Goal: Find specific page/section: Find specific page/section

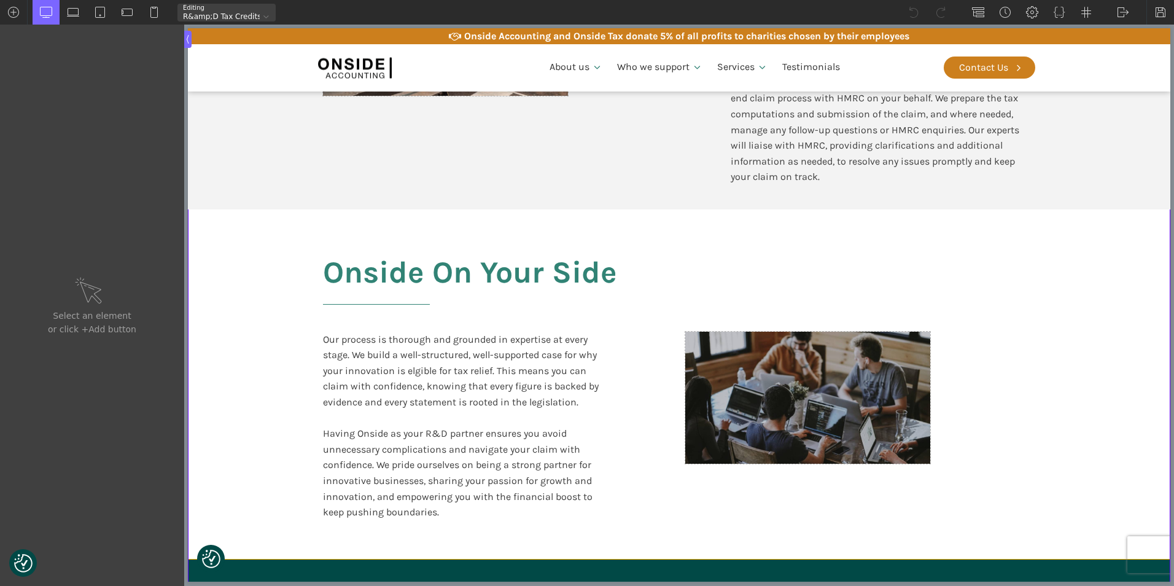
scroll to position [2333, 0]
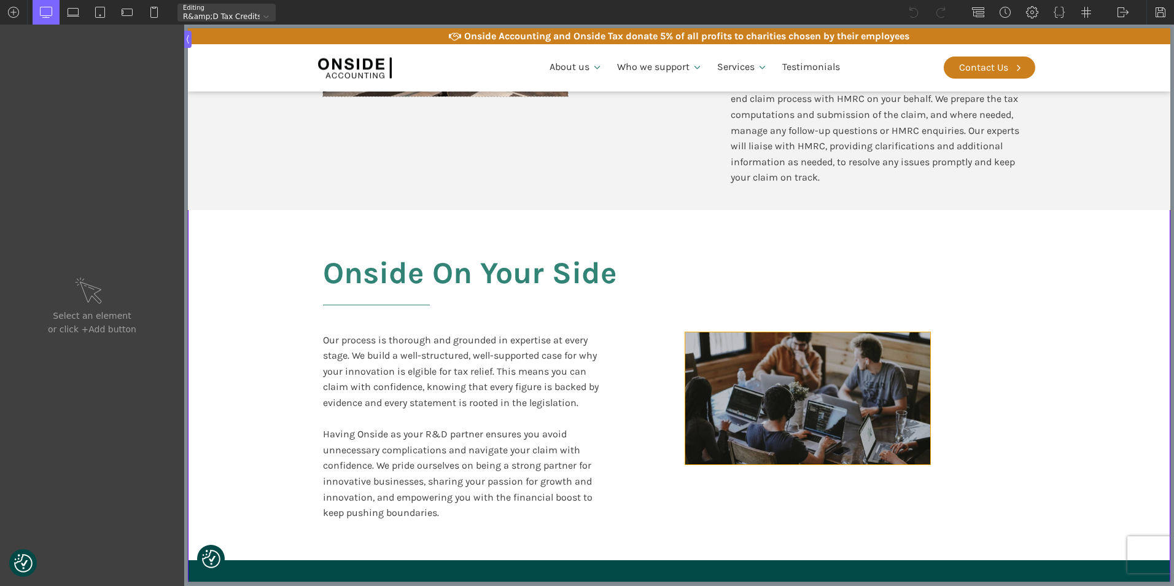
type input "div_block-413-611"
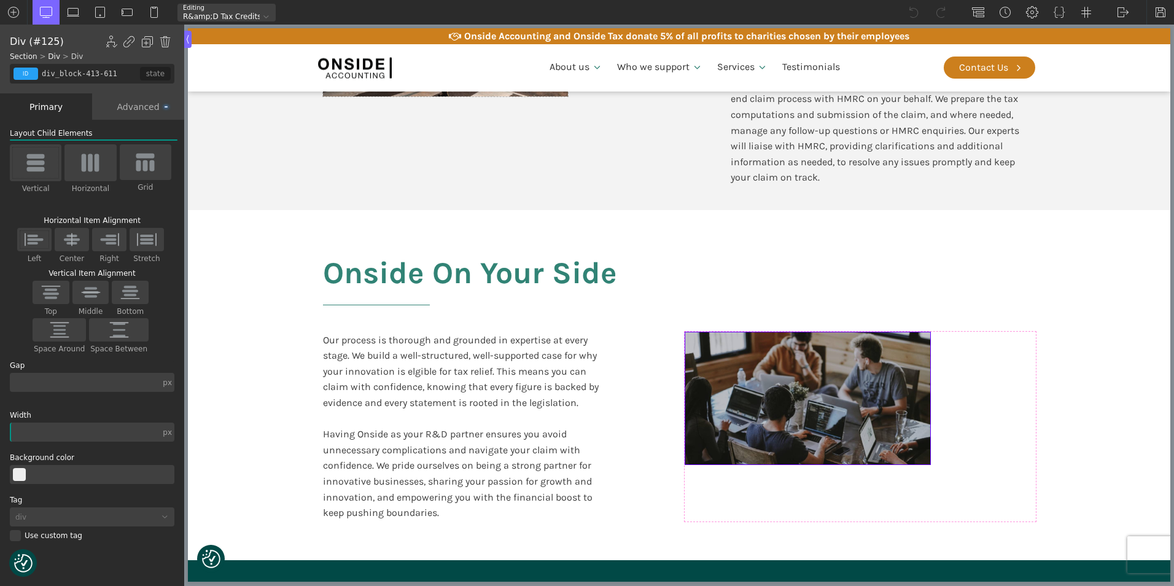
click at [815, 382] on div at bounding box center [807, 398] width 245 height 132
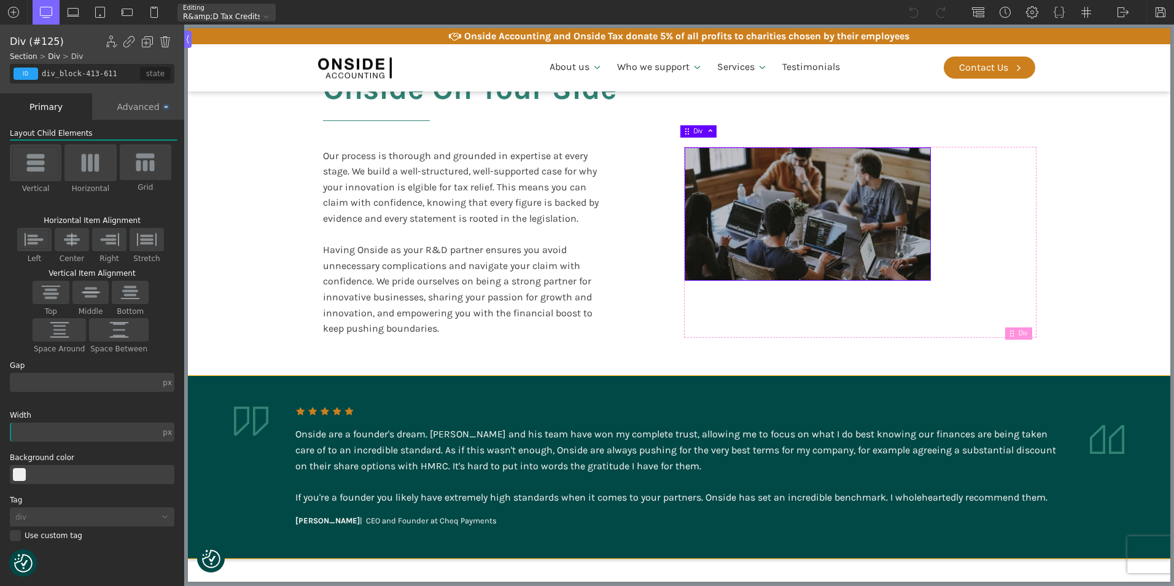
scroll to position [2701, 0]
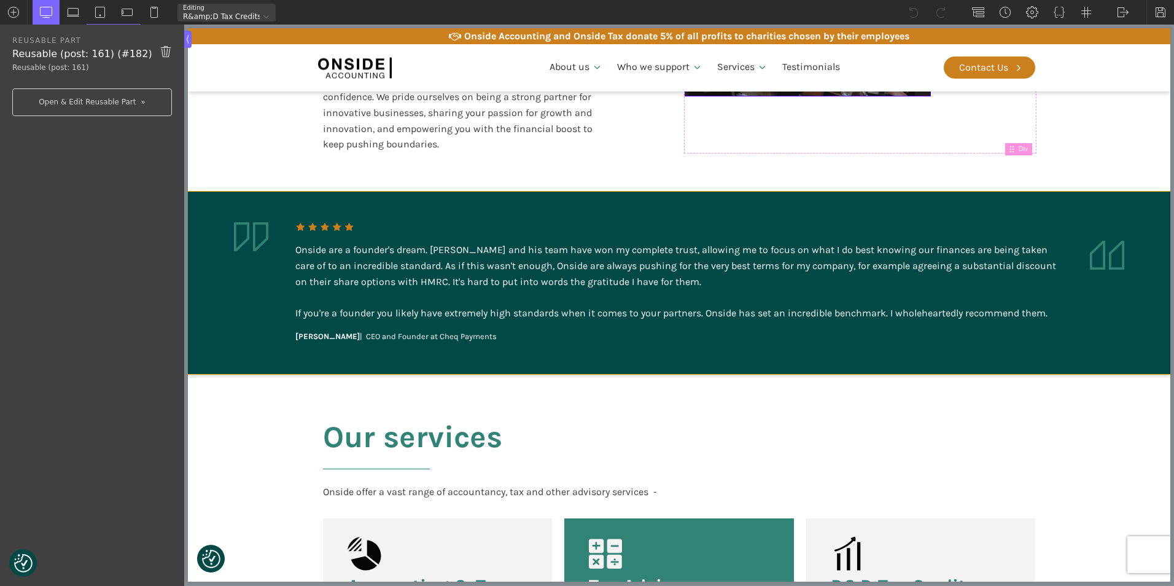
click at [1094, 253] on img at bounding box center [1107, 255] width 34 height 29
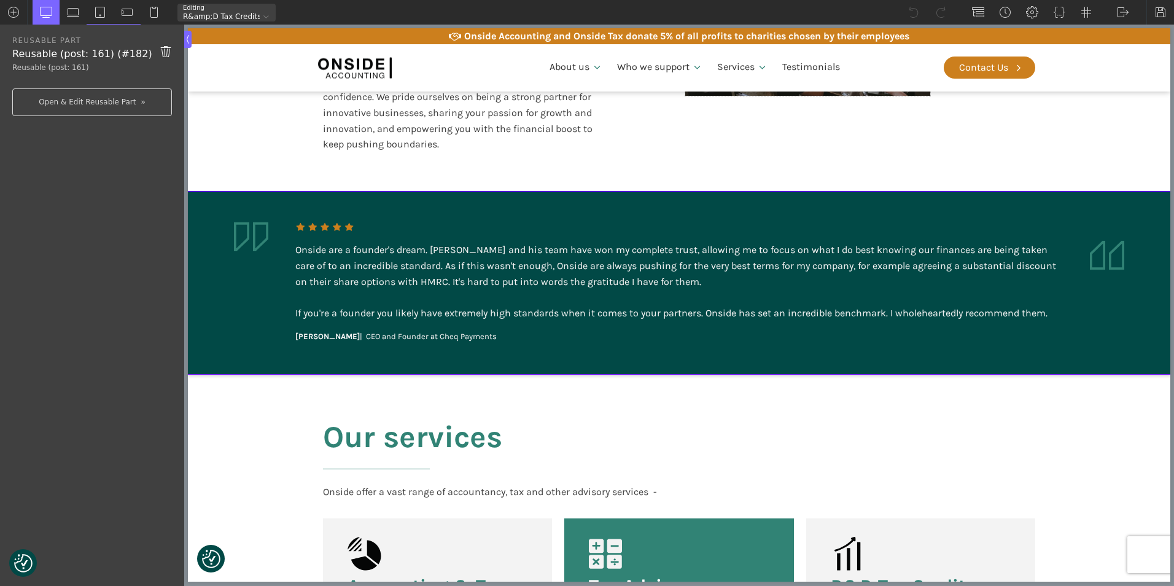
click at [1102, 253] on img at bounding box center [1107, 255] width 34 height 29
click at [1100, 260] on aside "Onside are a founder's dream. Martin and his team have won my complete trust, a…" at bounding box center [679, 283] width 982 height 182
click at [1103, 255] on img at bounding box center [1107, 255] width 34 height 29
click at [1116, 247] on aside "Onside are a founder's dream. Martin and his team have won my complete trust, a…" at bounding box center [679, 283] width 982 height 182
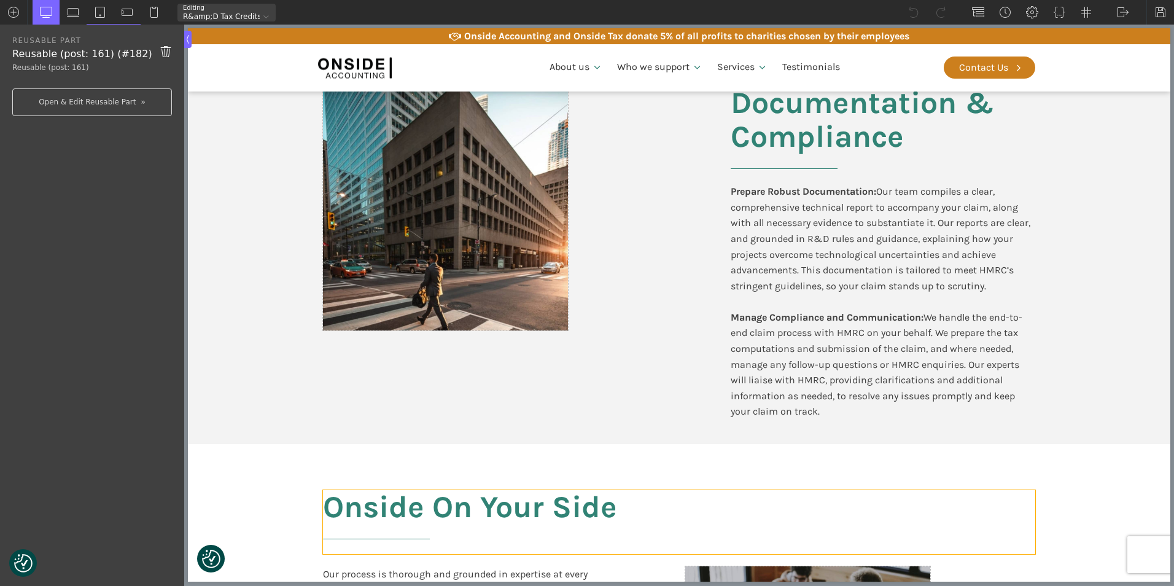
scroll to position [1903, 0]
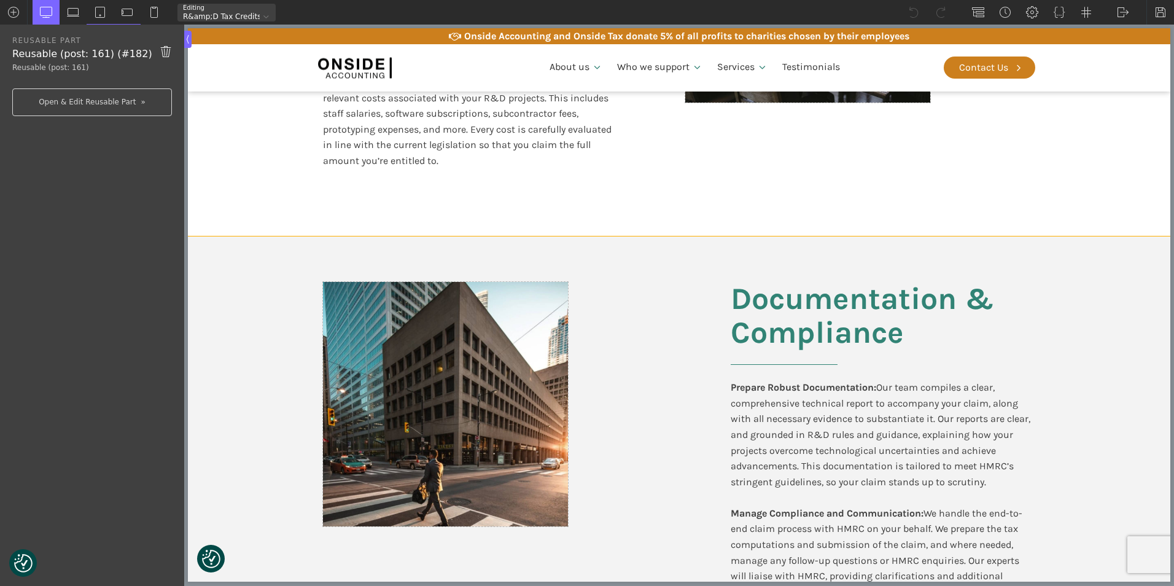
click at [411, 169] on div "First Steps Identify Eligible R&D Activities: Through detailed discussions and …" at bounding box center [679, 30] width 737 height 409
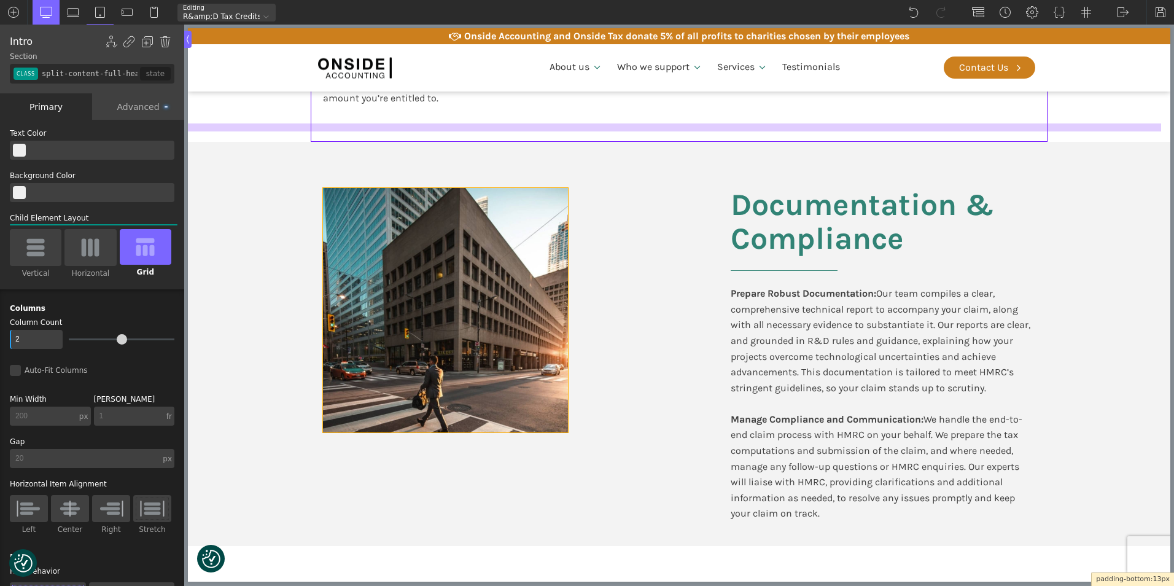
drag, startPoint x: 321, startPoint y: 222, endPoint x: 331, endPoint y: 191, distance: 32.8
click at [331, 191] on body "We value your privacy We use cookies to enhance your browsing experience, serve…" at bounding box center [679, 216] width 982 height 3995
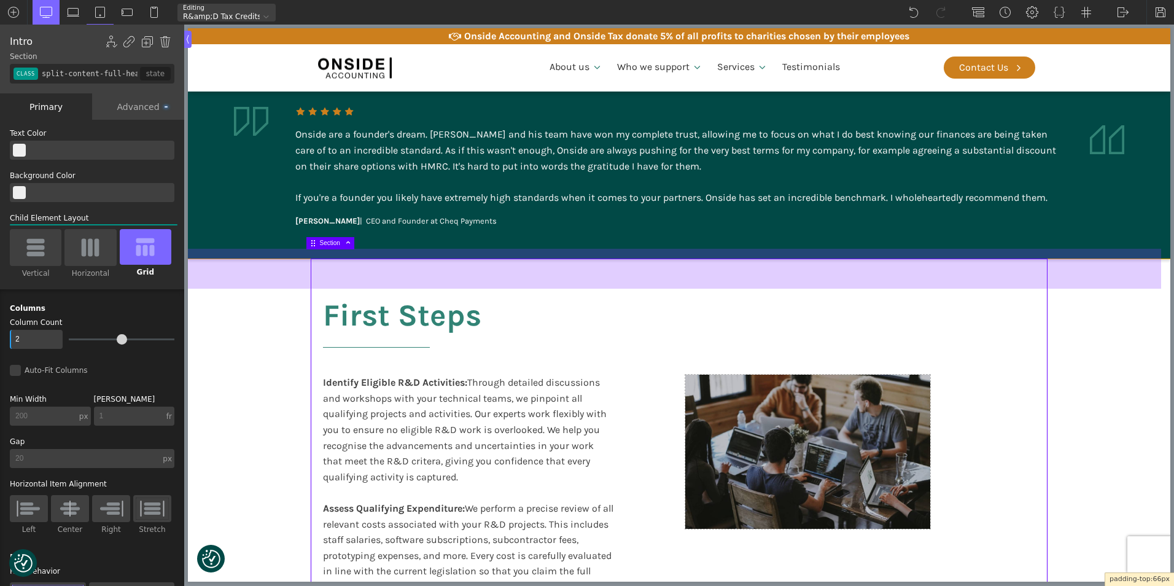
scroll to position [1393, 0]
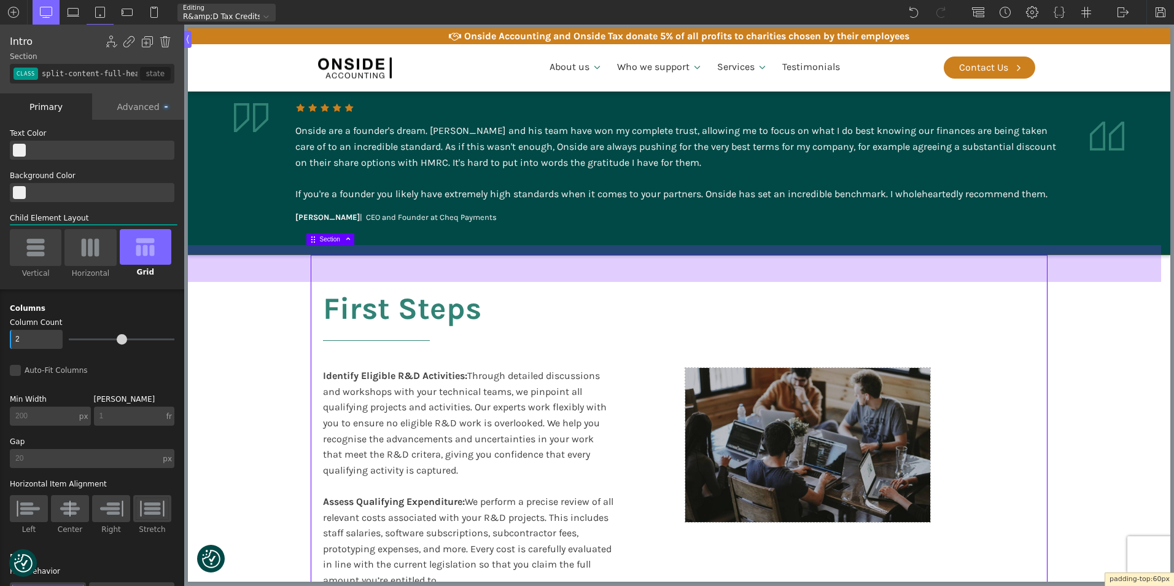
drag, startPoint x: 371, startPoint y: 246, endPoint x: 372, endPoint y: 237, distance: 9.2
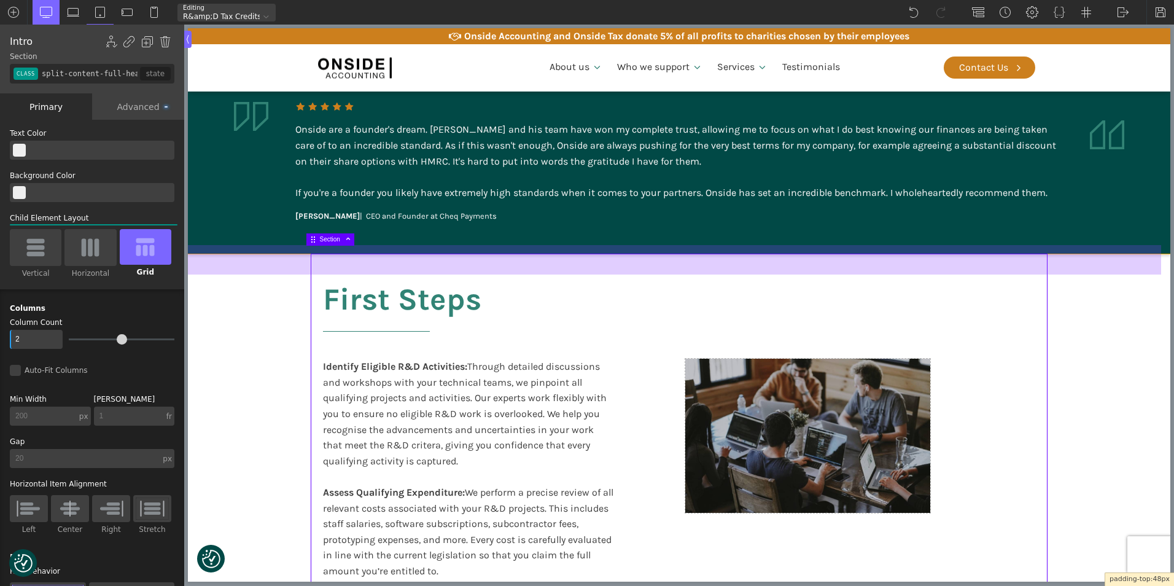
scroll to position [1377, 0]
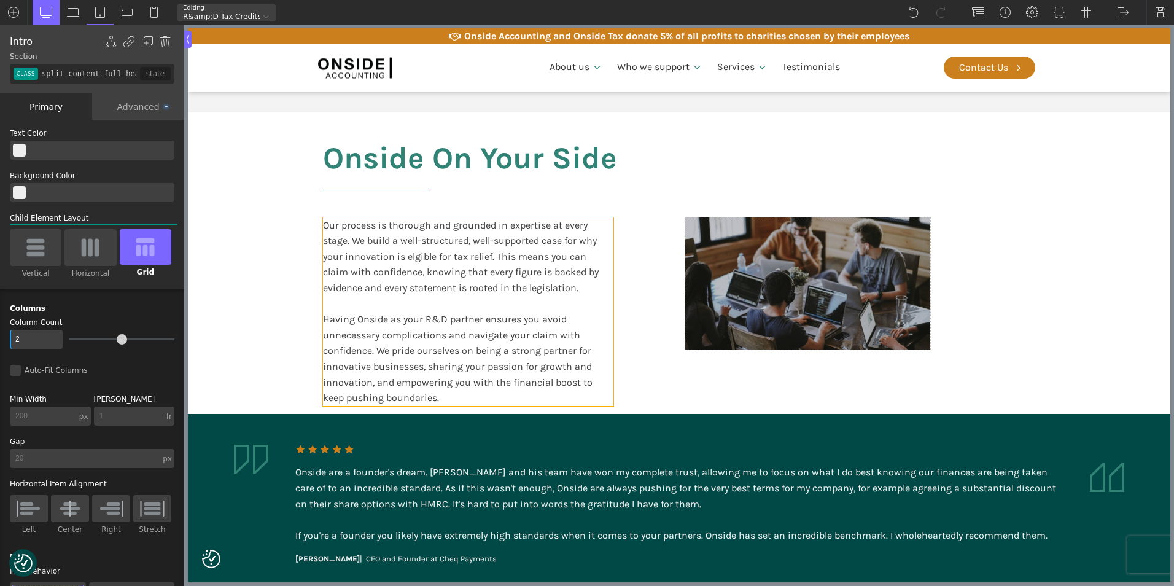
scroll to position [2298, 0]
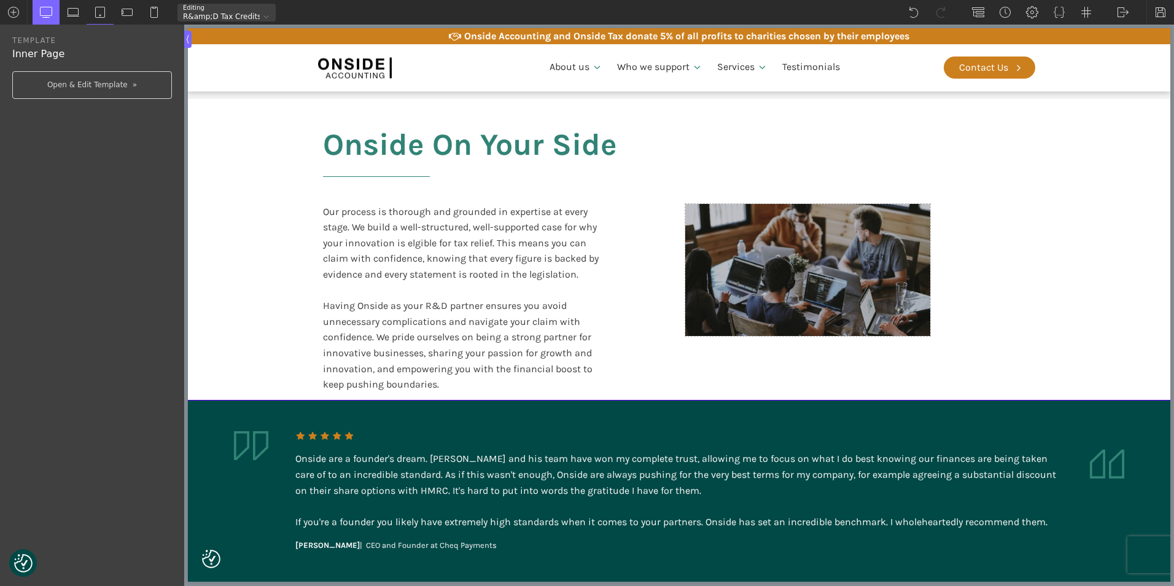
click at [448, 400] on aside "Onside are a founder's dream. Martin and his team have won my complete trust, a…" at bounding box center [679, 491] width 982 height 182
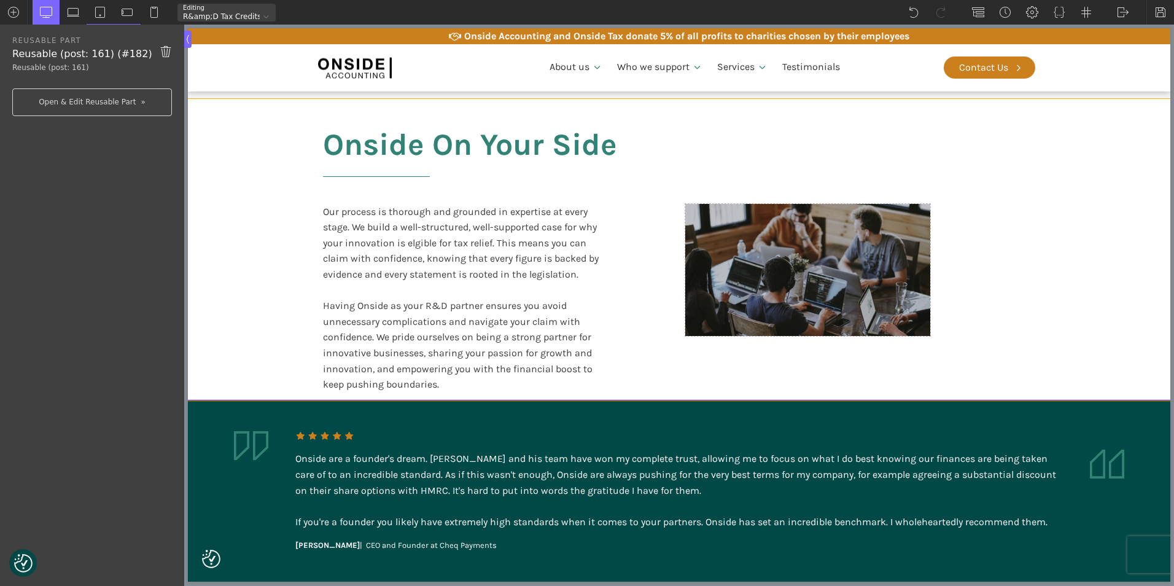
type input "split-content-full-heading"
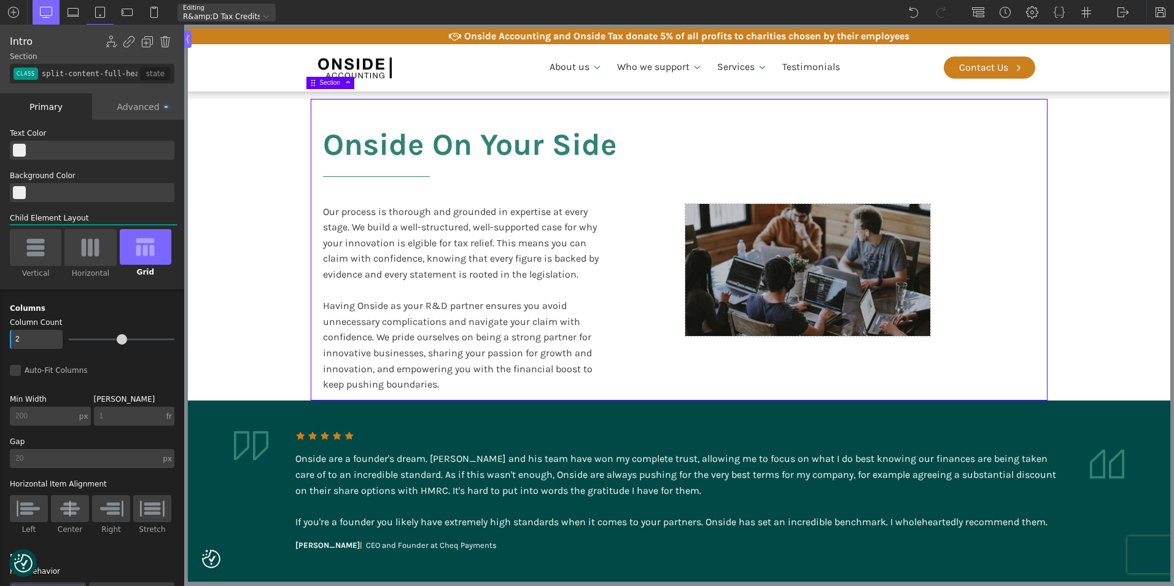
drag, startPoint x: 439, startPoint y: 389, endPoint x: 435, endPoint y: 398, distance: 9.9
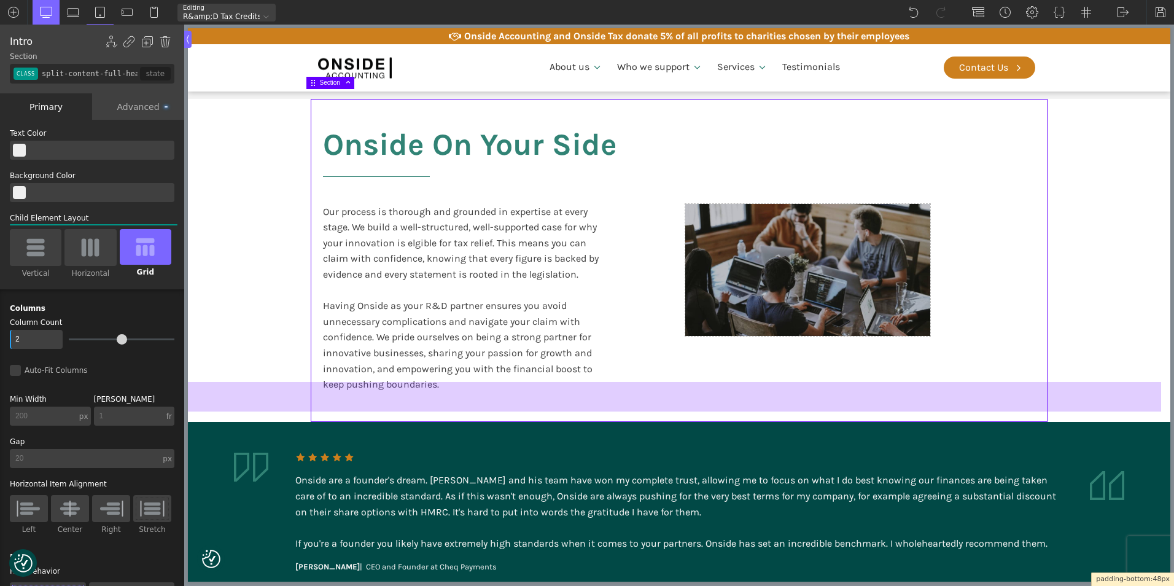
scroll to position [2368, 0]
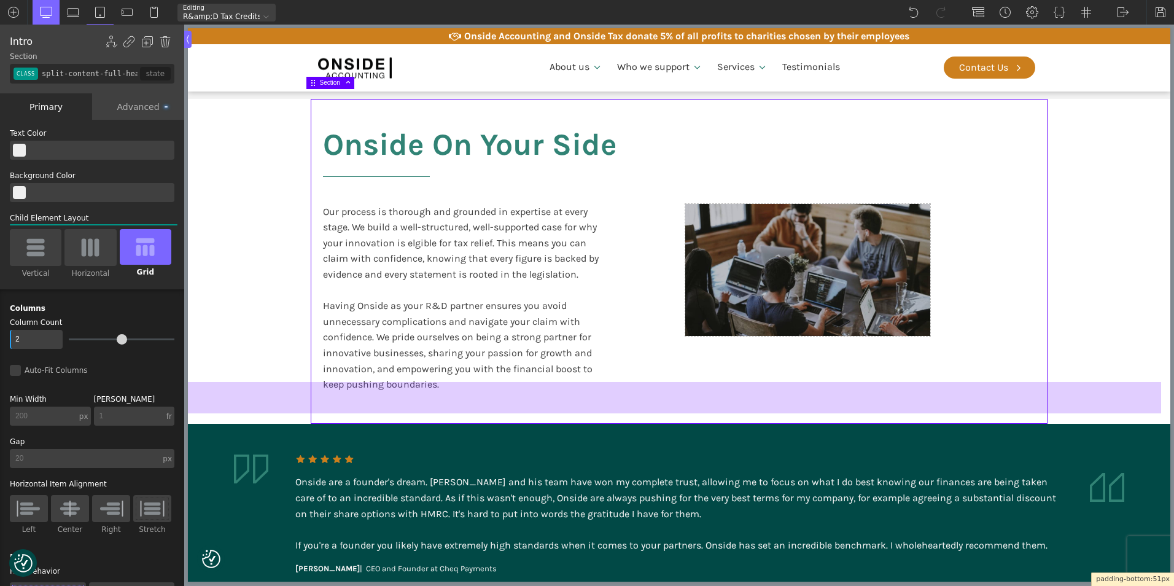
drag, startPoint x: 333, startPoint y: 388, endPoint x: 331, endPoint y: 411, distance: 23.4
click at [331, 411] on div at bounding box center [674, 397] width 973 height 31
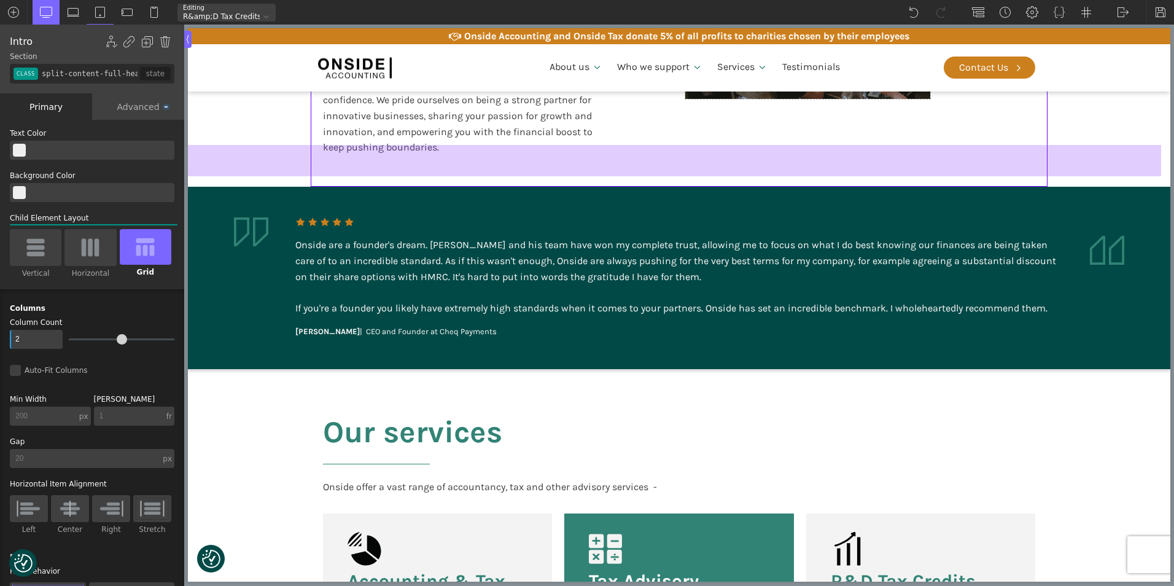
scroll to position [2614, 0]
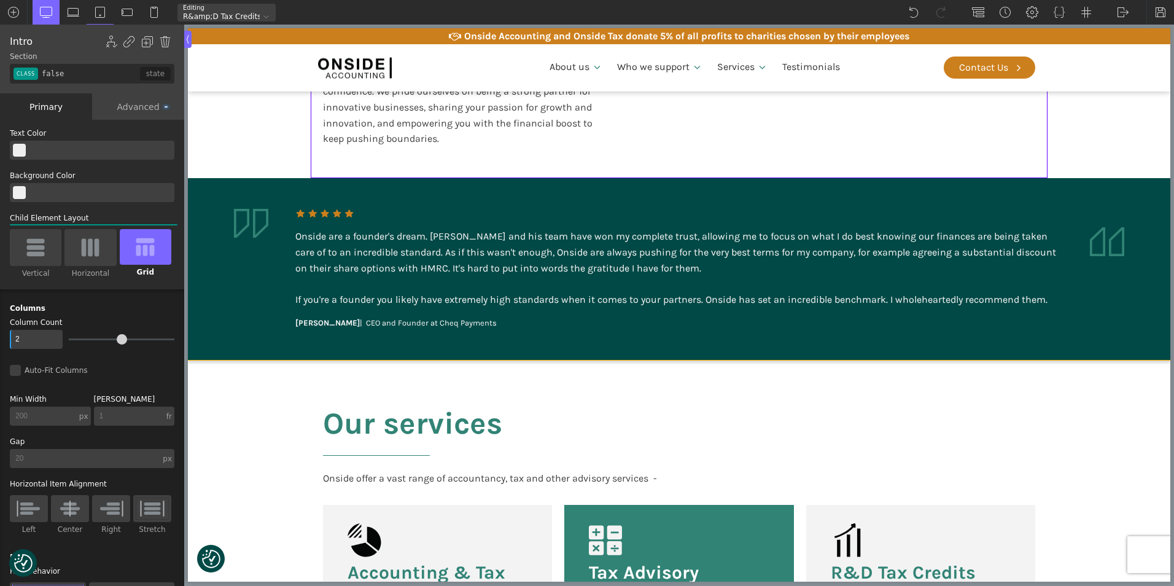
click at [341, 376] on div "Our services Onside offer a vast range of accountancy, tax and other advisory s…" at bounding box center [679, 565] width 737 height 411
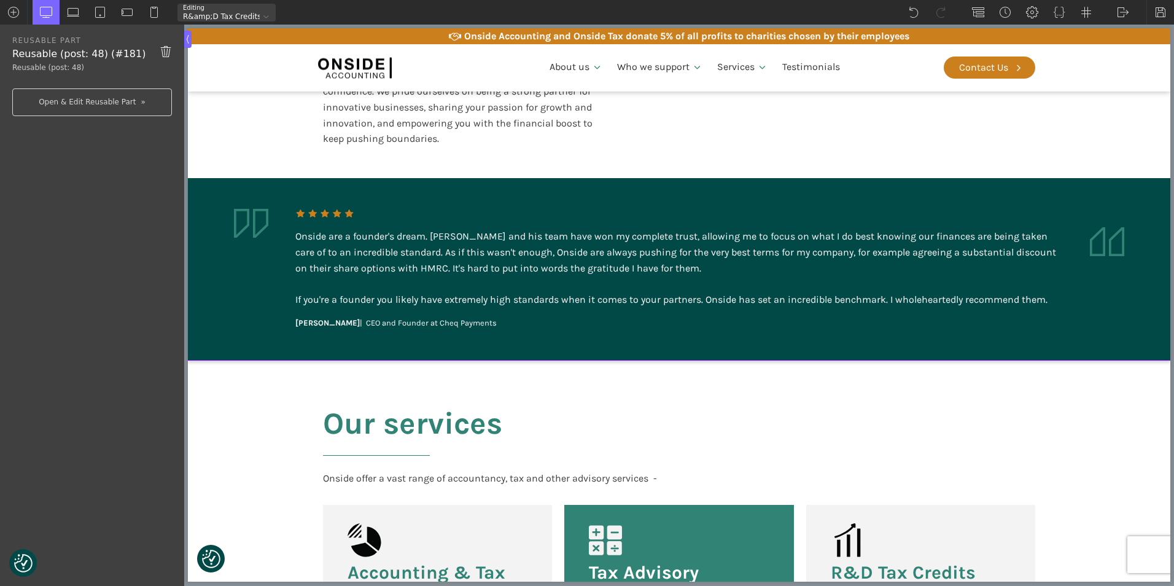
click at [363, 360] on div "Our services Onside offer a vast range of accountancy, tax and other advisory s…" at bounding box center [679, 565] width 737 height 411
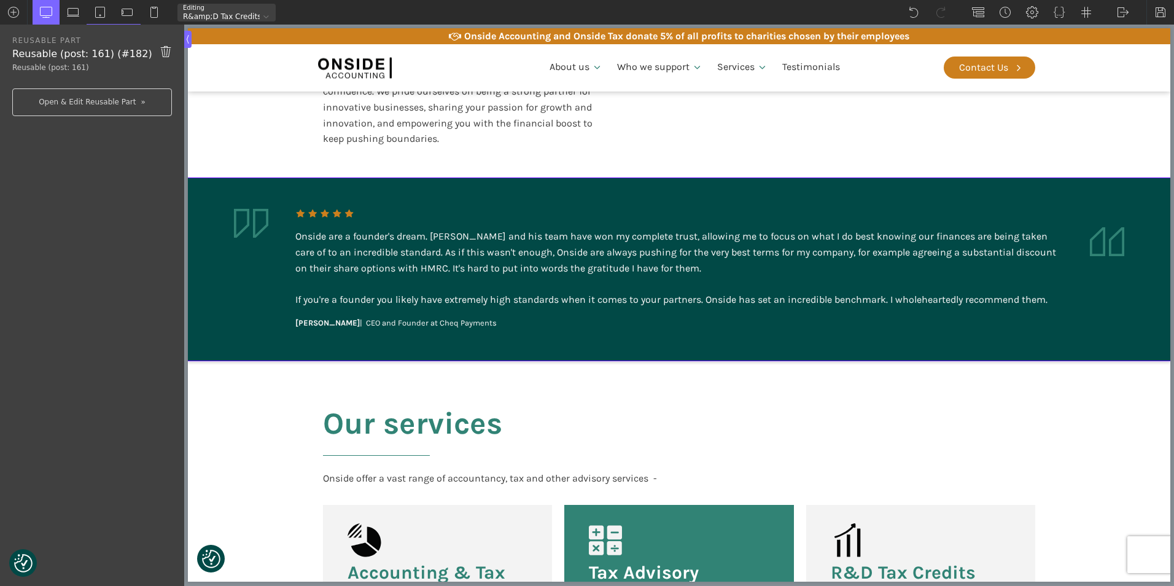
click at [365, 338] on aside "Onside are a founder's dream. Martin and his team have won my complete trust, a…" at bounding box center [679, 269] width 982 height 182
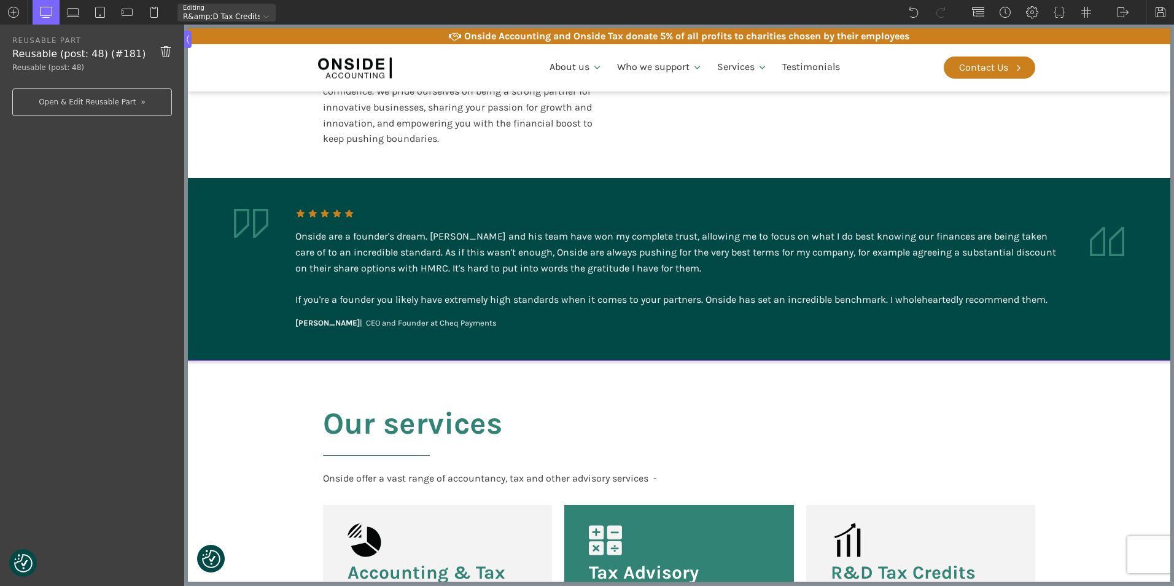
drag, startPoint x: 320, startPoint y: 356, endPoint x: 319, endPoint y: 381, distance: 24.6
click at [320, 360] on div "Our services Onside offer a vast range of accountancy, tax and other advisory s…" at bounding box center [679, 565] width 737 height 411
click at [319, 382] on div "Our services Onside offer a vast range of accountancy, tax and other advisory s…" at bounding box center [679, 565] width 737 height 411
click at [330, 408] on h2 "Our services" at bounding box center [412, 438] width 179 height 64
click at [288, 360] on section "Our services Onside offer a vast range of accountancy, tax and other advisory s…" at bounding box center [679, 565] width 982 height 411
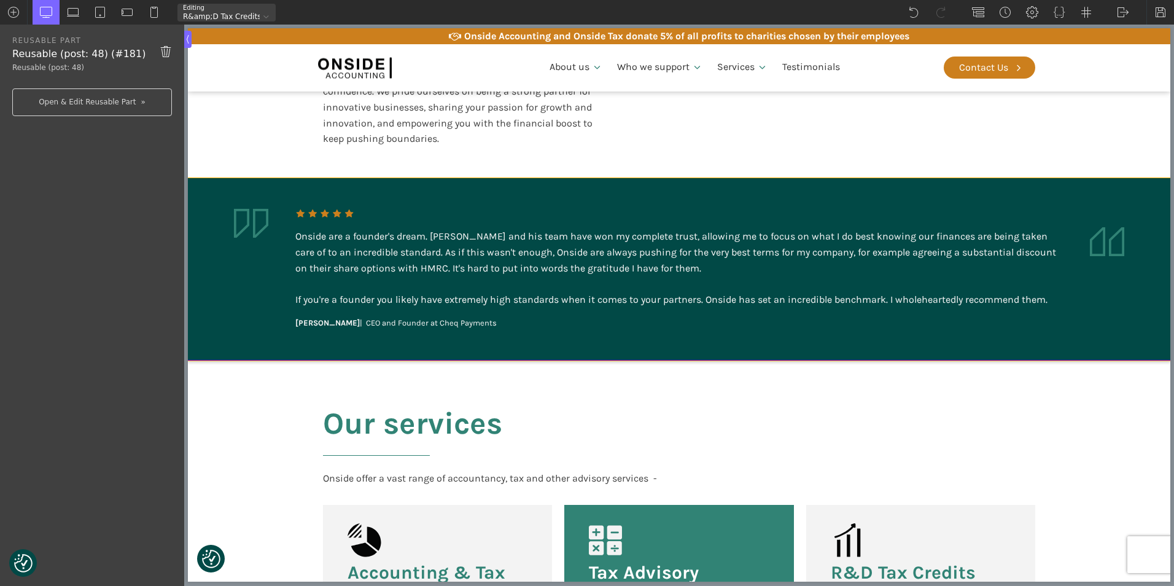
click at [288, 339] on aside "Onside are a founder's dream. Martin and his team have won my complete trust, a…" at bounding box center [679, 269] width 982 height 182
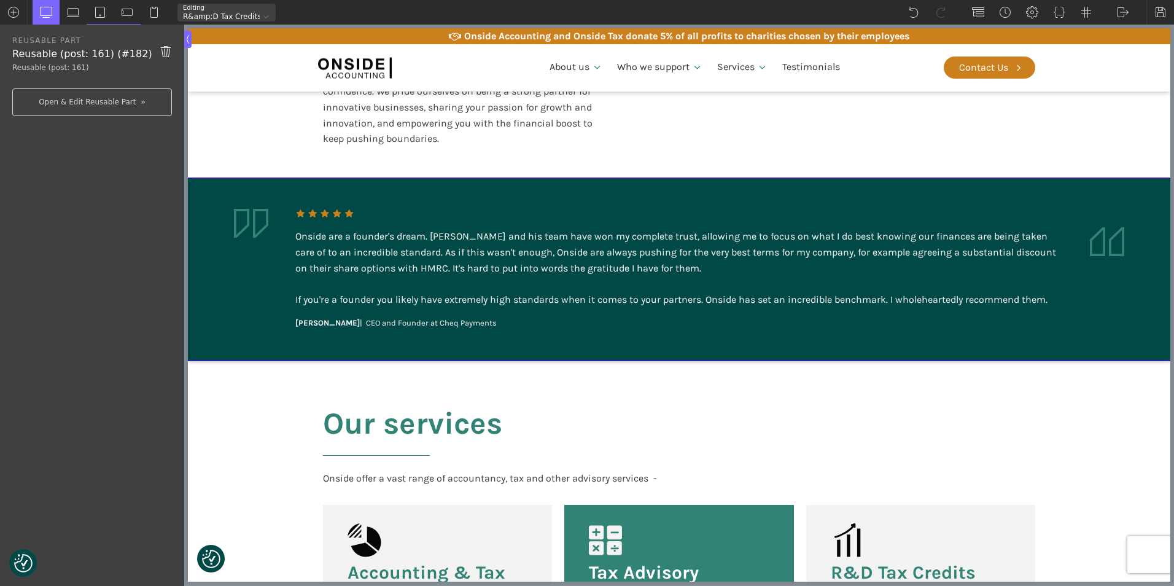
click at [288, 339] on aside "Onside are a founder's dream. Martin and his team have won my complete trust, a…" at bounding box center [679, 269] width 982 height 182
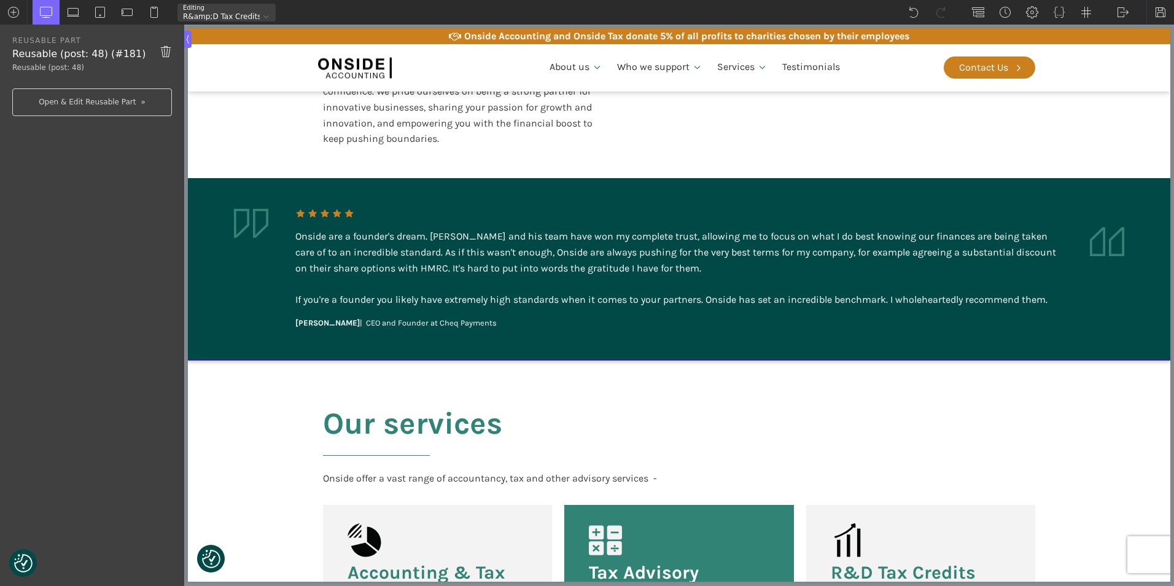
click at [288, 360] on section "Our services Onside offer a vast range of accountancy, tax and other advisory s…" at bounding box center [679, 565] width 982 height 411
click at [290, 360] on section "Our services Onside offer a vast range of accountancy, tax and other advisory s…" at bounding box center [679, 565] width 982 height 411
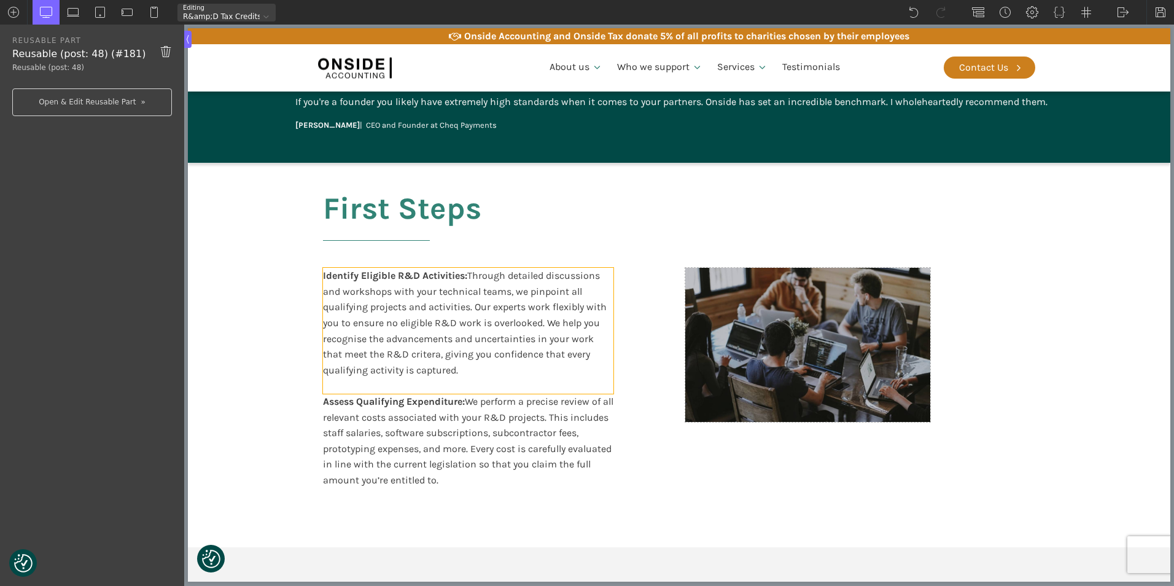
scroll to position [1509, 0]
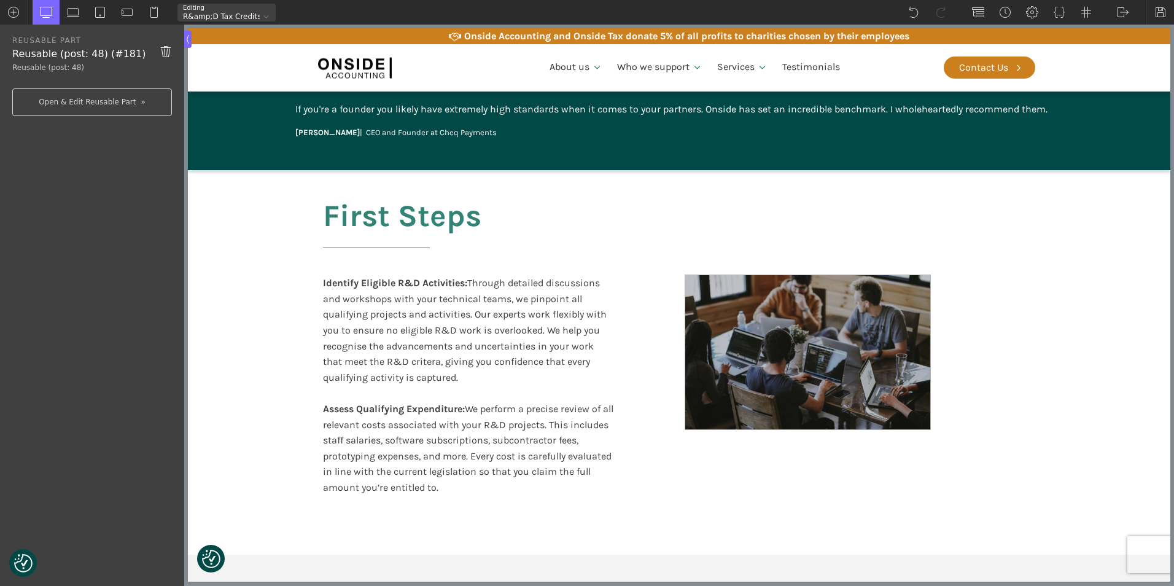
type input "div_block-390-611"
click at [772, 317] on div at bounding box center [807, 352] width 245 height 154
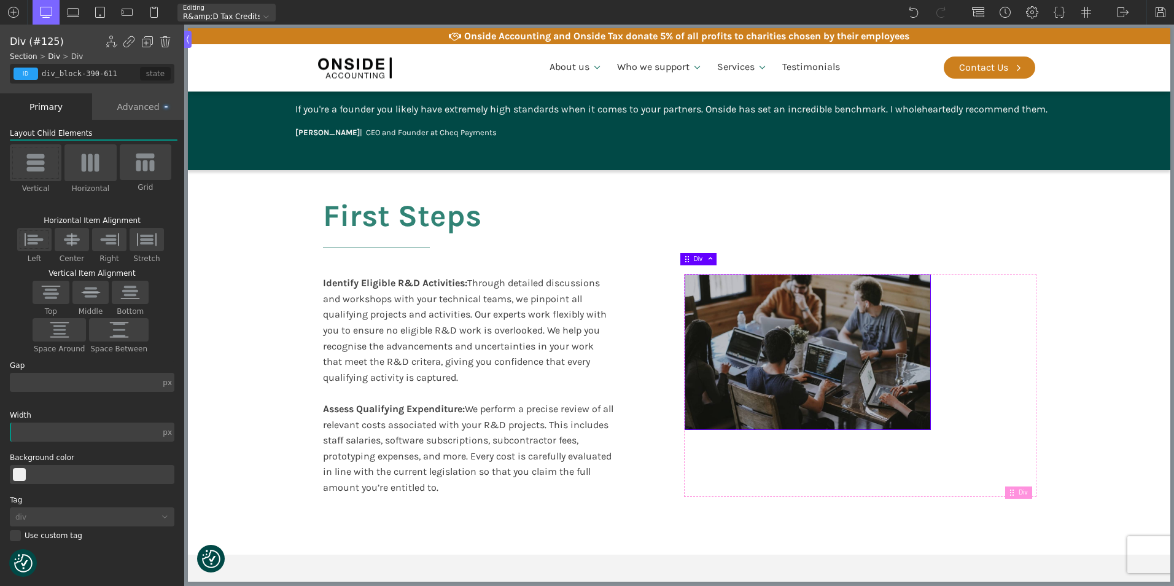
click at [135, 109] on div "Advanced" at bounding box center [138, 106] width 92 height 26
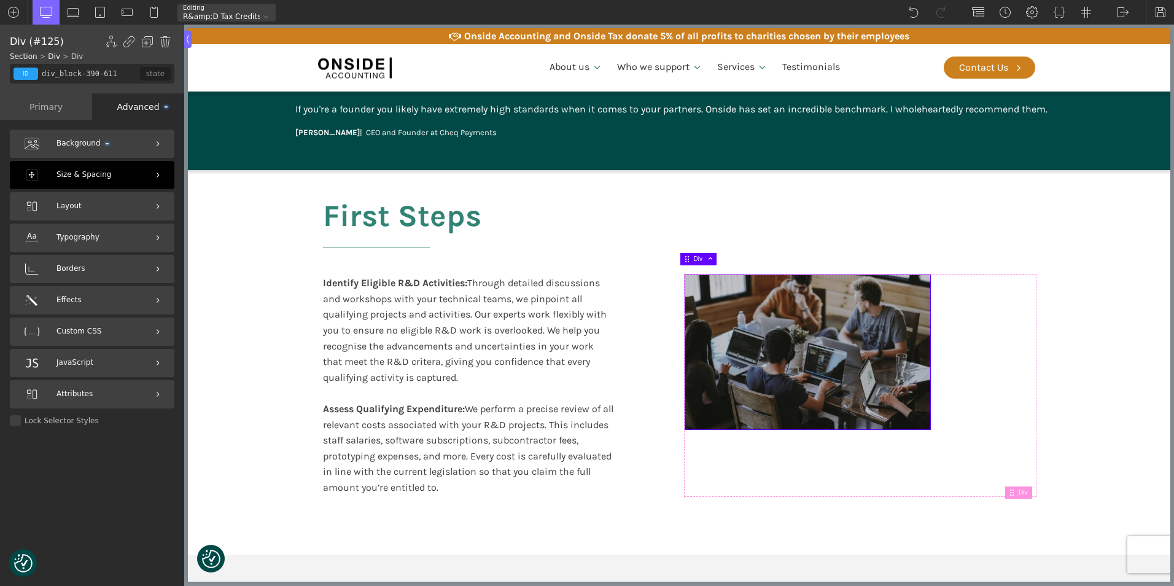
click at [160, 175] on img at bounding box center [157, 174] width 5 height 5
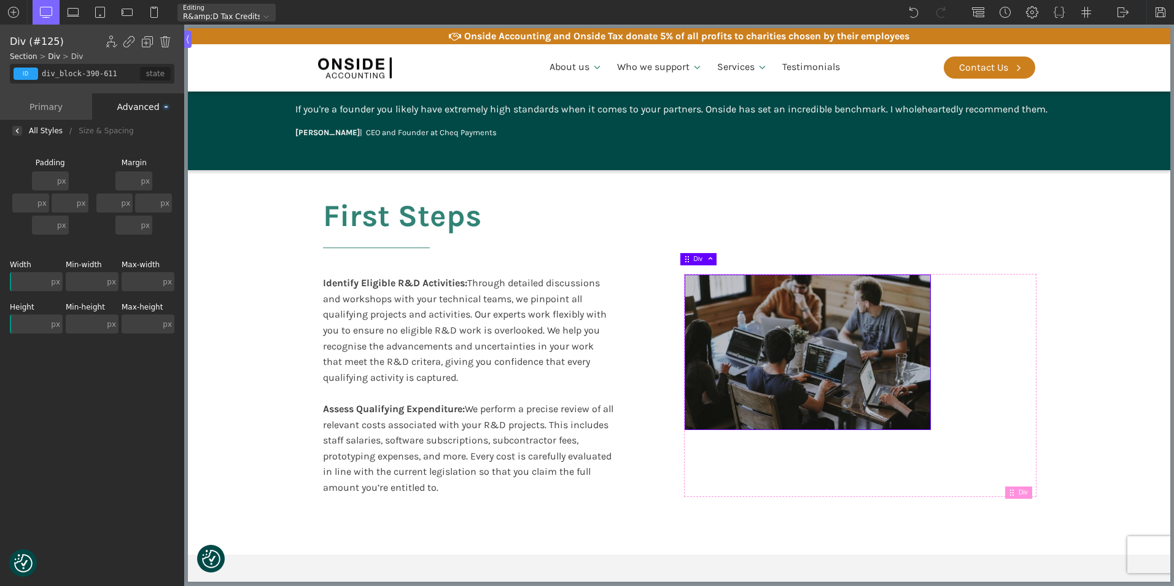
click at [734, 300] on div at bounding box center [807, 352] width 245 height 154
click at [44, 324] on input "text" at bounding box center [29, 323] width 39 height 19
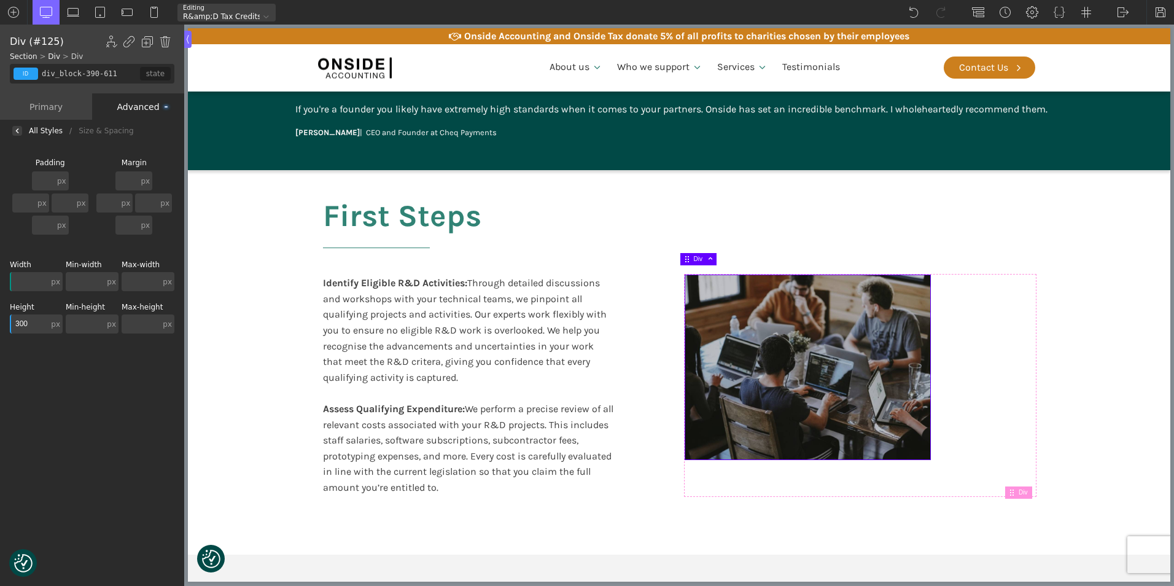
click at [21, 323] on input "300" at bounding box center [29, 323] width 39 height 19
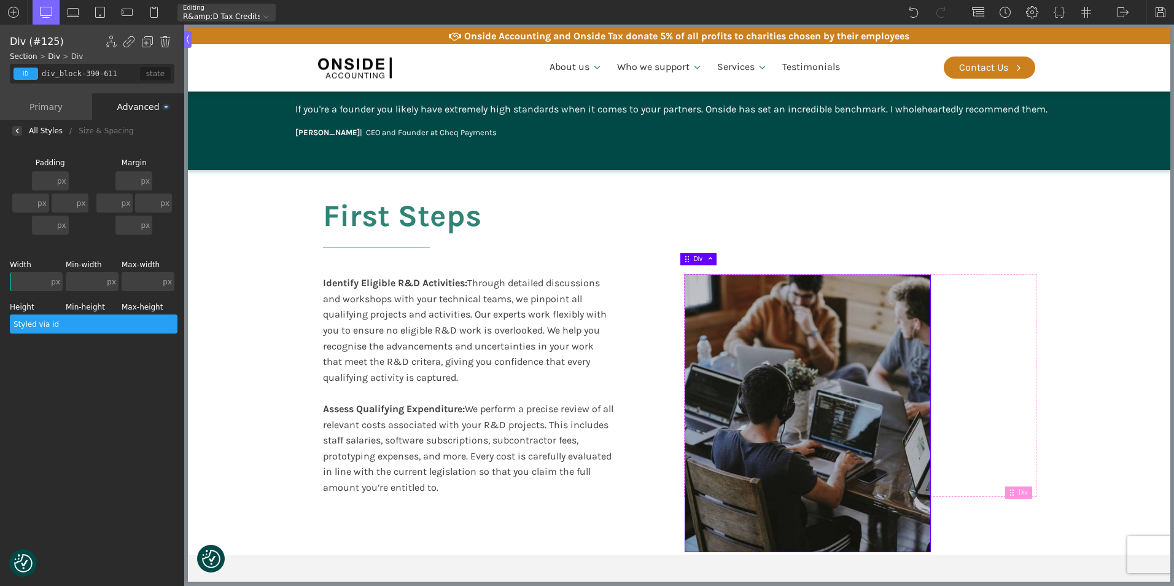
click at [42, 323] on div at bounding box center [94, 323] width 168 height 19
click at [31, 360] on div "Background Size & Spacing [GEOGRAPHIC_DATA] px px % em rem auto vw vh none px p…" at bounding box center [92, 365] width 184 height 446
click at [29, 324] on input "450" at bounding box center [29, 323] width 39 height 19
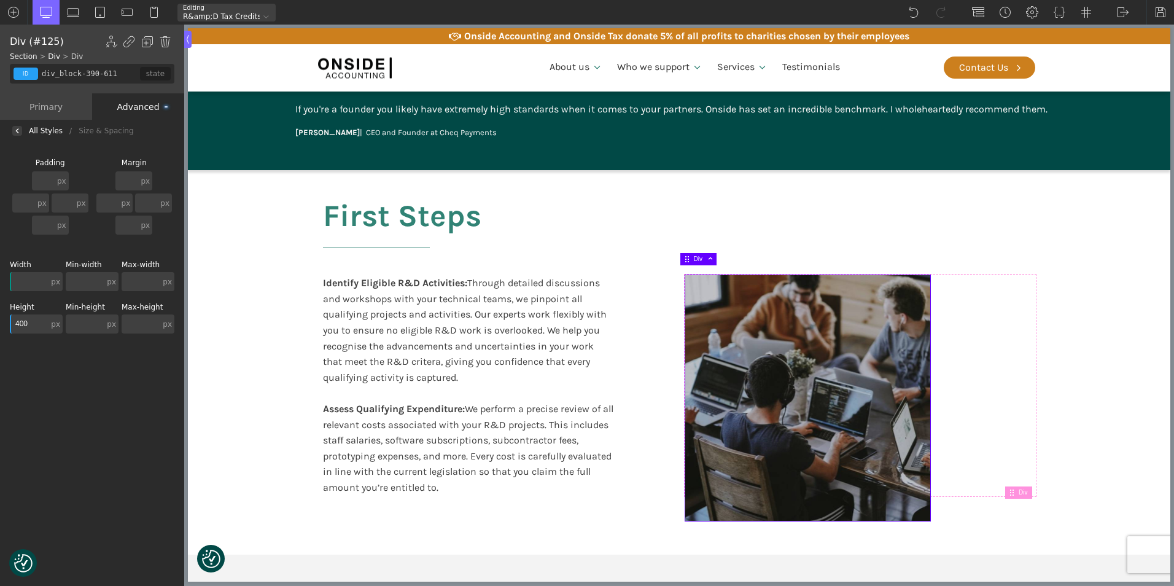
click at [28, 322] on input "400" at bounding box center [29, 323] width 39 height 19
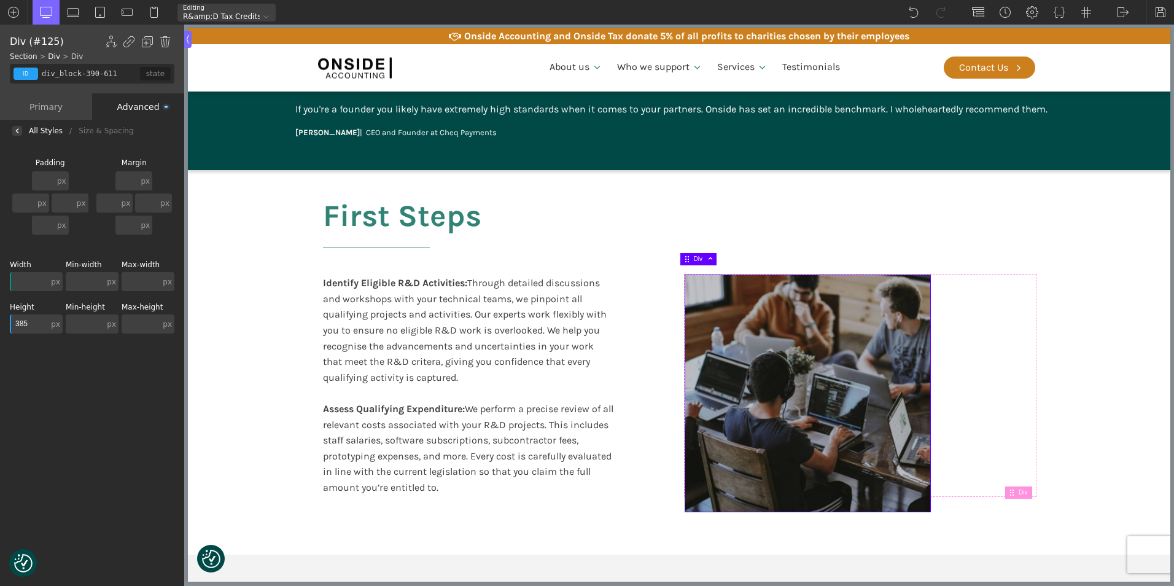
drag, startPoint x: 20, startPoint y: 322, endPoint x: 28, endPoint y: 323, distance: 8.1
click at [28, 323] on input "385" at bounding box center [29, 323] width 39 height 19
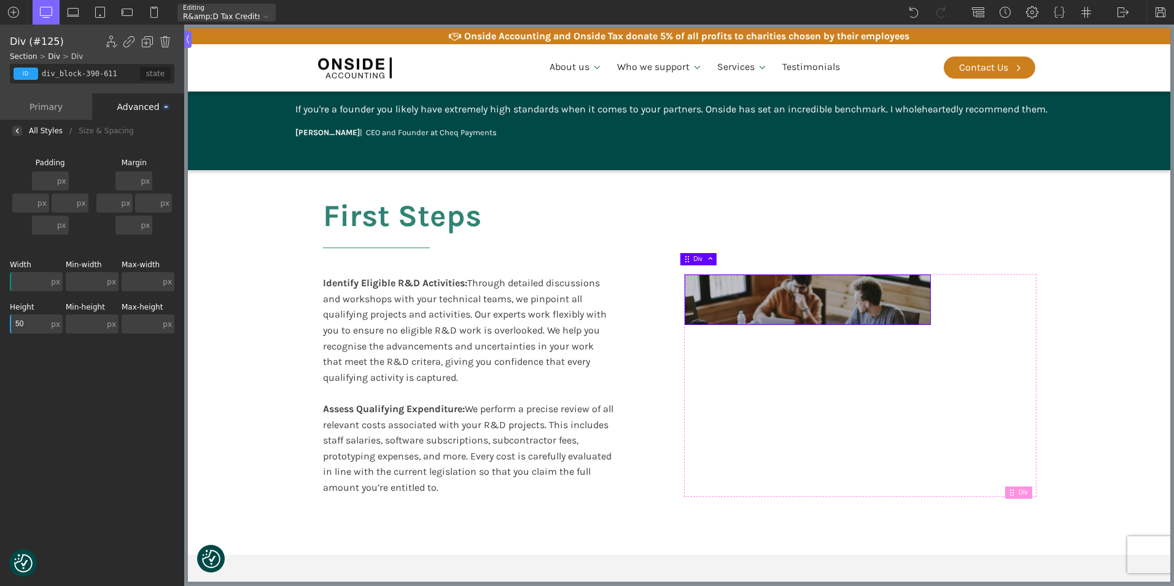
type input "5"
type input "350"
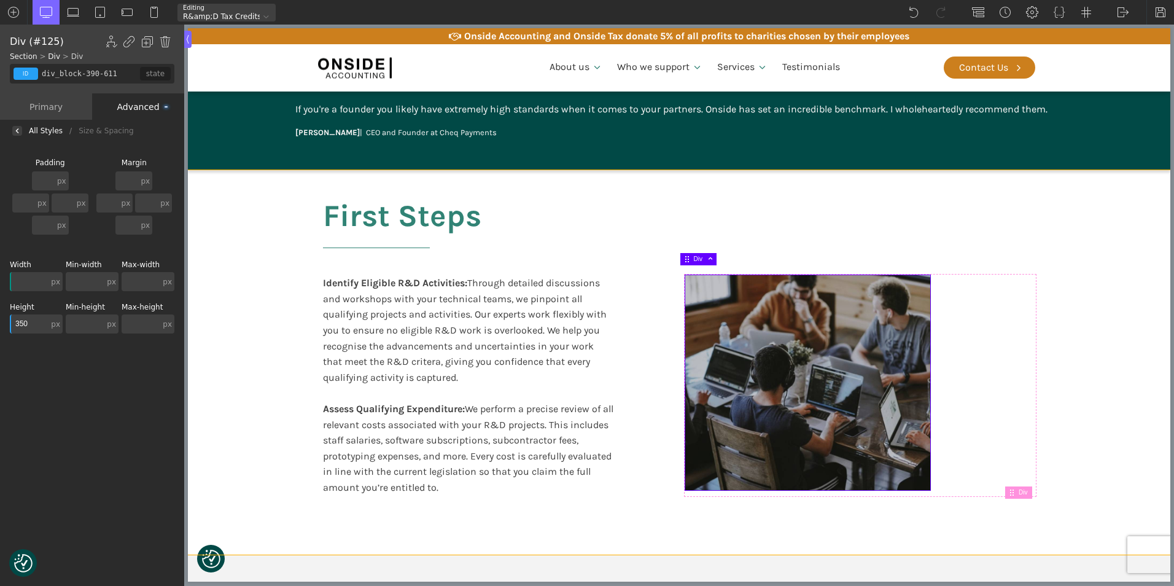
click at [667, 494] on div "First Steps Identify Eligible R&D Activities: Through detailed discussions and …" at bounding box center [679, 362] width 737 height 384
type input "section-385-611"
type input "split-content-full-heading"
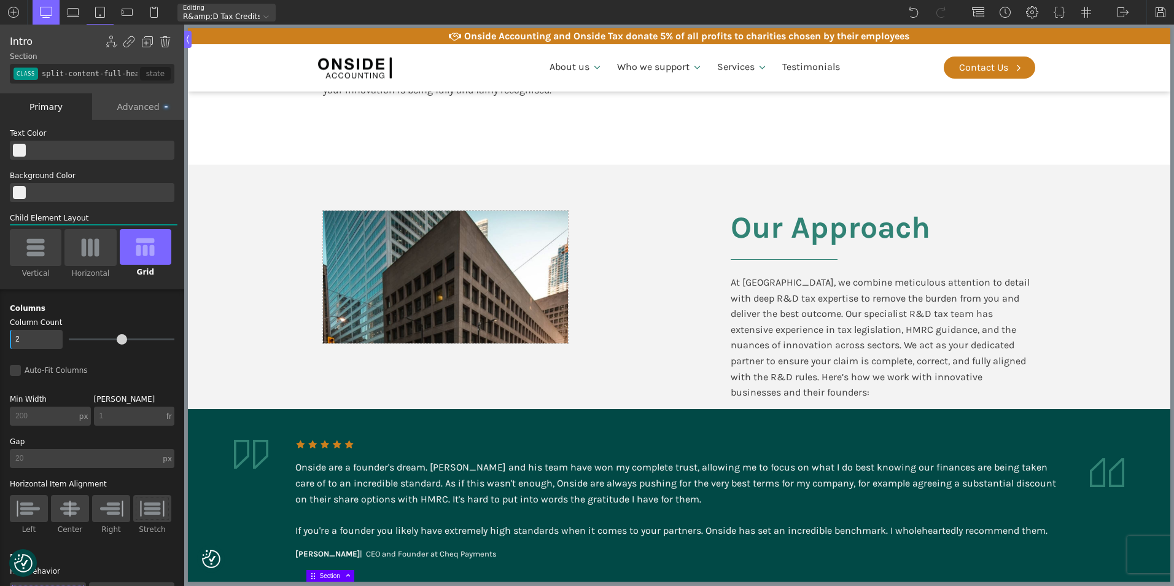
scroll to position [1079, 0]
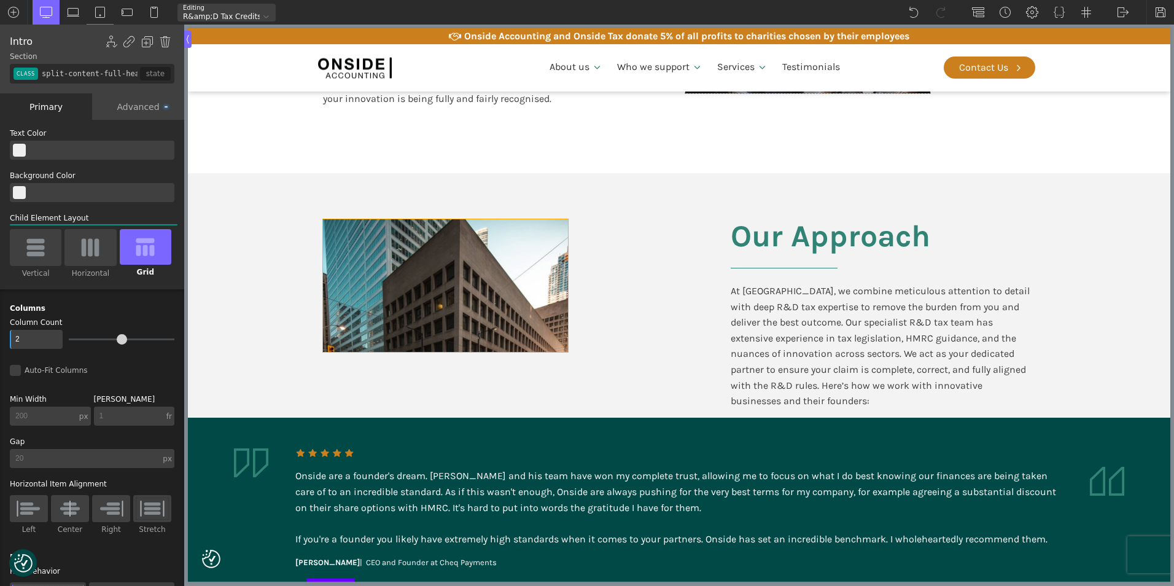
type input "div_block-377-611"
click at [519, 317] on div at bounding box center [445, 285] width 245 height 133
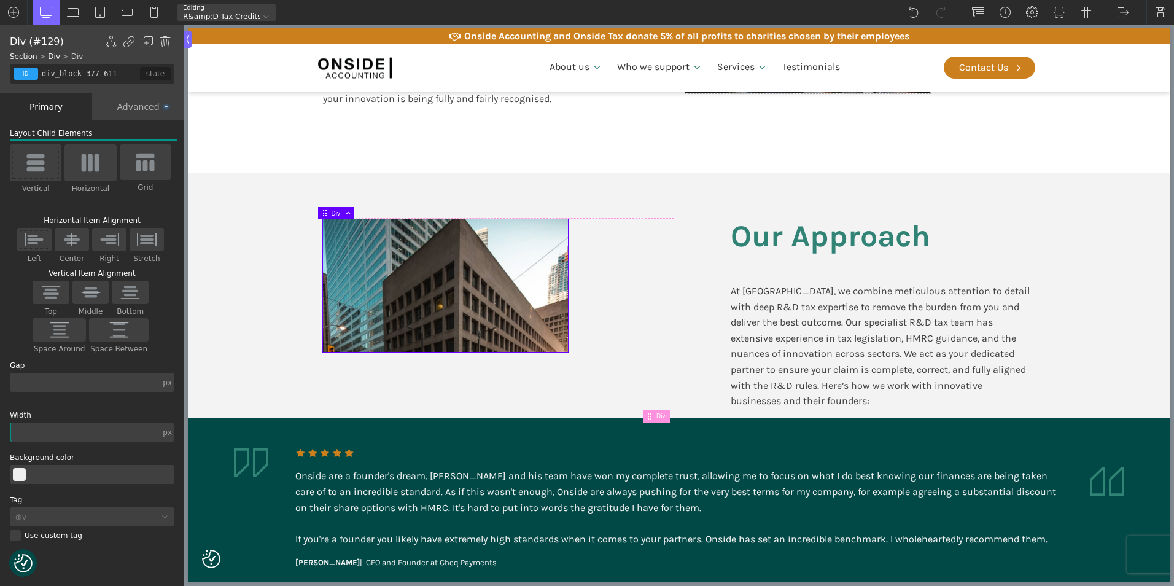
click at [142, 106] on div "Advanced" at bounding box center [138, 106] width 92 height 26
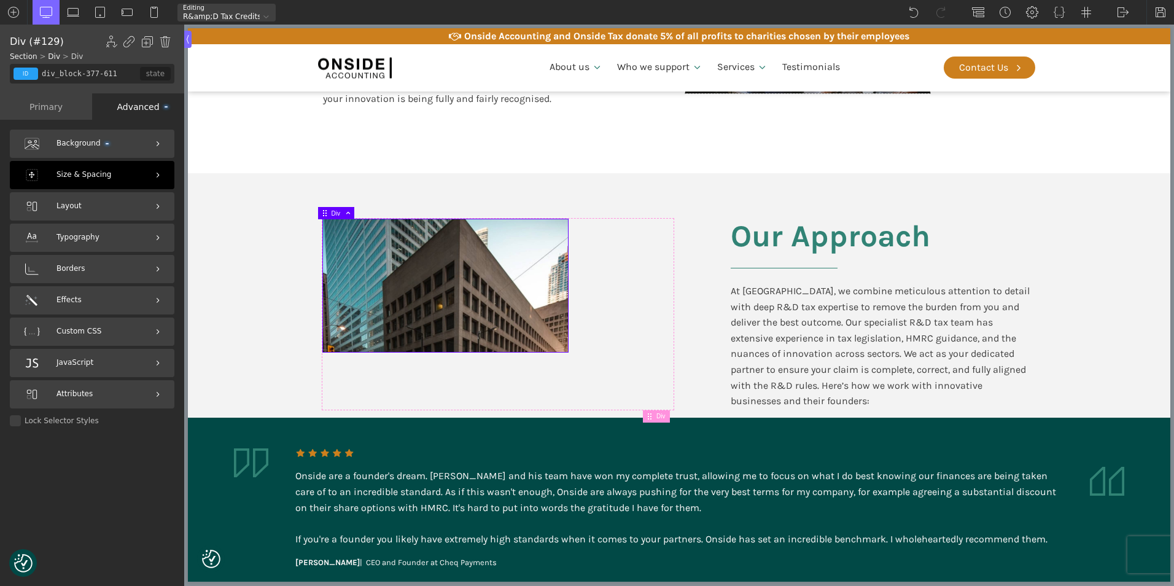
click at [146, 168] on div "Size & Spacing" at bounding box center [92, 175] width 165 height 28
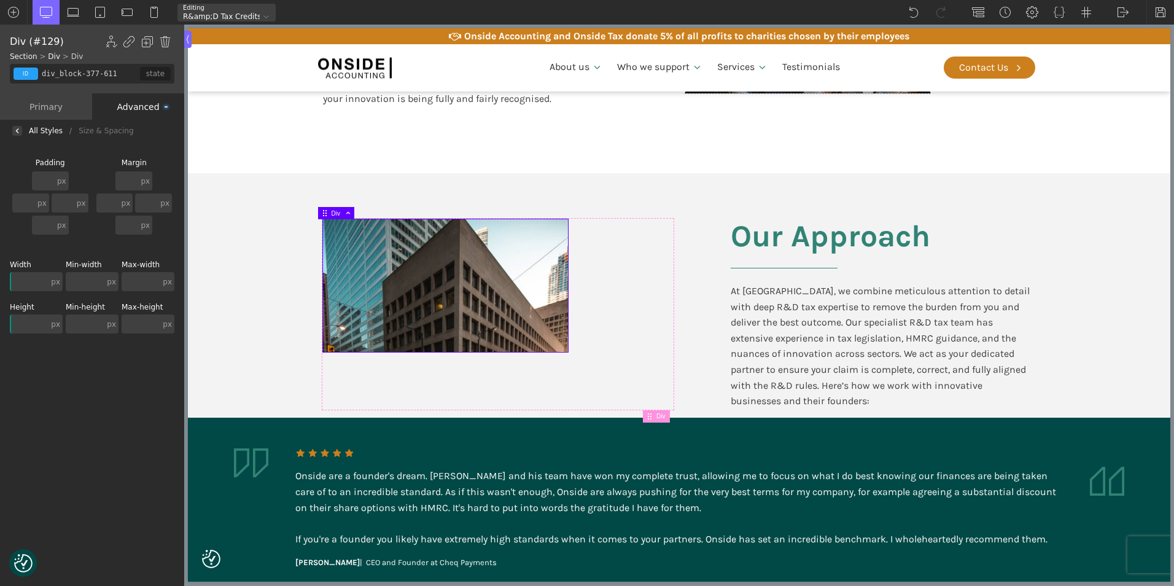
click at [28, 329] on input "text" at bounding box center [29, 323] width 39 height 19
click at [26, 322] on input "250" at bounding box center [29, 323] width 39 height 19
click at [23, 324] on input "250" at bounding box center [29, 323] width 39 height 19
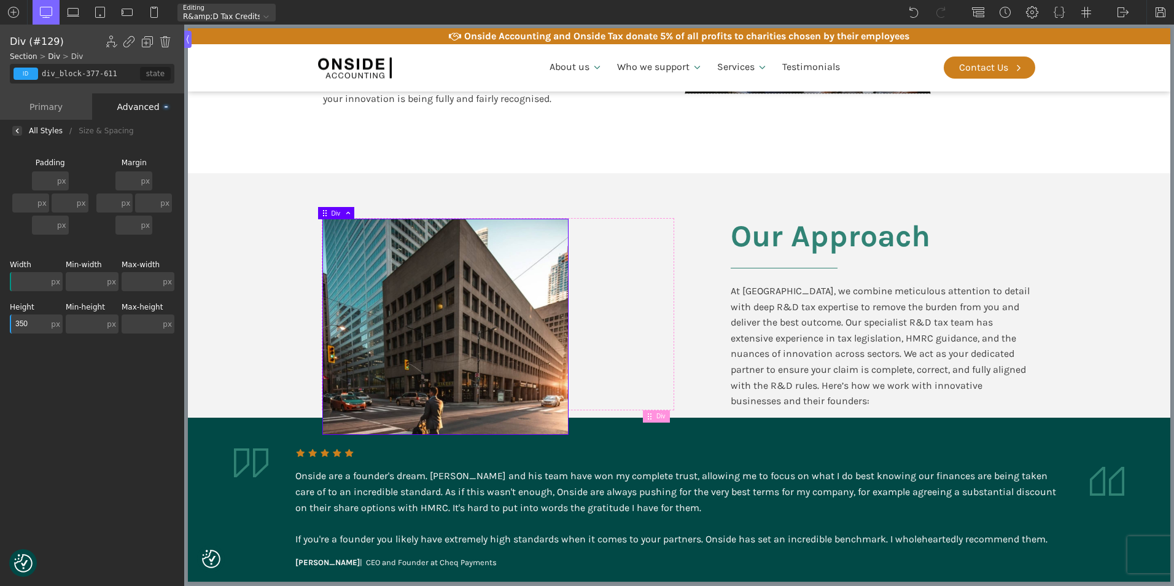
click at [23, 324] on input "350" at bounding box center [29, 323] width 39 height 19
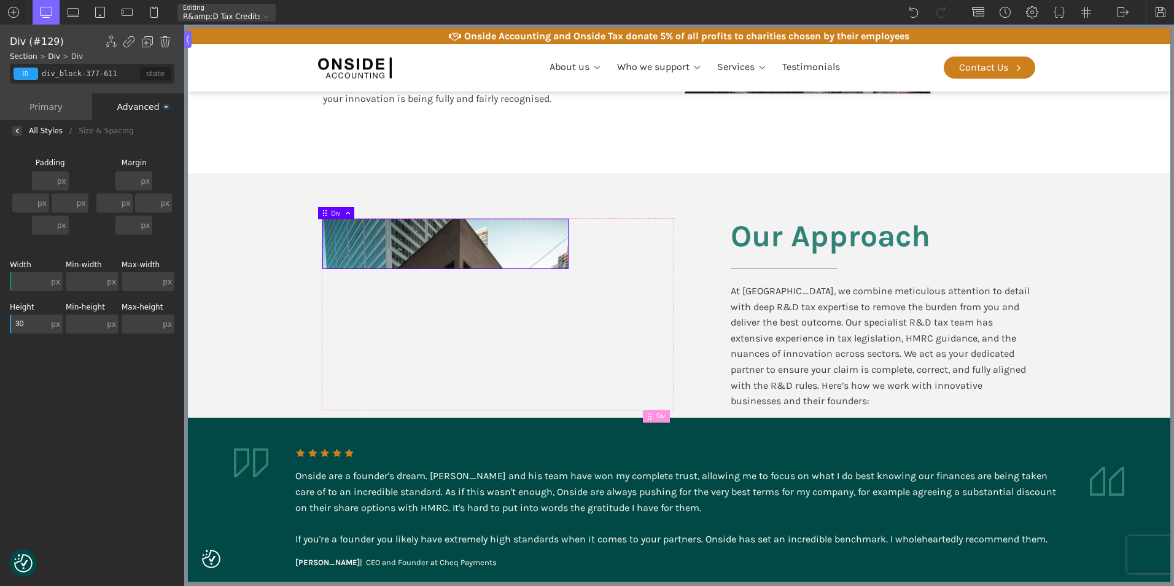
type input "300"
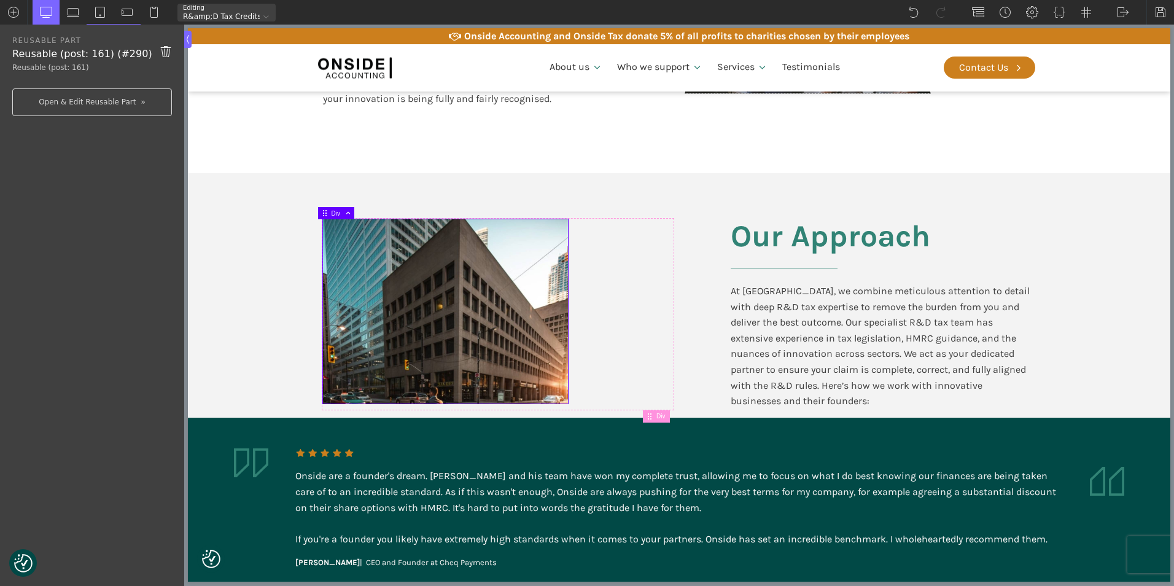
click at [267, 423] on aside "Onside are a founder's dream. Martin and his team have won my complete trust, a…" at bounding box center [679, 508] width 982 height 182
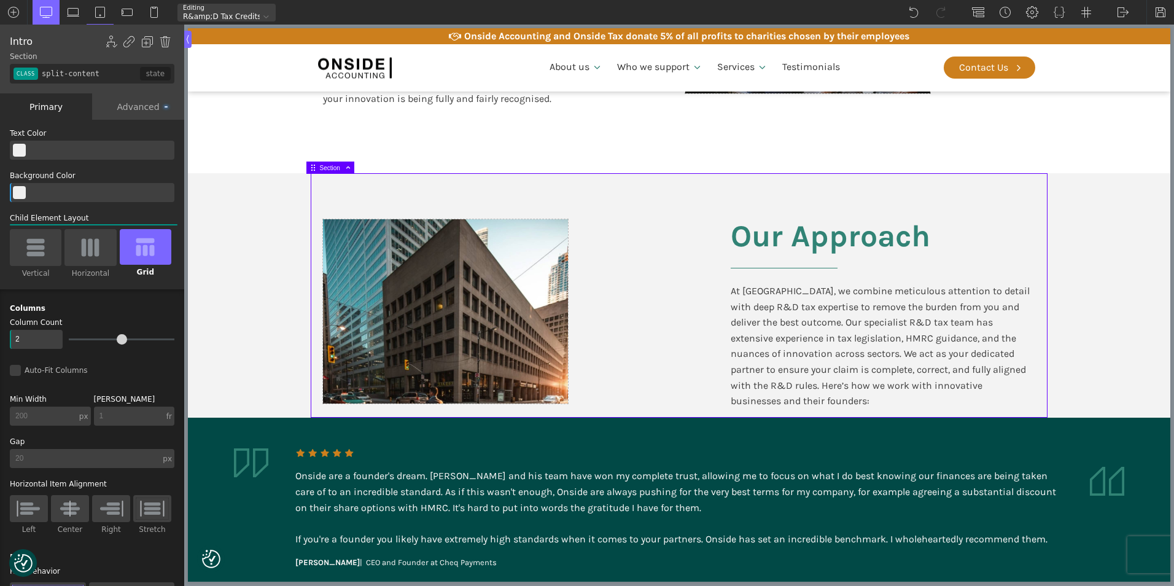
drag, startPoint x: 281, startPoint y: 415, endPoint x: 280, endPoint y: 435, distance: 20.3
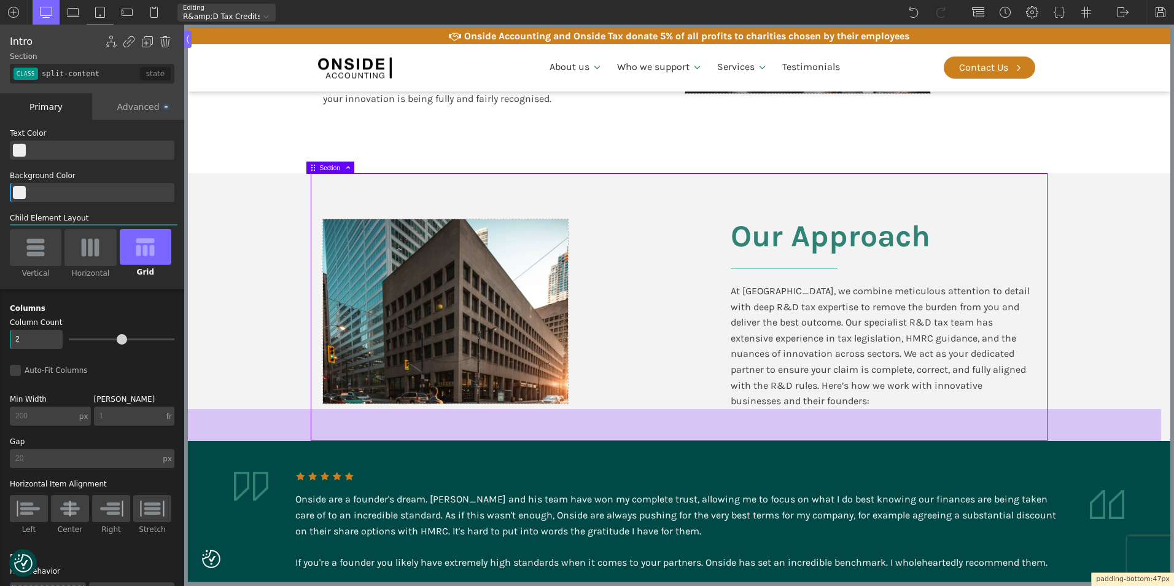
scroll to position [1099, 0]
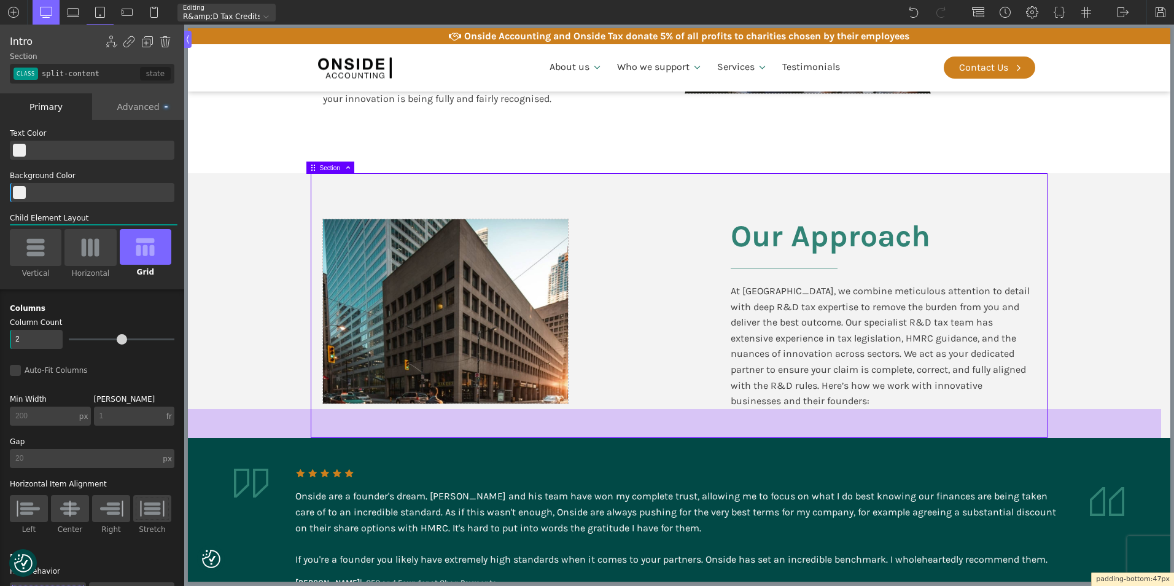
drag, startPoint x: 282, startPoint y: 416, endPoint x: 278, endPoint y: 436, distance: 20.6
click at [278, 436] on div at bounding box center [674, 423] width 973 height 29
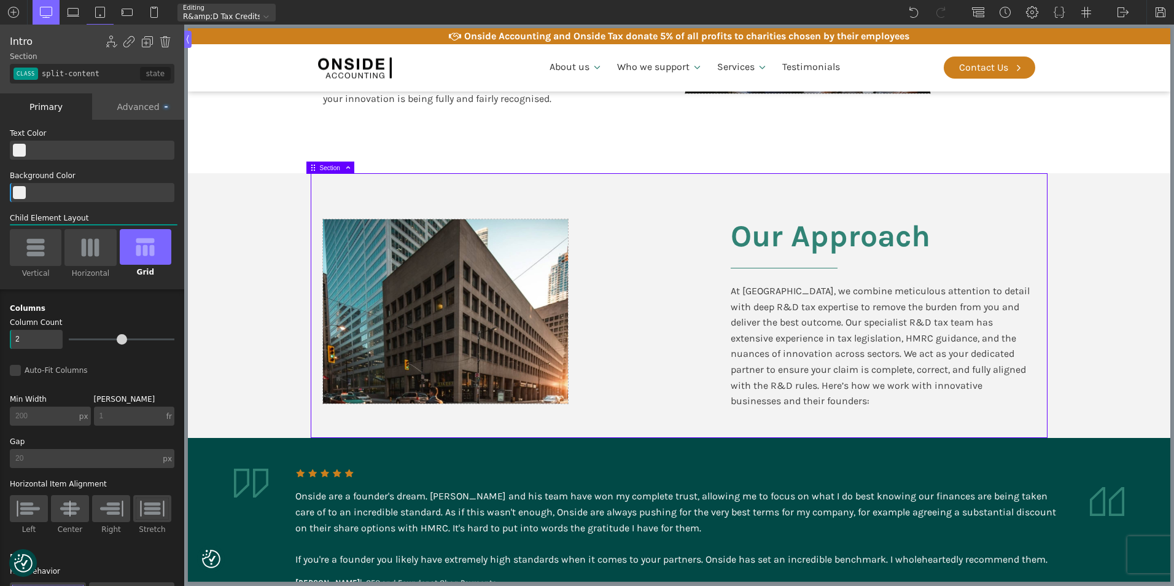
click at [263, 351] on section "Our Approach At [GEOGRAPHIC_DATA], we combine meticulous attention to detail wi…" at bounding box center [679, 305] width 982 height 265
click at [279, 261] on section "Our Approach At [GEOGRAPHIC_DATA], we combine meticulous attention to detail wi…" at bounding box center [679, 305] width 982 height 265
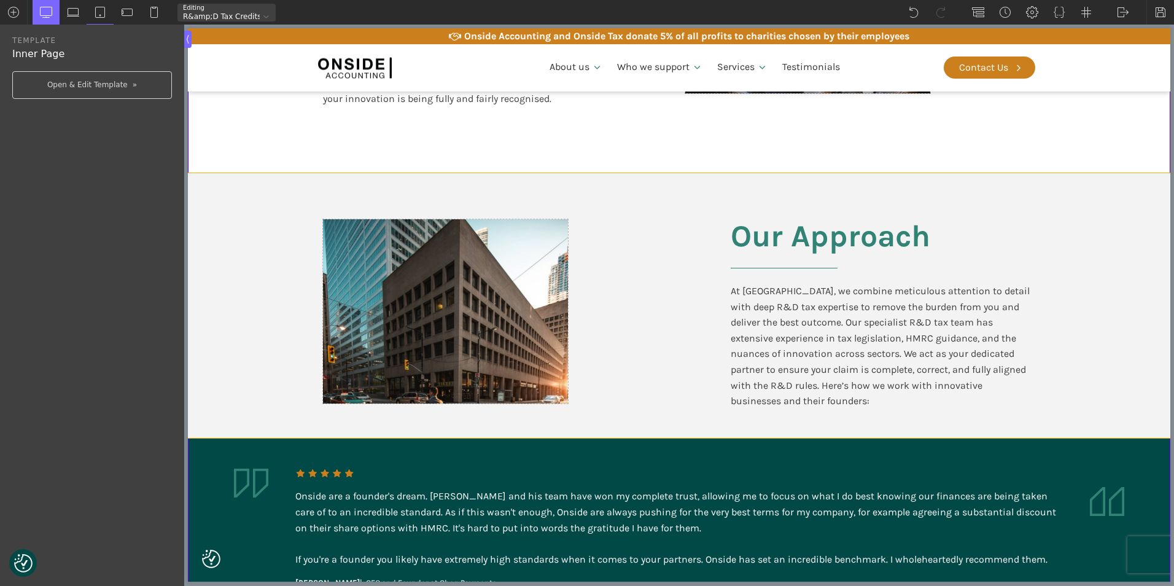
type input "split-content"
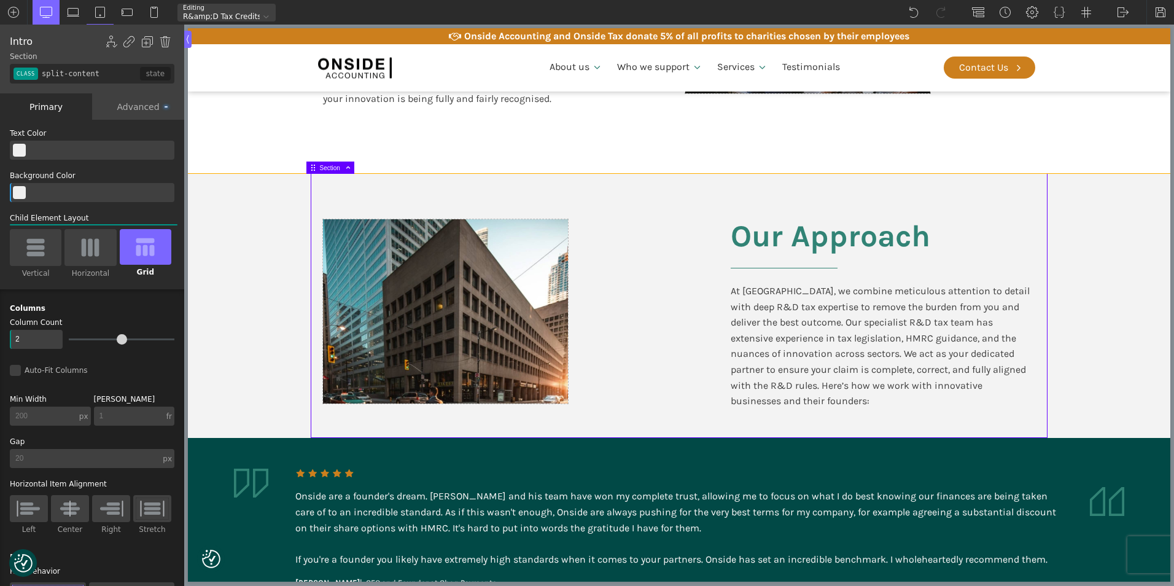
drag, startPoint x: 257, startPoint y: 173, endPoint x: 257, endPoint y: 164, distance: 9.2
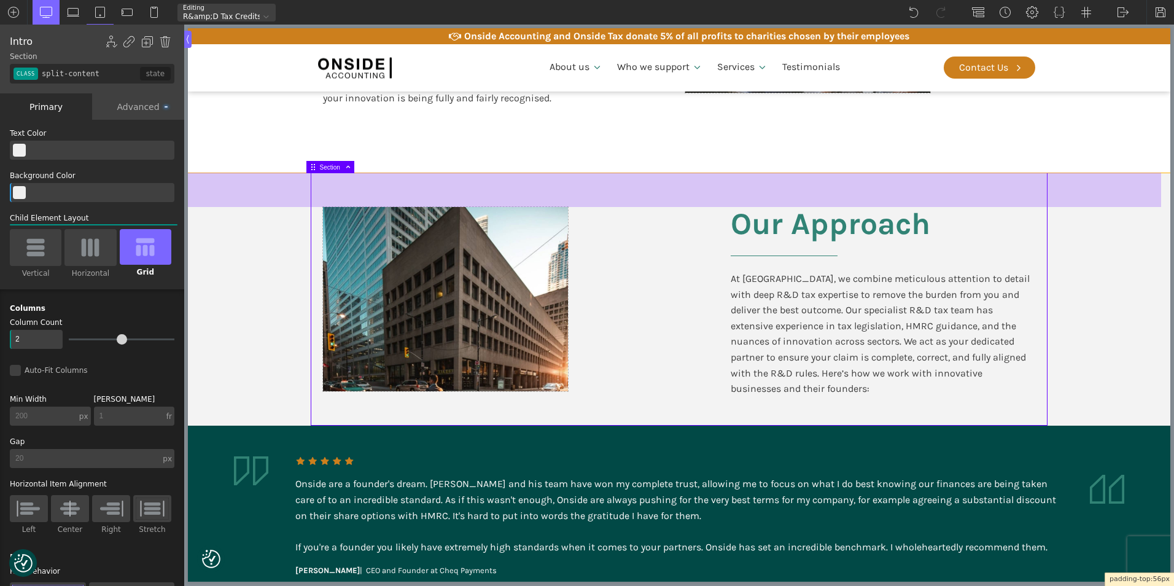
scroll to position [1088, 0]
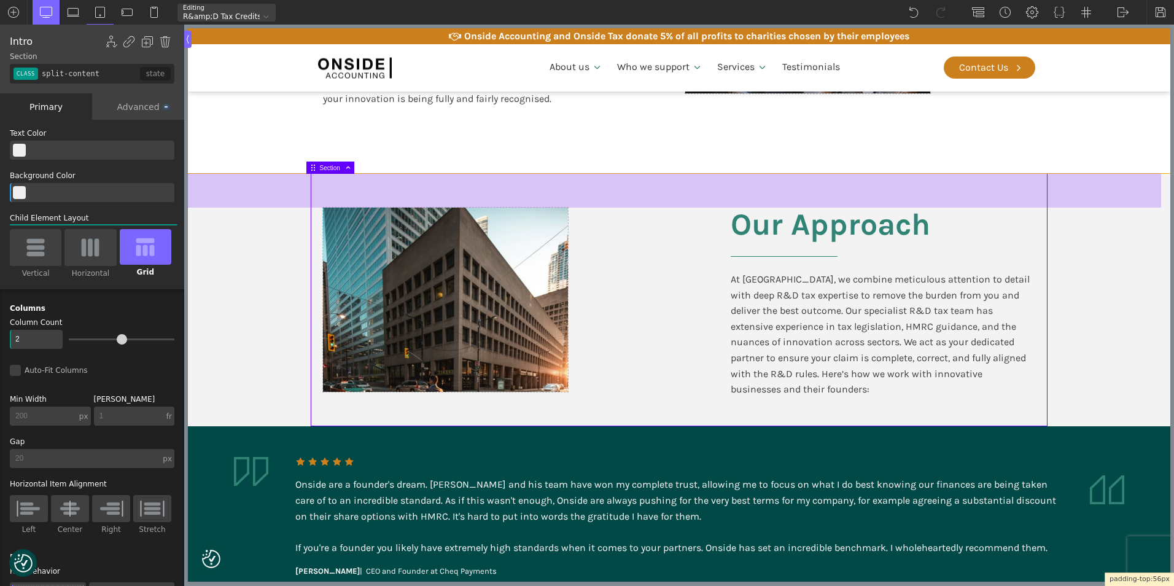
drag, startPoint x: 255, startPoint y: 175, endPoint x: 255, endPoint y: 163, distance: 11.7
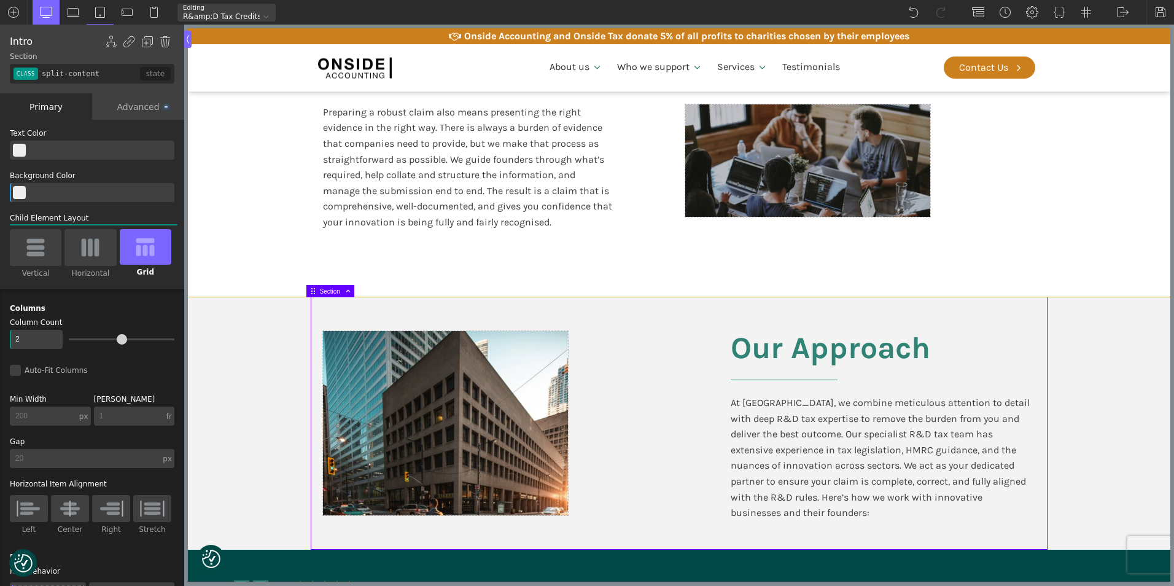
scroll to position [904, 0]
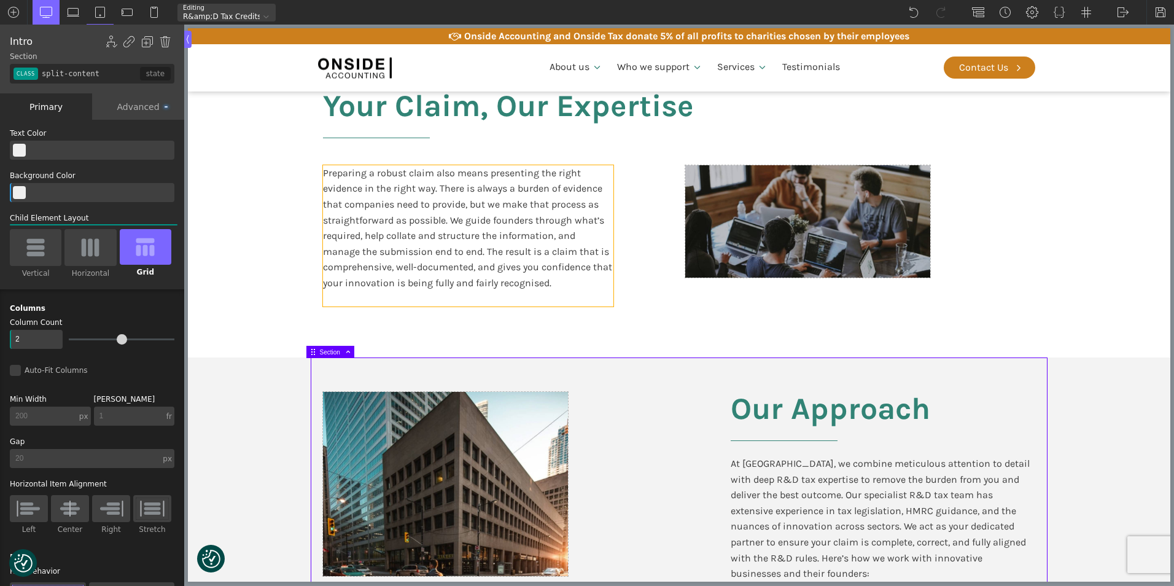
click at [388, 208] on div "Preparing a robust claim also means presenting the right evidence in the right …" at bounding box center [468, 235] width 290 height 141
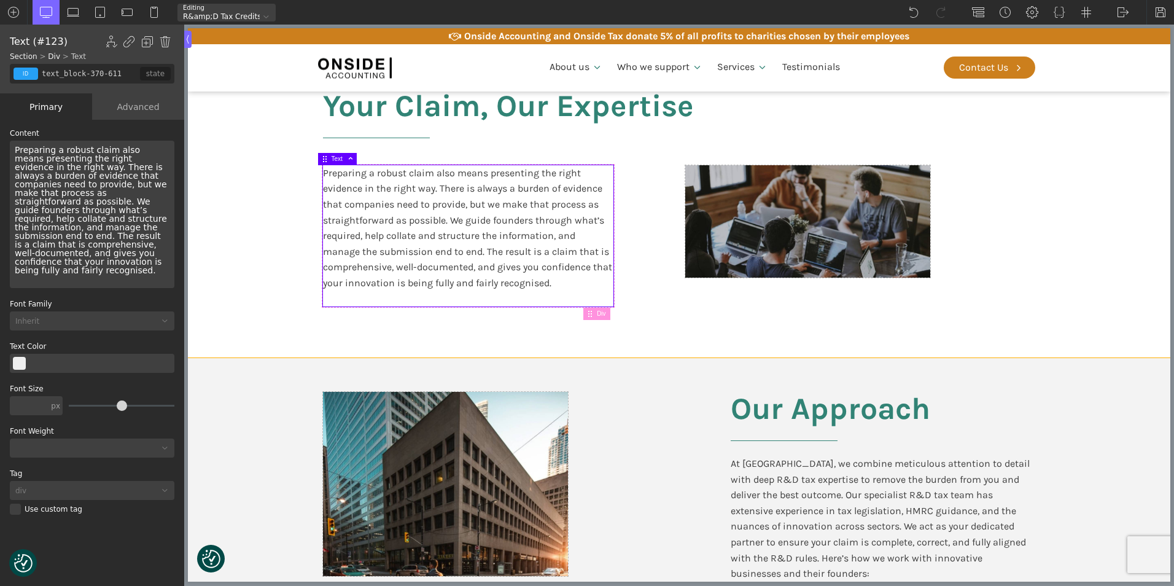
type input "section-367-611"
type input "split-content-full-heading"
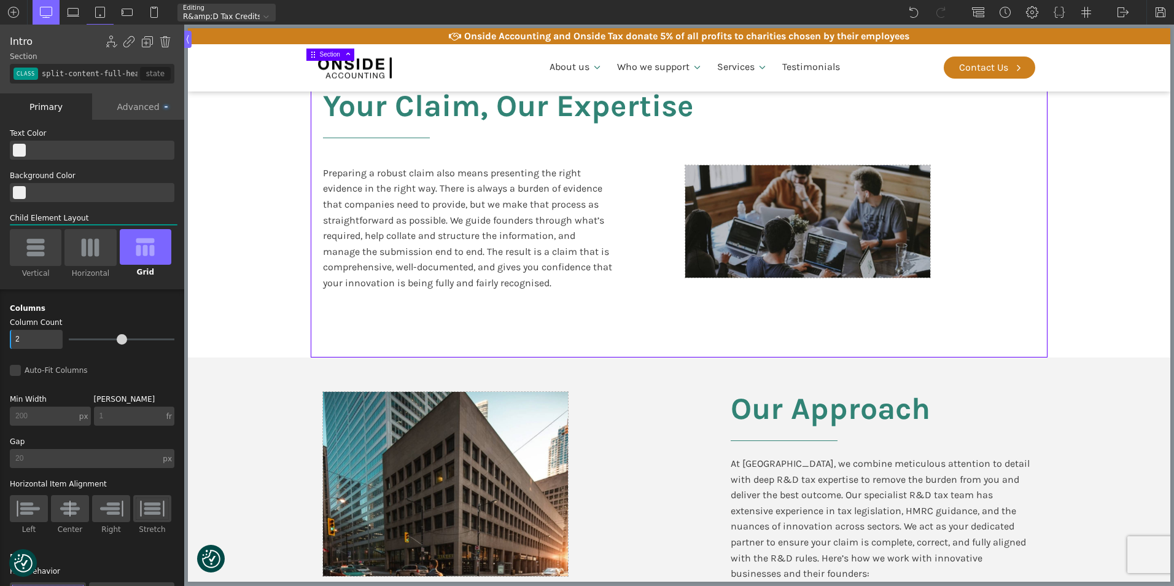
drag, startPoint x: 242, startPoint y: 352, endPoint x: 247, endPoint y: 321, distance: 31.6
click at [247, 321] on section "Your Claim, Our Expertise Preparing a robust claim also means presenting the ri…" at bounding box center [679, 208] width 982 height 297
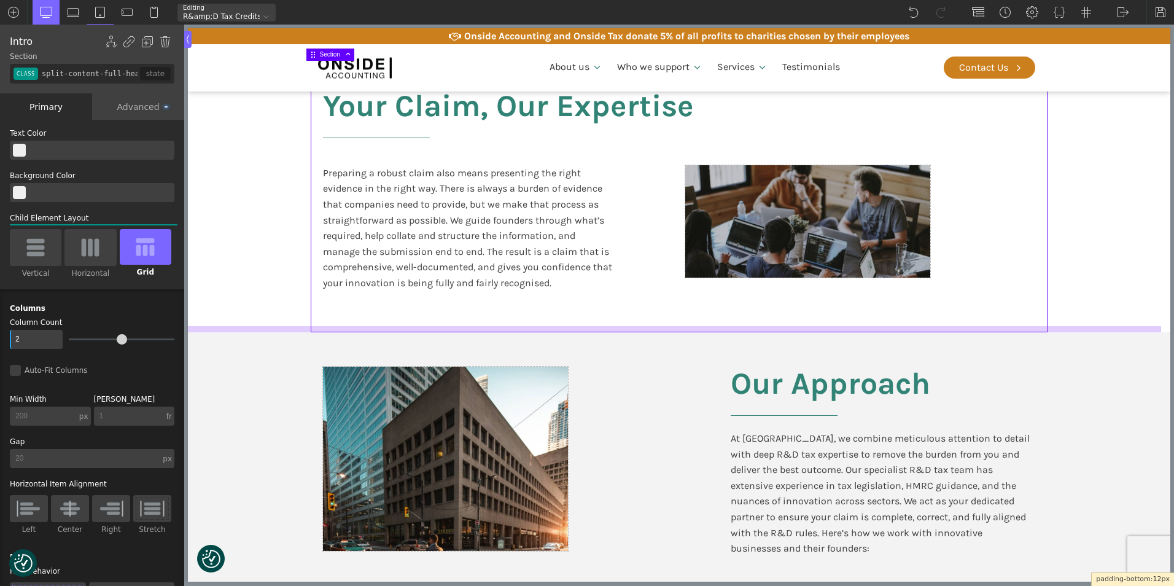
scroll to position [872, 0]
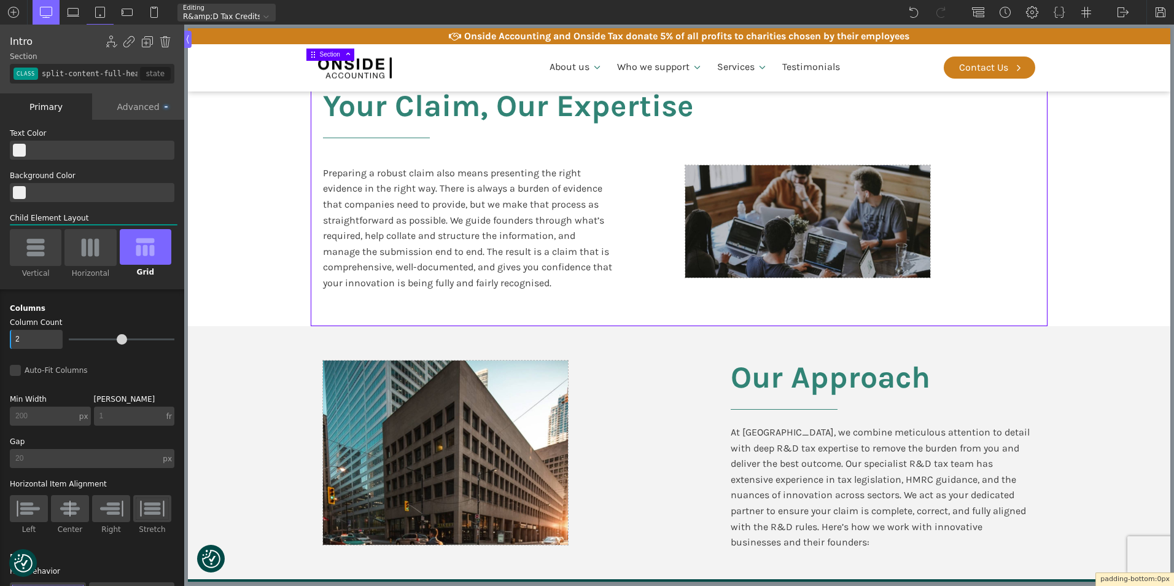
drag, startPoint x: 247, startPoint y: 357, endPoint x: 255, endPoint y: 314, distance: 43.1
type input "div_block-372-611"
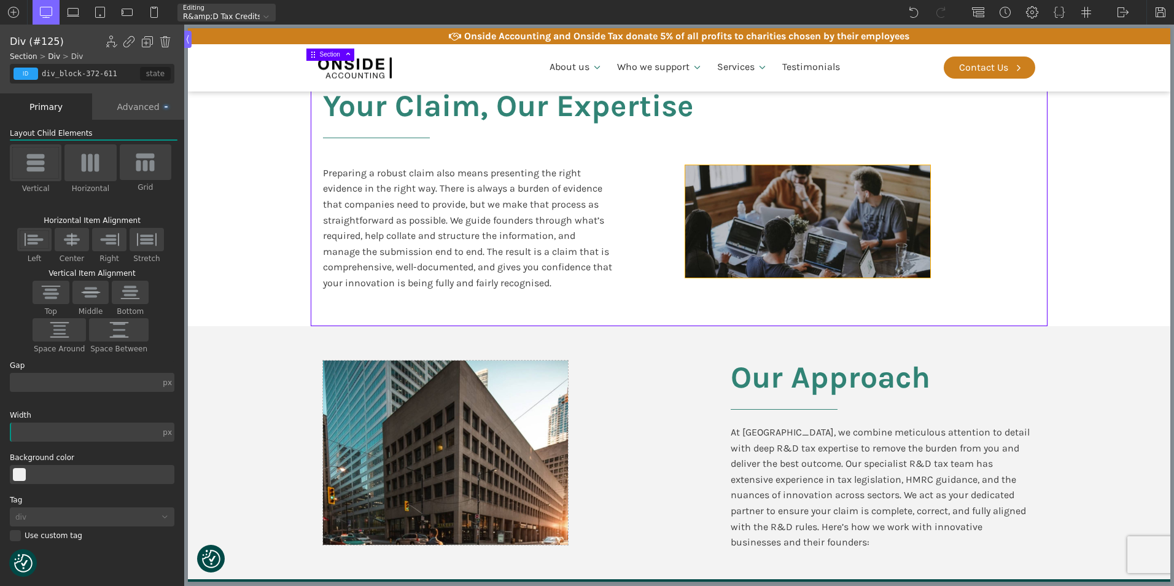
click at [753, 255] on div at bounding box center [807, 221] width 245 height 113
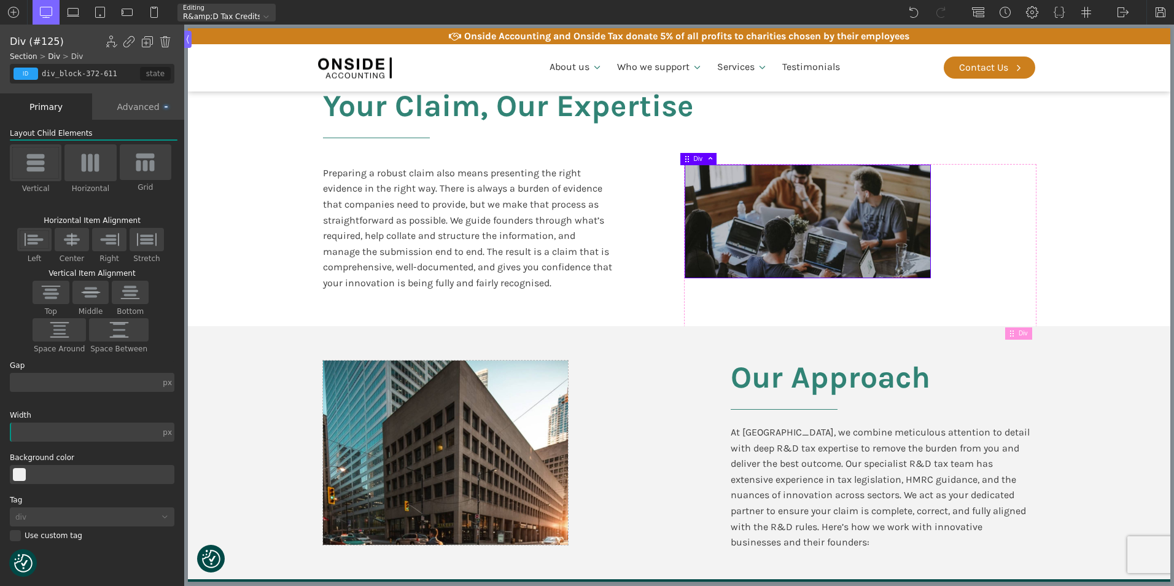
click at [133, 109] on div "Advanced" at bounding box center [138, 106] width 92 height 26
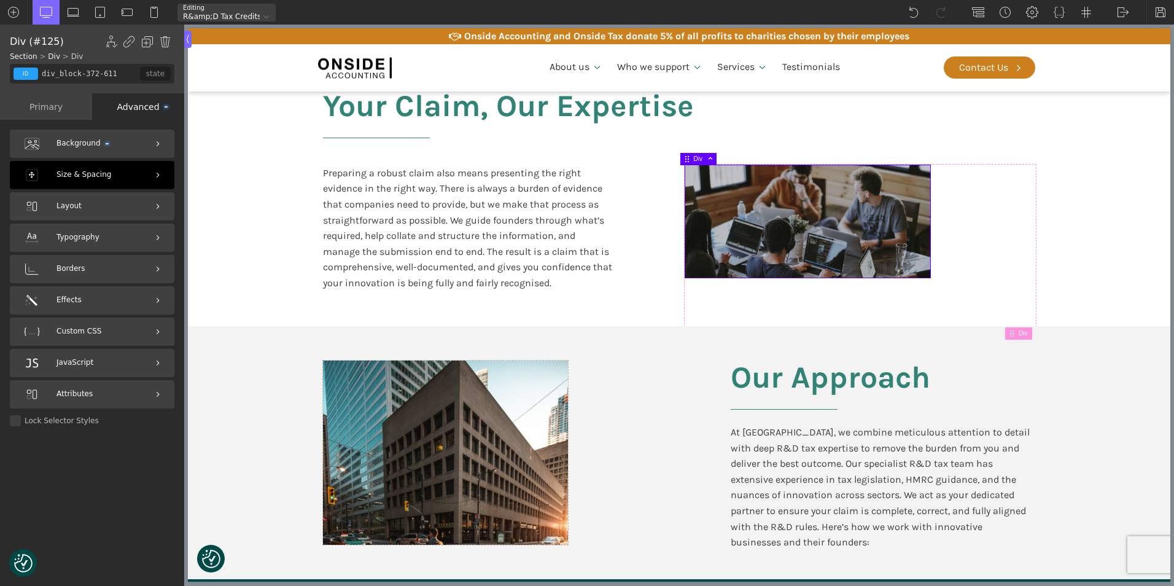
click at [113, 178] on div "Size & Spacing" at bounding box center [92, 175] width 165 height 28
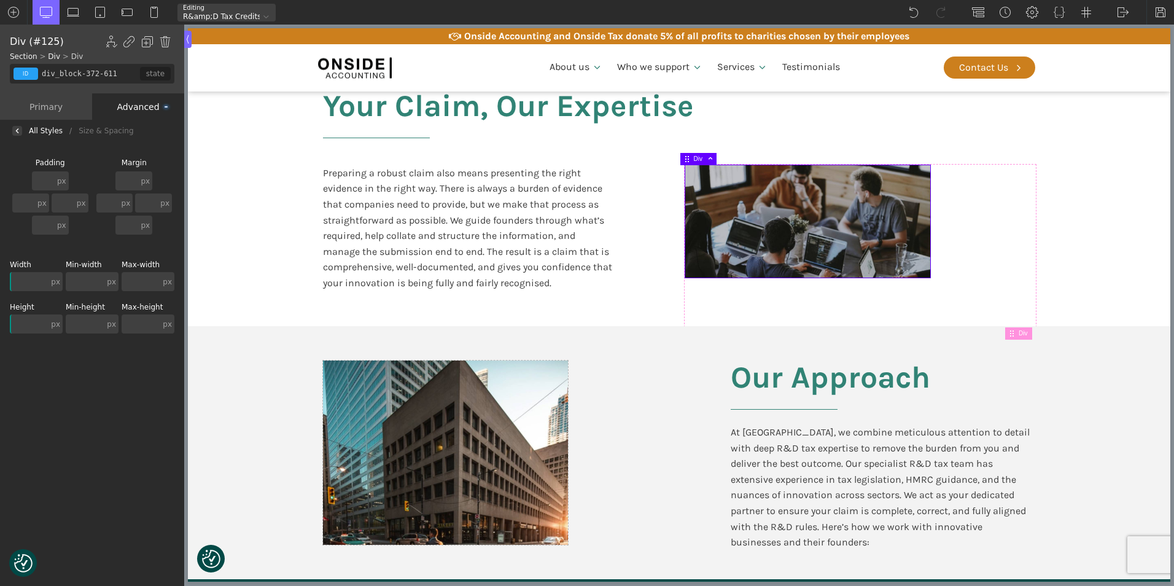
click at [21, 322] on input "text" at bounding box center [29, 323] width 39 height 19
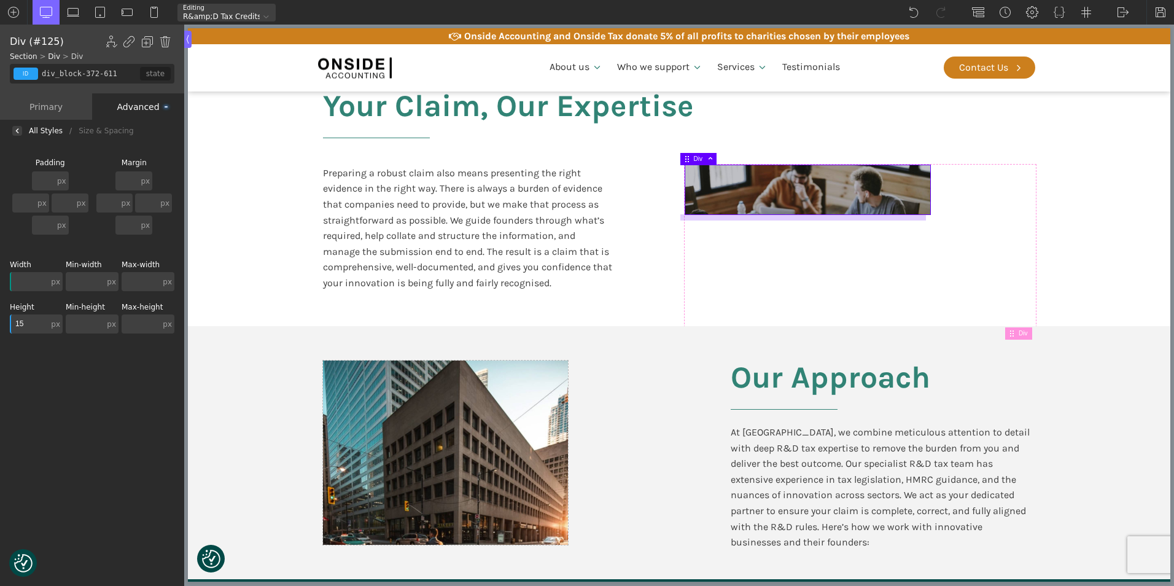
type input "1"
type input "200"
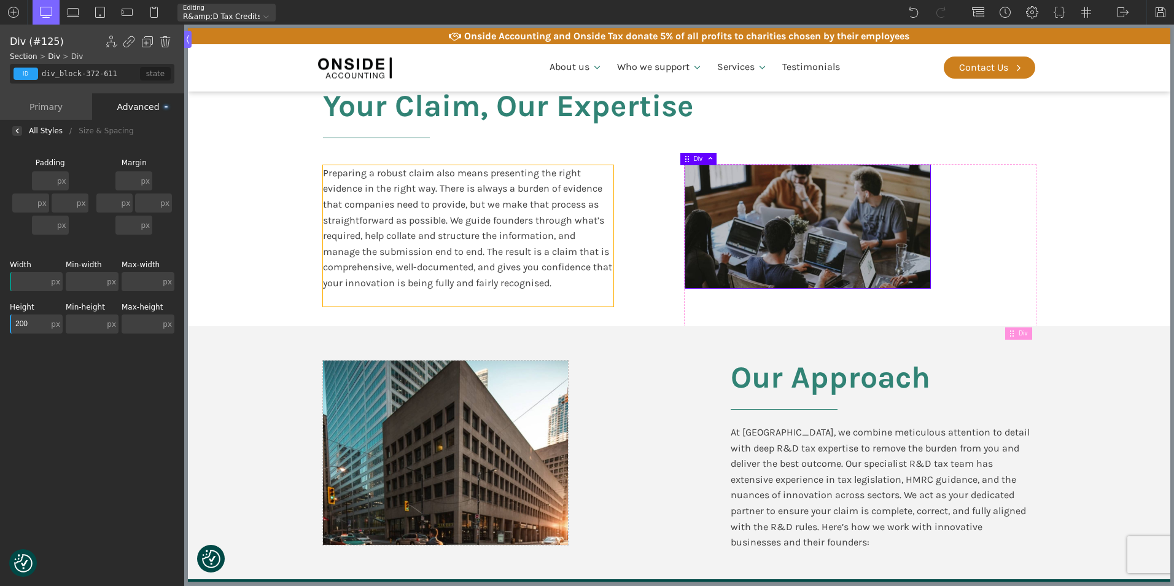
click at [260, 228] on section "Your Claim, Our Expertise Preparing a robust claim also means presenting the ri…" at bounding box center [679, 193] width 982 height 266
type input "section-367-611"
type input "split-content-full-heading"
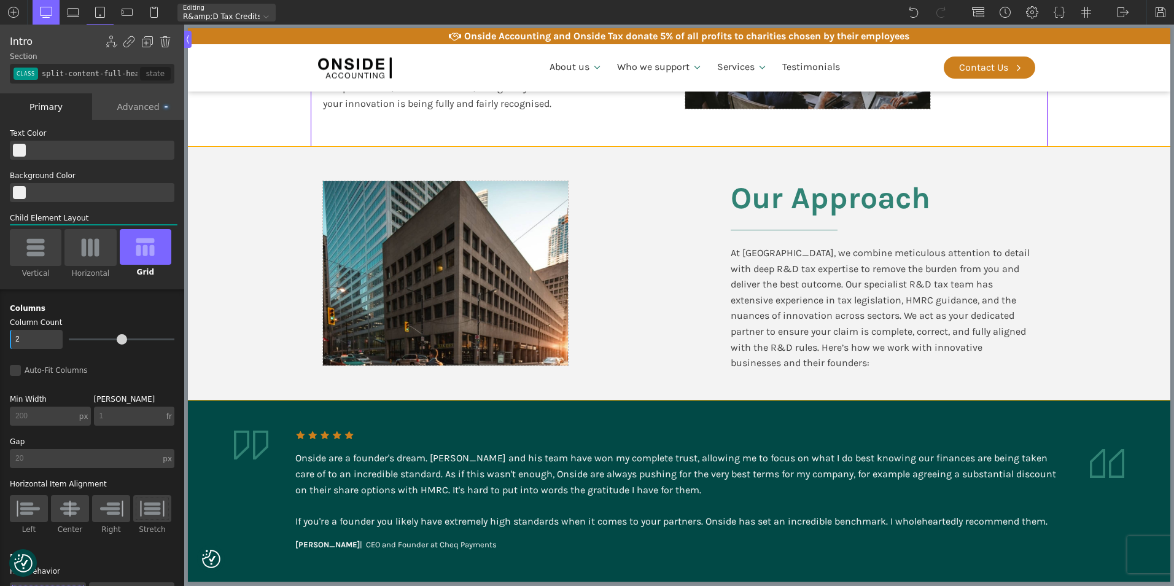
scroll to position [1056, 0]
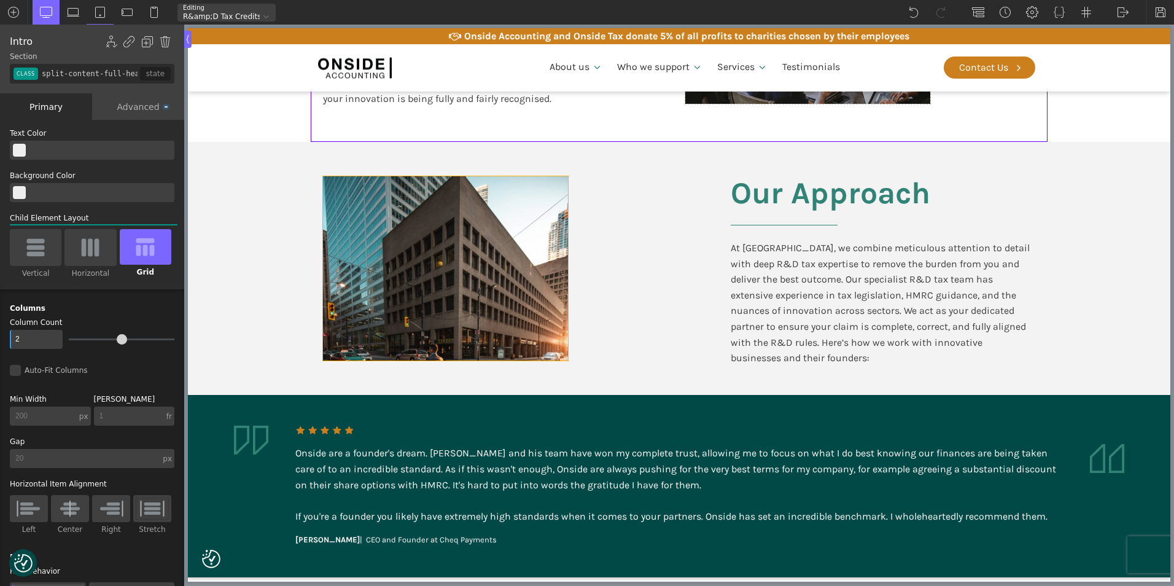
type input "div_block-377-611"
click at [500, 234] on div at bounding box center [445, 268] width 245 height 184
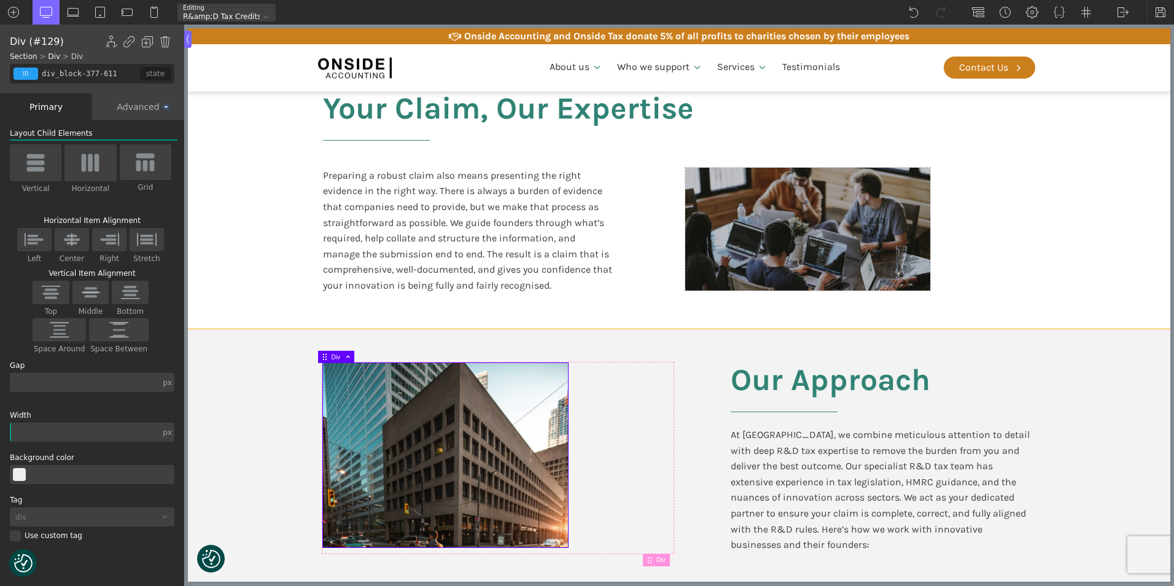
scroll to position [995, 0]
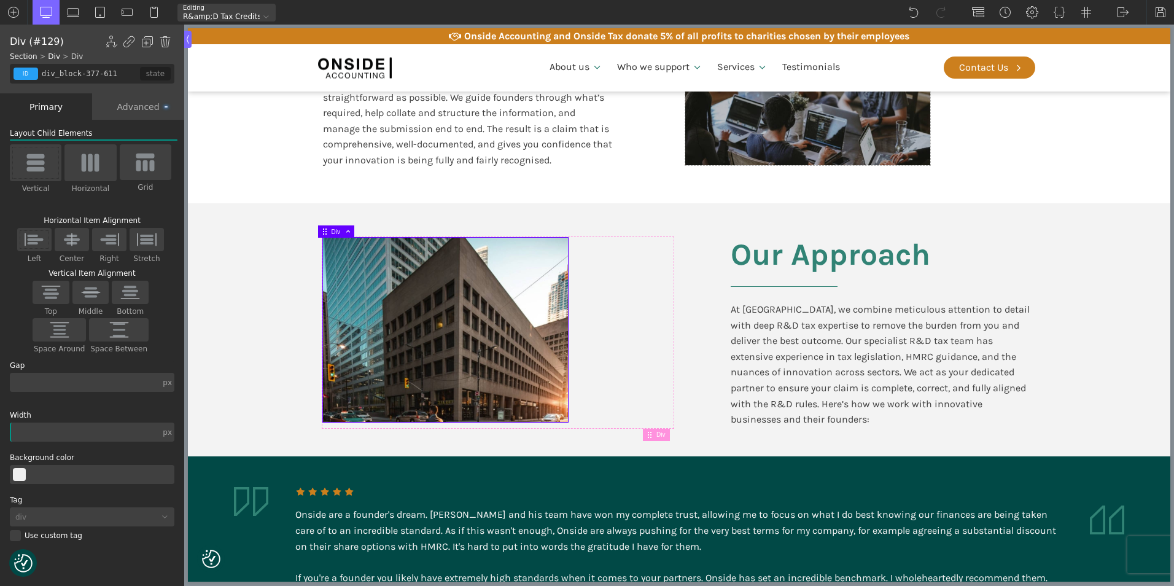
click at [134, 104] on div "Advanced" at bounding box center [138, 106] width 92 height 26
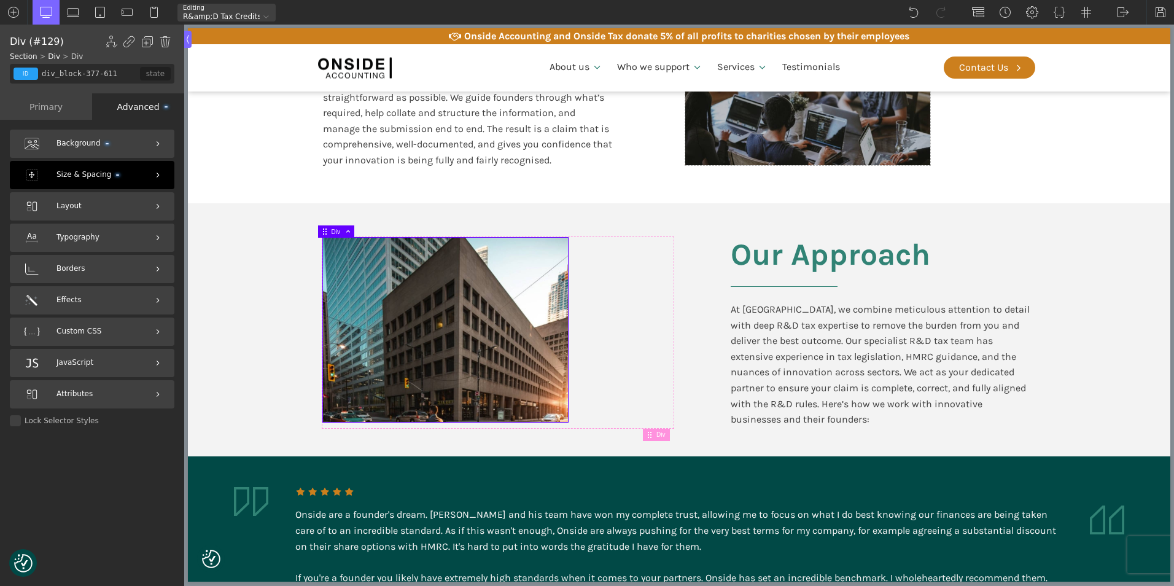
click at [124, 167] on div "Size & Spacing" at bounding box center [92, 175] width 165 height 28
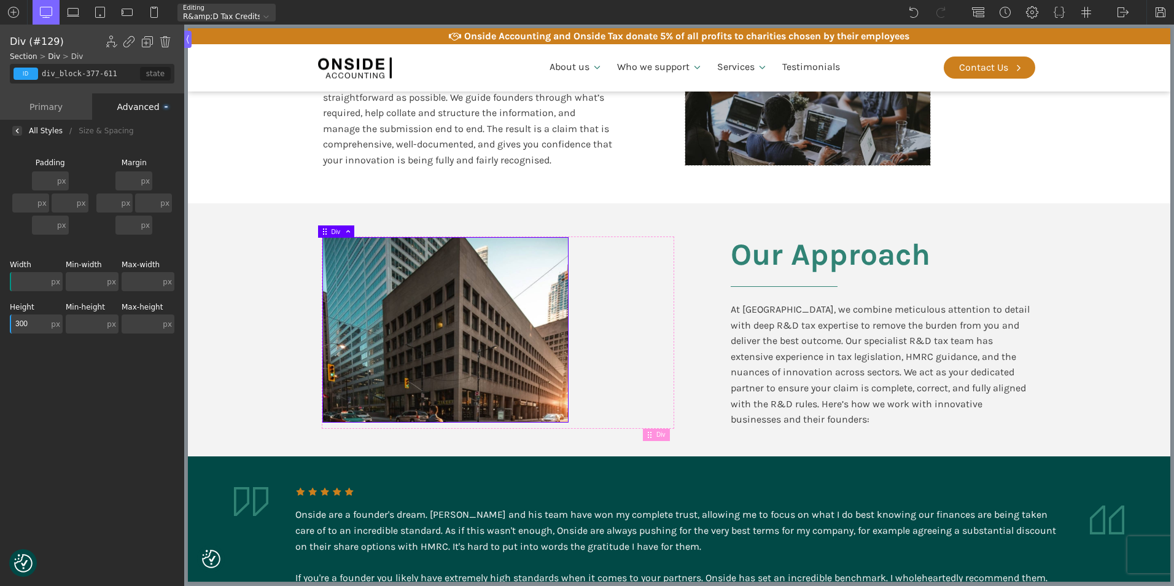
click at [15, 322] on input "300" at bounding box center [29, 323] width 39 height 19
click at [50, 178] on input "text" at bounding box center [43, 180] width 23 height 19
type input "20"
click at [28, 324] on input "300" at bounding box center [29, 323] width 39 height 19
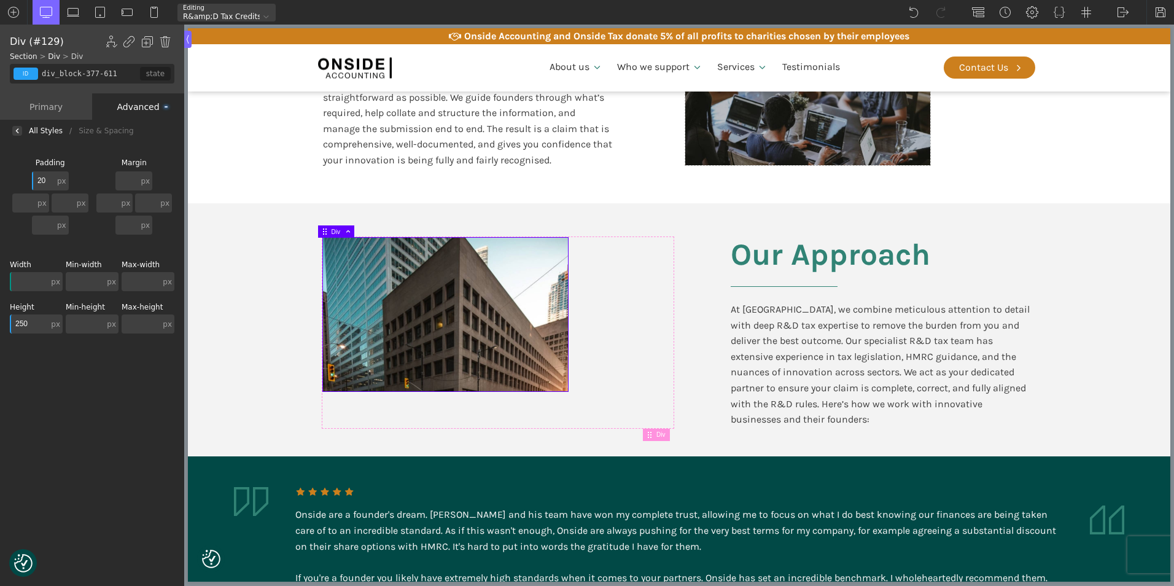
type input "250"
click at [48, 180] on input "20" at bounding box center [43, 180] width 23 height 19
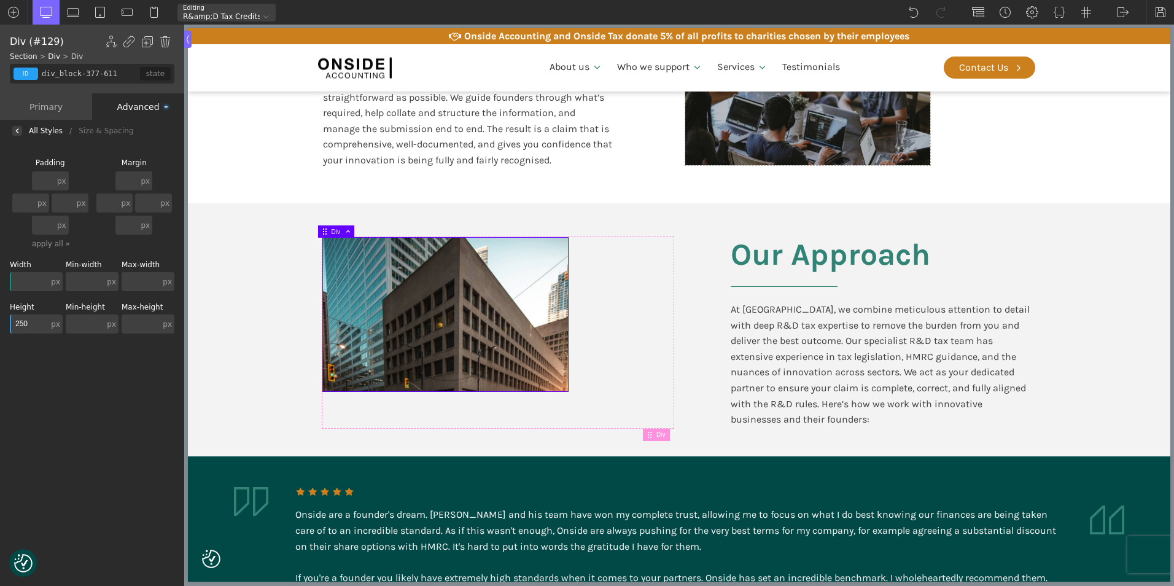
click at [132, 177] on input "text" at bounding box center [126, 180] width 23 height 19
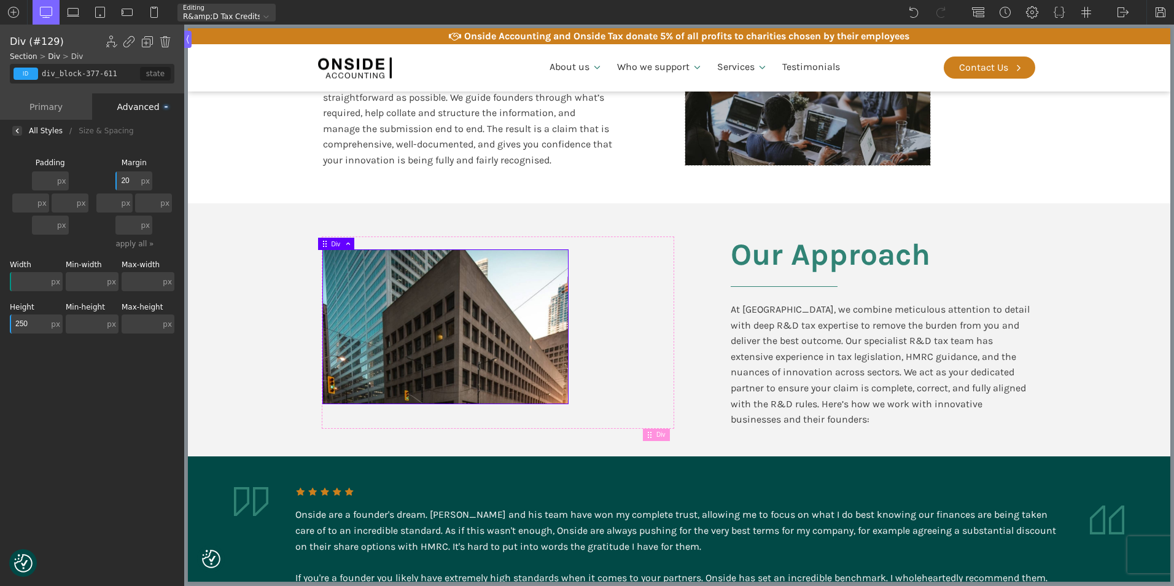
click at [134, 177] on input "20" at bounding box center [126, 180] width 23 height 19
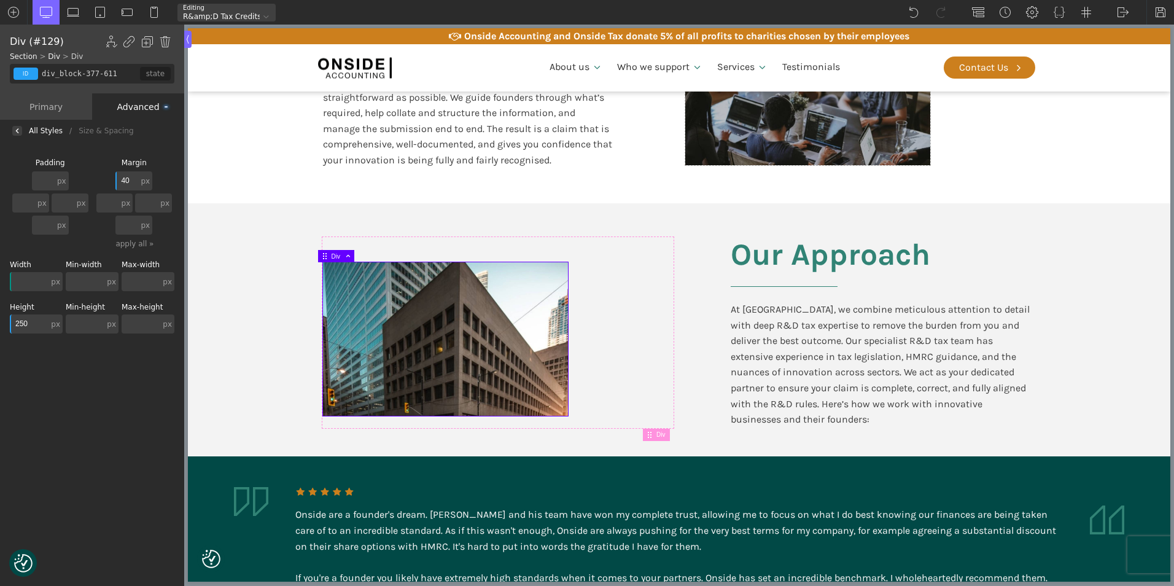
type input "4"
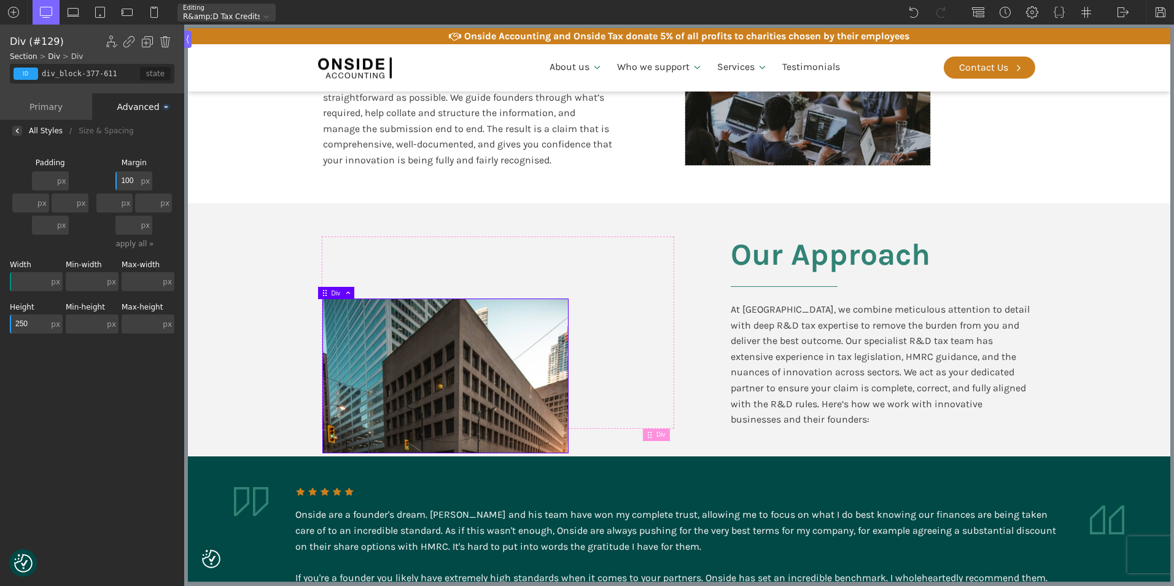
click at [134, 177] on input "100" at bounding box center [126, 180] width 23 height 19
type input "100"
click at [21, 317] on input "250" at bounding box center [29, 323] width 39 height 19
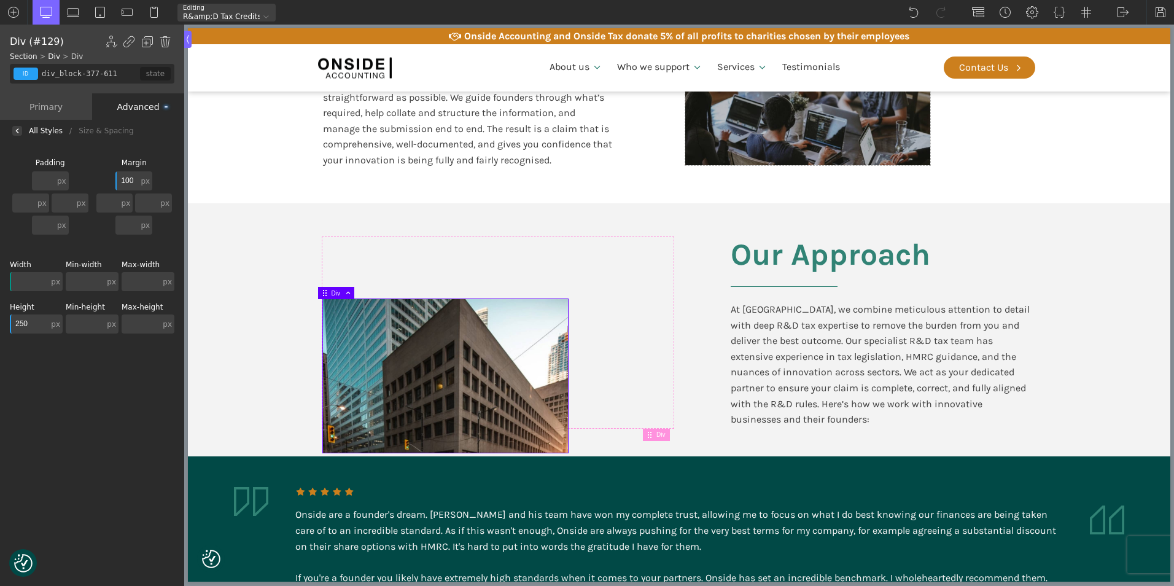
click at [24, 322] on input "250" at bounding box center [29, 323] width 39 height 19
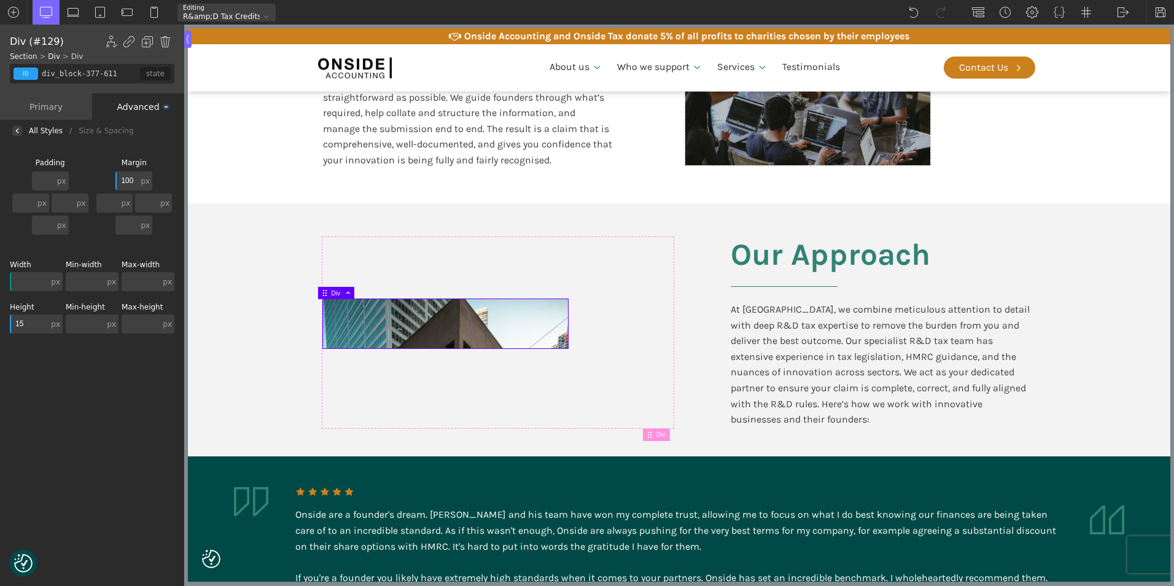
type input "1"
type input "20"
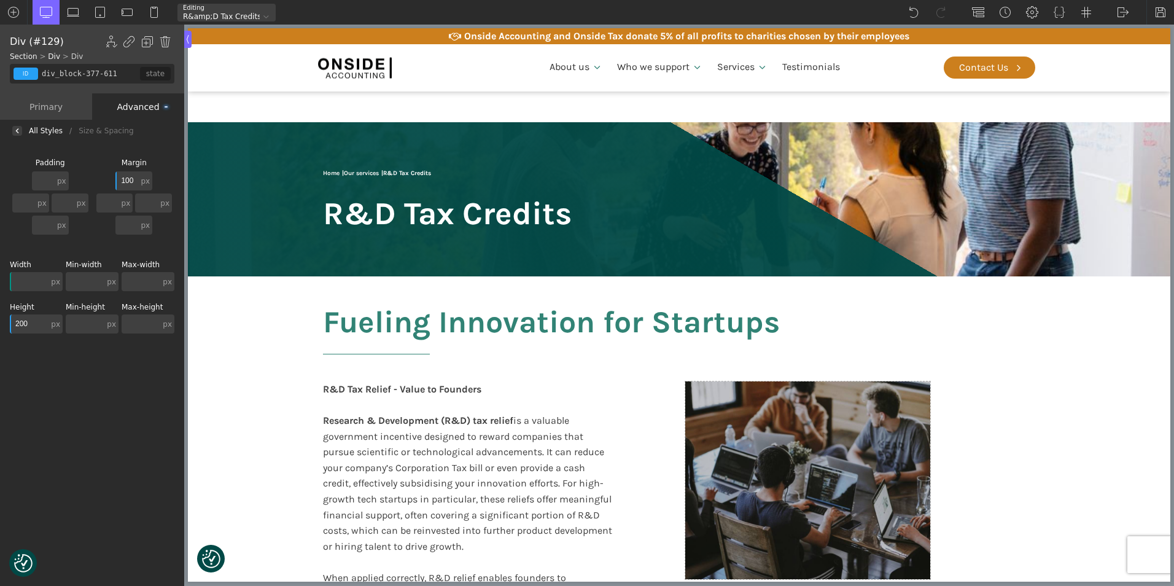
scroll to position [995, 0]
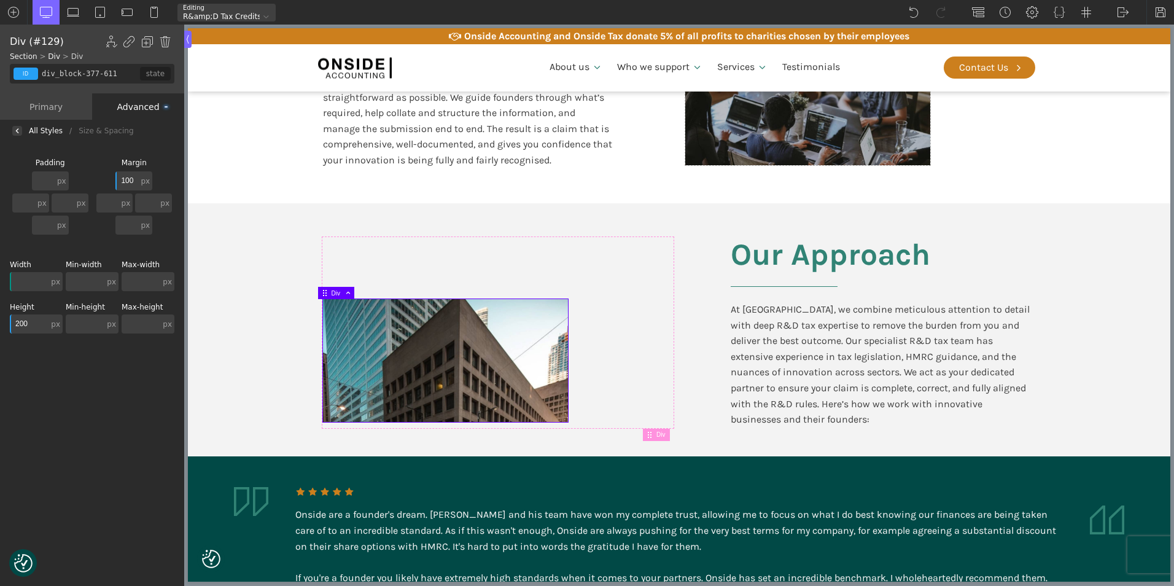
click at [22, 323] on input "200" at bounding box center [29, 323] width 39 height 19
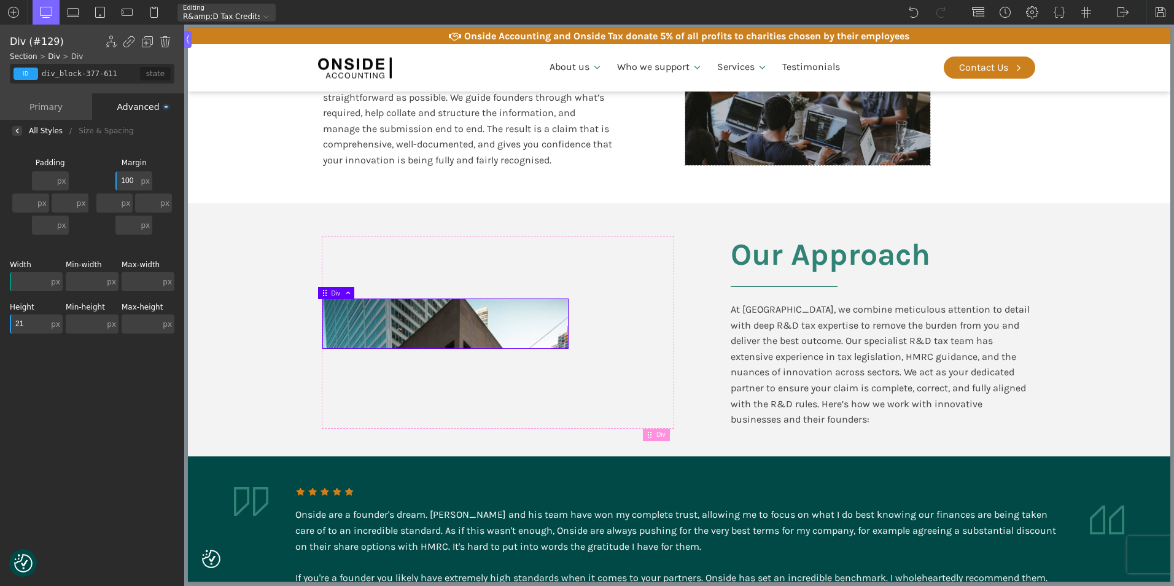
type input "210"
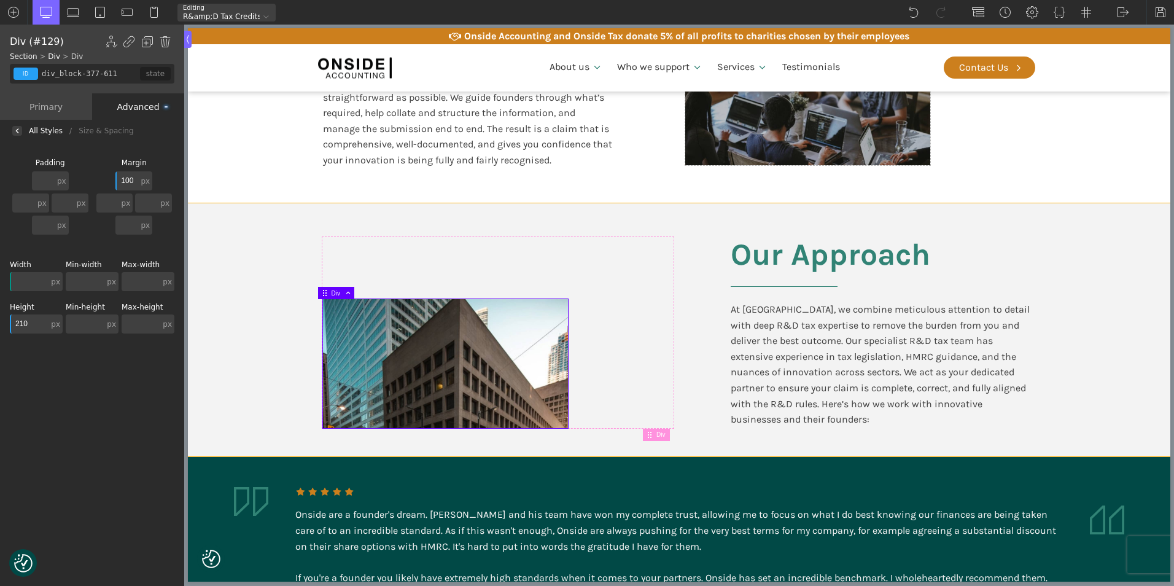
click at [290, 308] on section "Our Approach At [GEOGRAPHIC_DATA], we combine meticulous attention to detail wi…" at bounding box center [679, 329] width 982 height 253
type input "section-375-611"
type input "split-content"
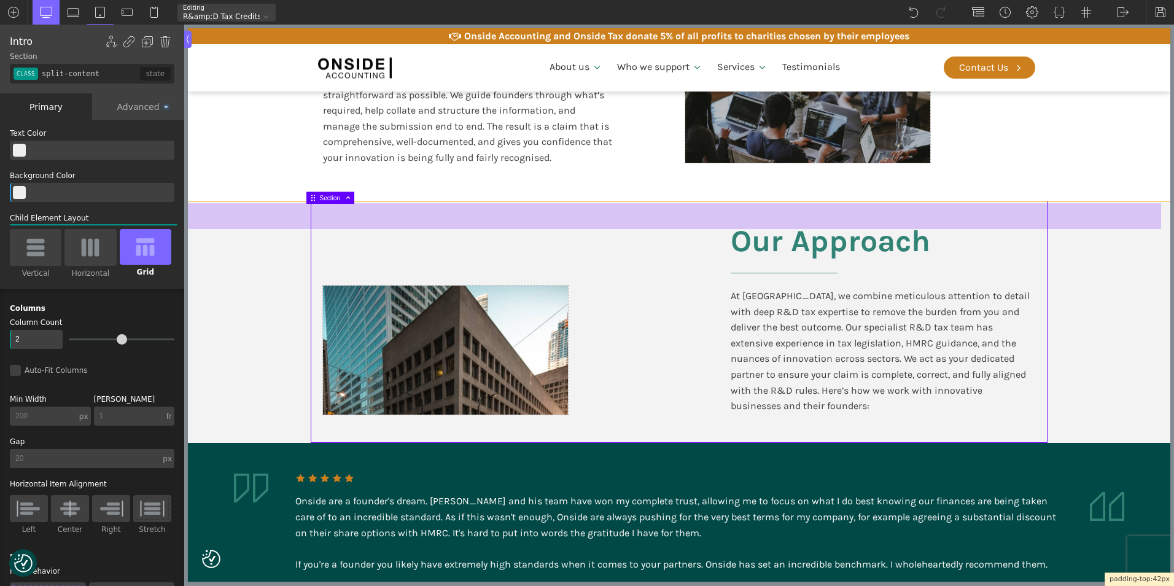
scroll to position [984, 0]
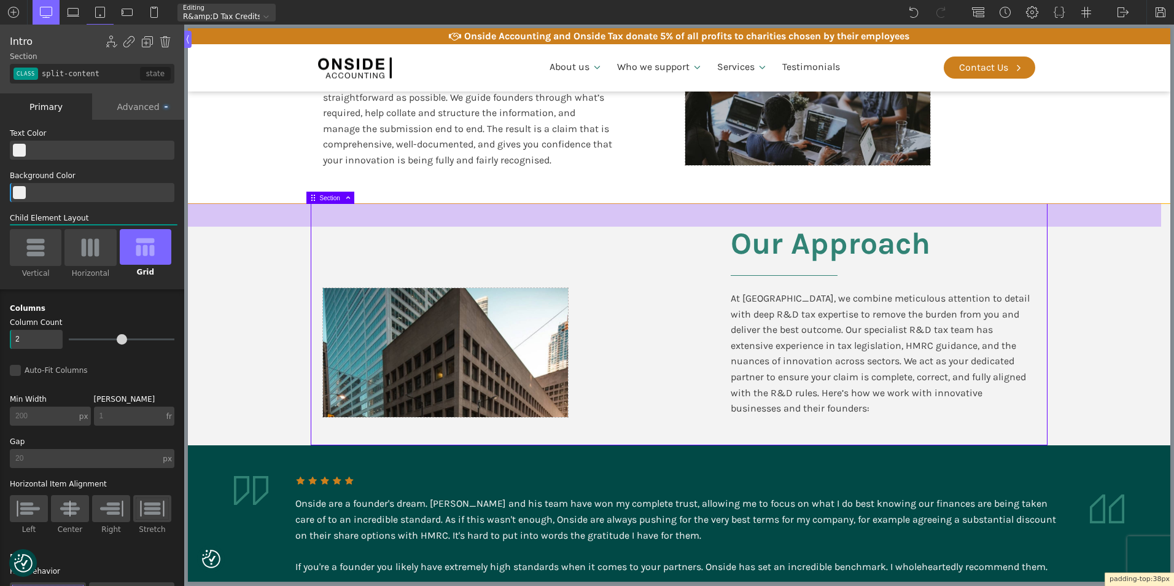
drag, startPoint x: 277, startPoint y: 206, endPoint x: 276, endPoint y: 195, distance: 11.1
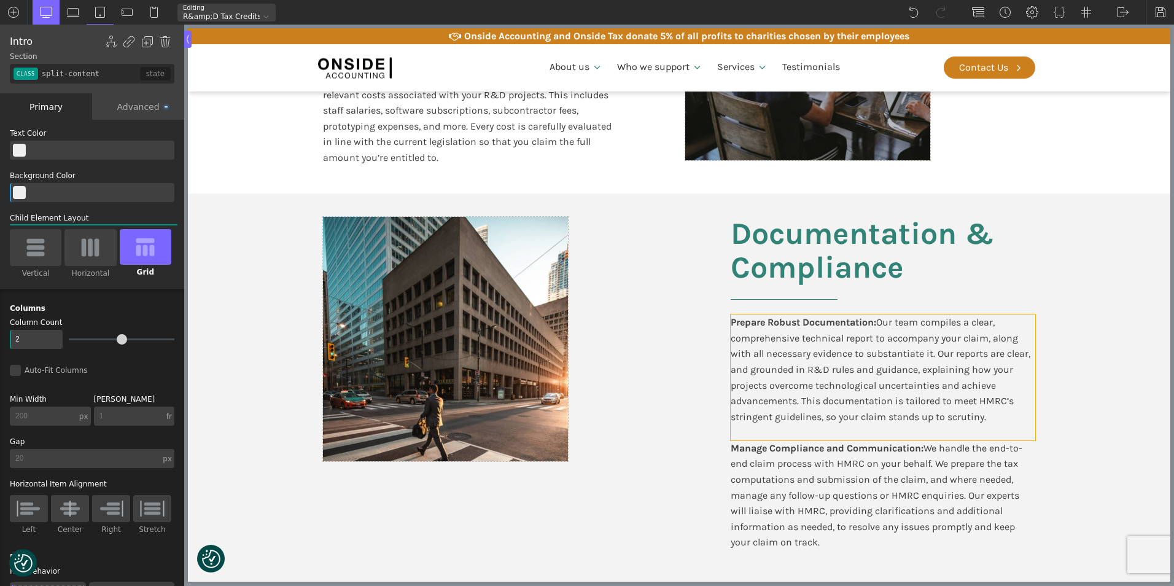
scroll to position [1782, 0]
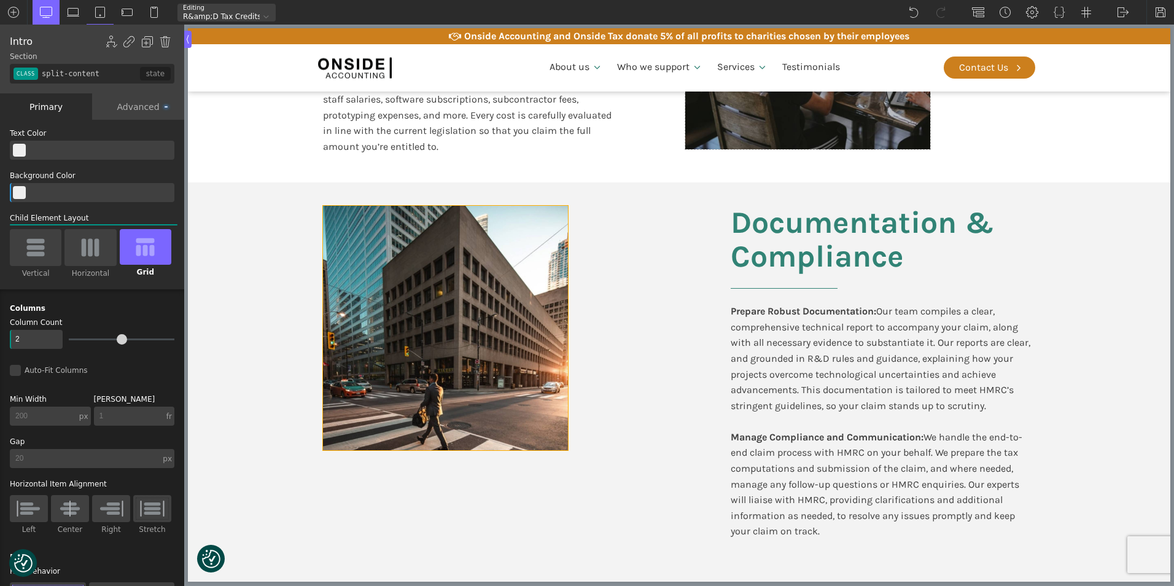
click at [498, 378] on div at bounding box center [445, 328] width 245 height 244
type input "div_block-398-611"
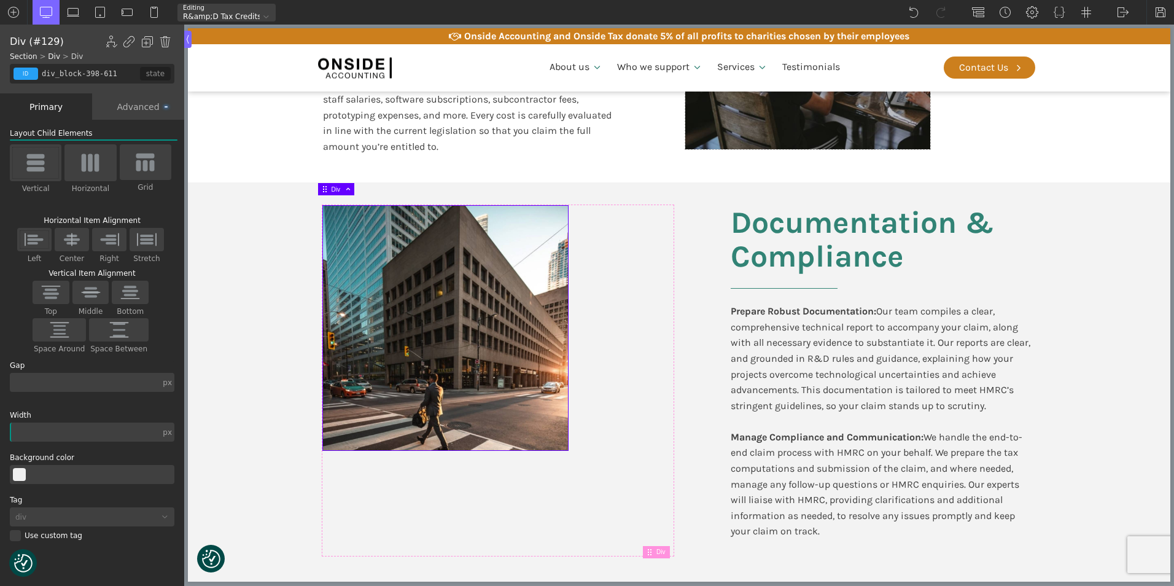
click at [131, 107] on div "Advanced" at bounding box center [138, 106] width 92 height 26
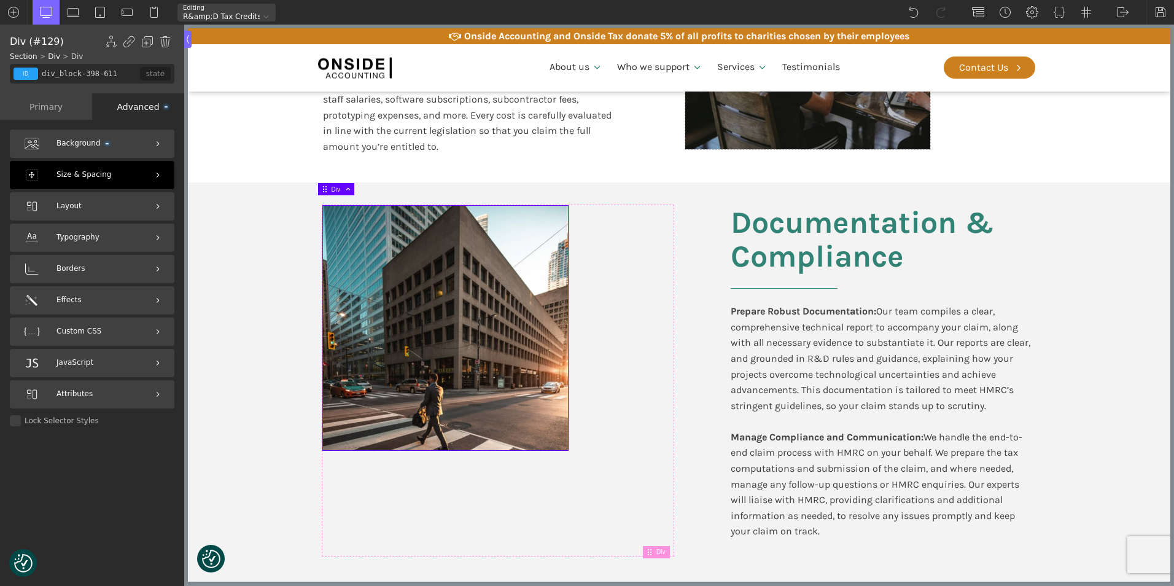
click at [107, 169] on div "Size & Spacing" at bounding box center [92, 175] width 165 height 28
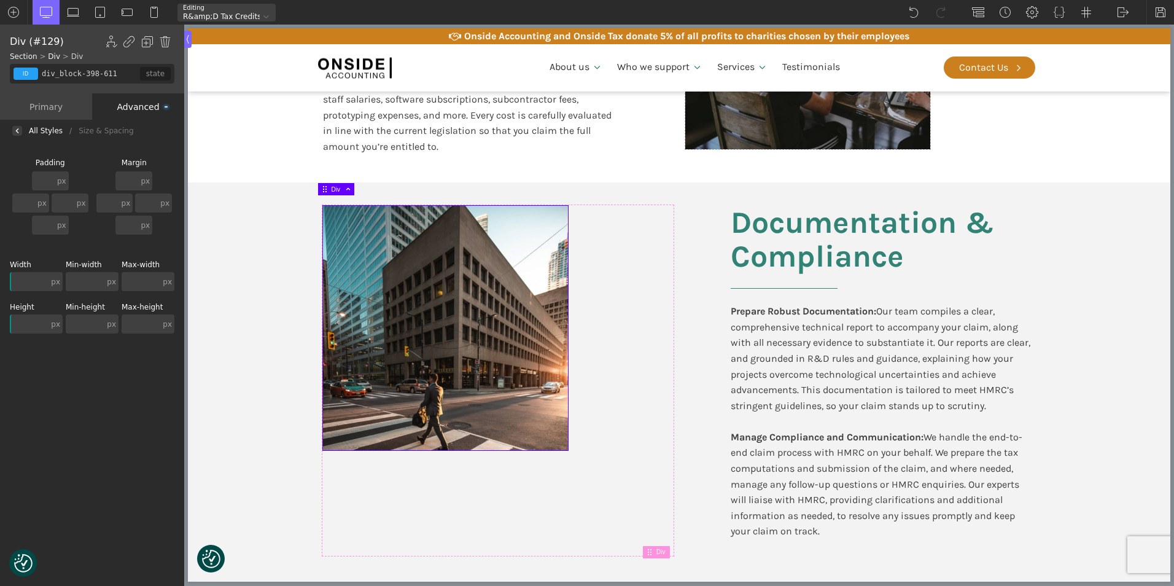
click at [132, 181] on input "text" at bounding box center [126, 180] width 23 height 19
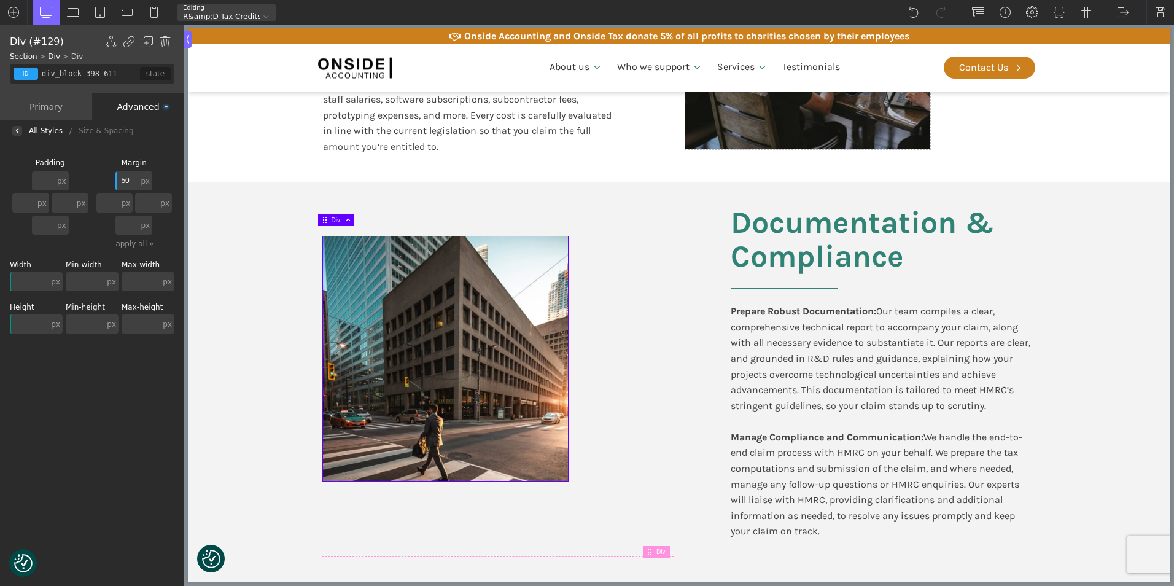
type input "5"
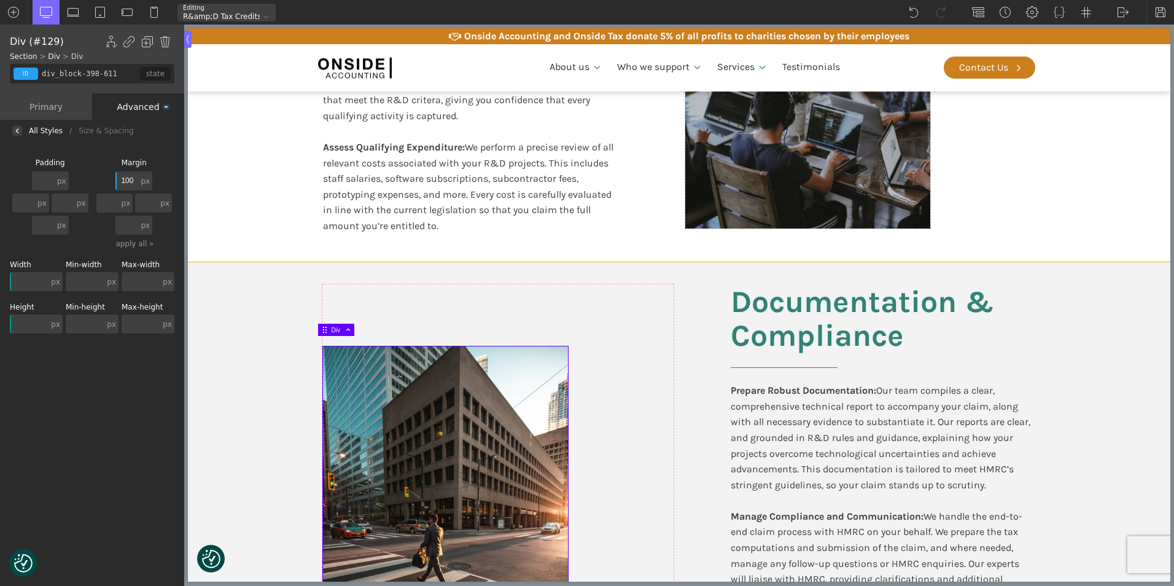
scroll to position [1721, 0]
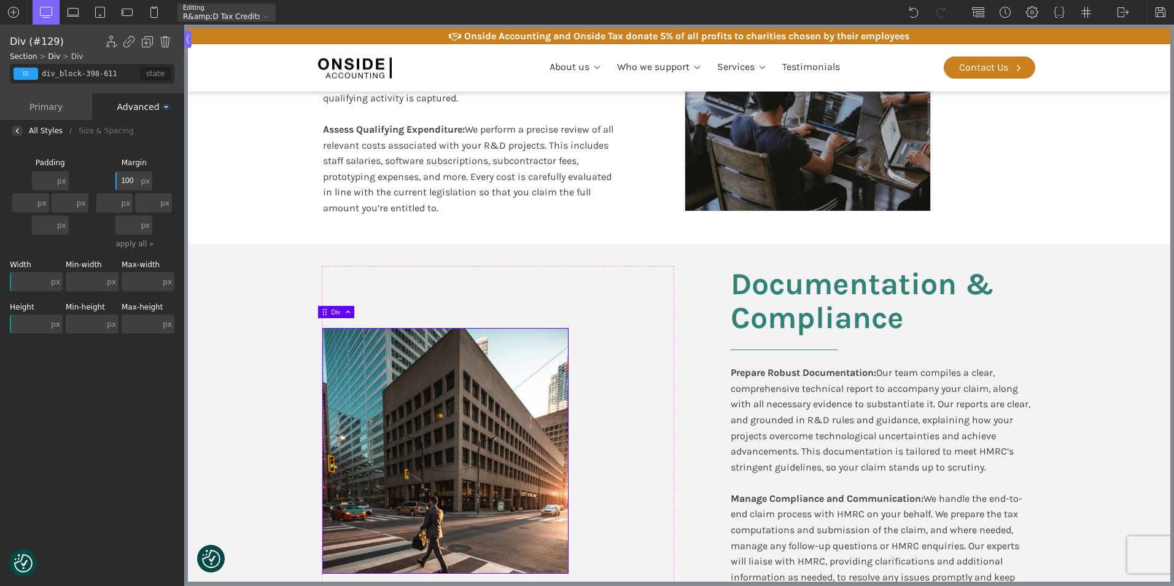
click at [130, 179] on input "100" at bounding box center [126, 180] width 23 height 19
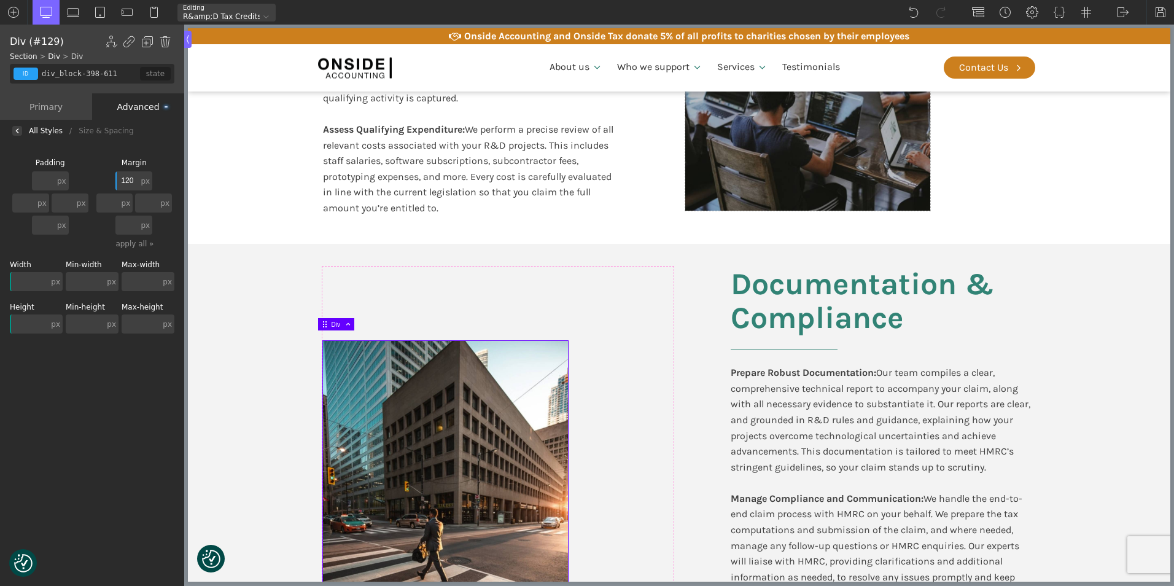
click at [130, 176] on input "120" at bounding box center [126, 180] width 23 height 19
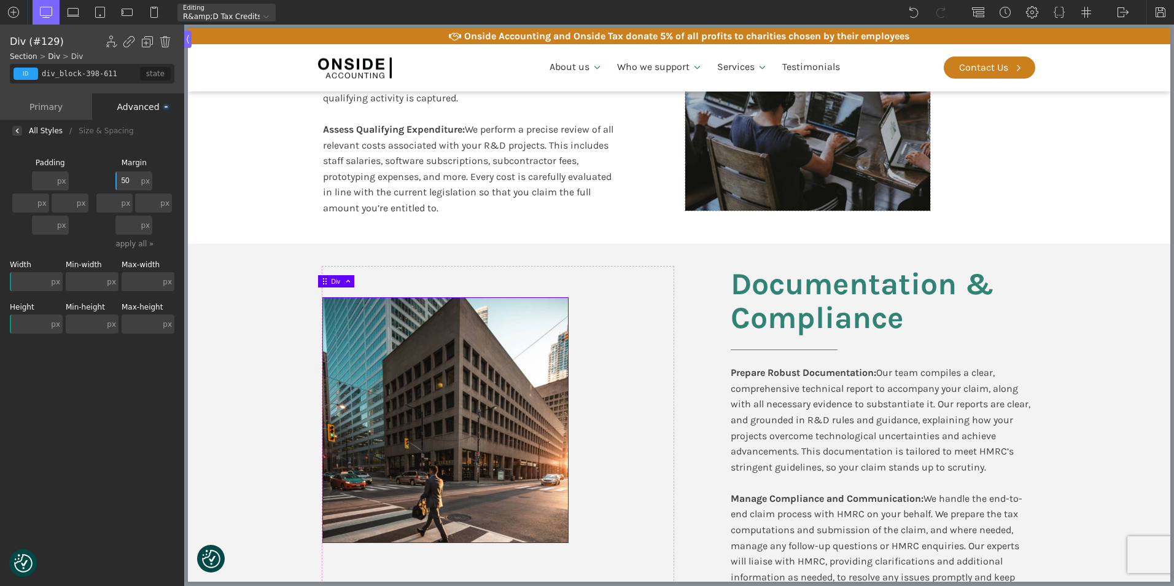
type input "5"
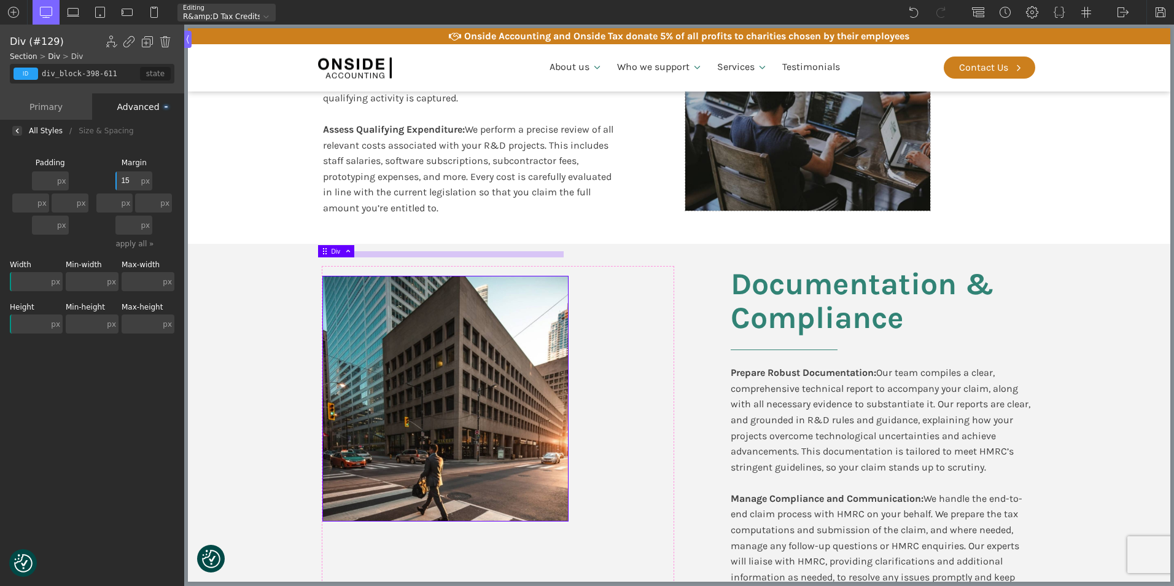
type input "150"
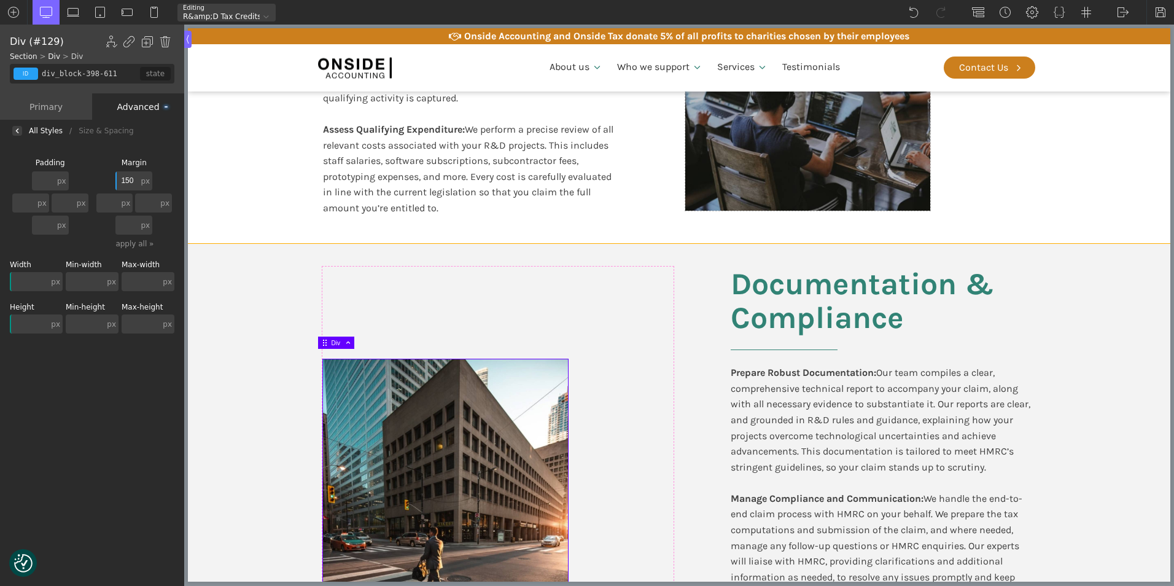
click at [252, 295] on section "Documentation & Compliance Prepare Robust Documentation: Our team compiles a cl…" at bounding box center [679, 444] width 982 height 401
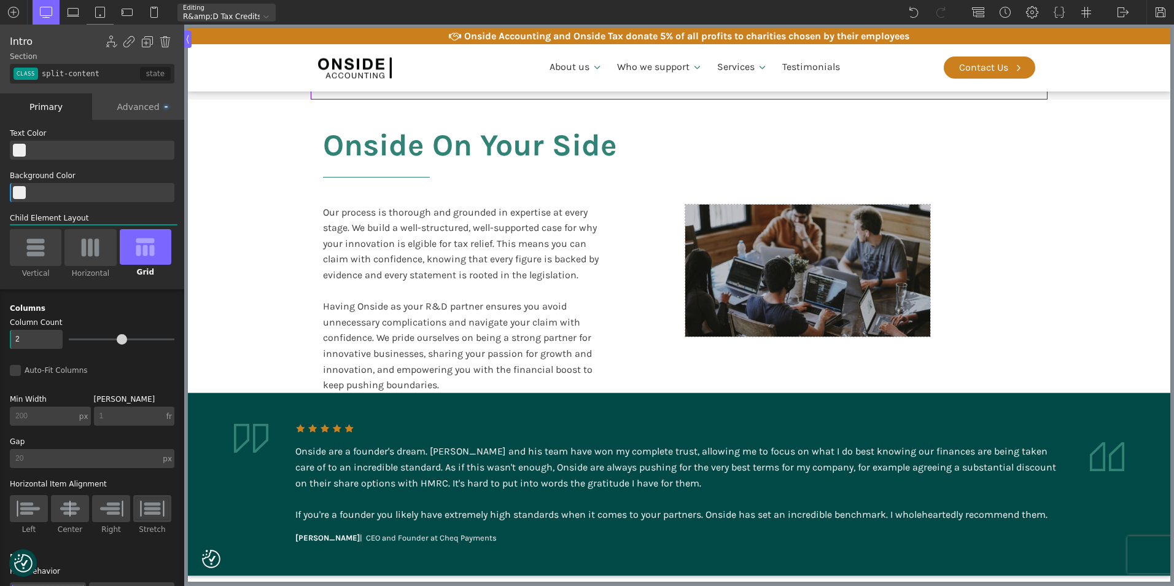
scroll to position [2273, 0]
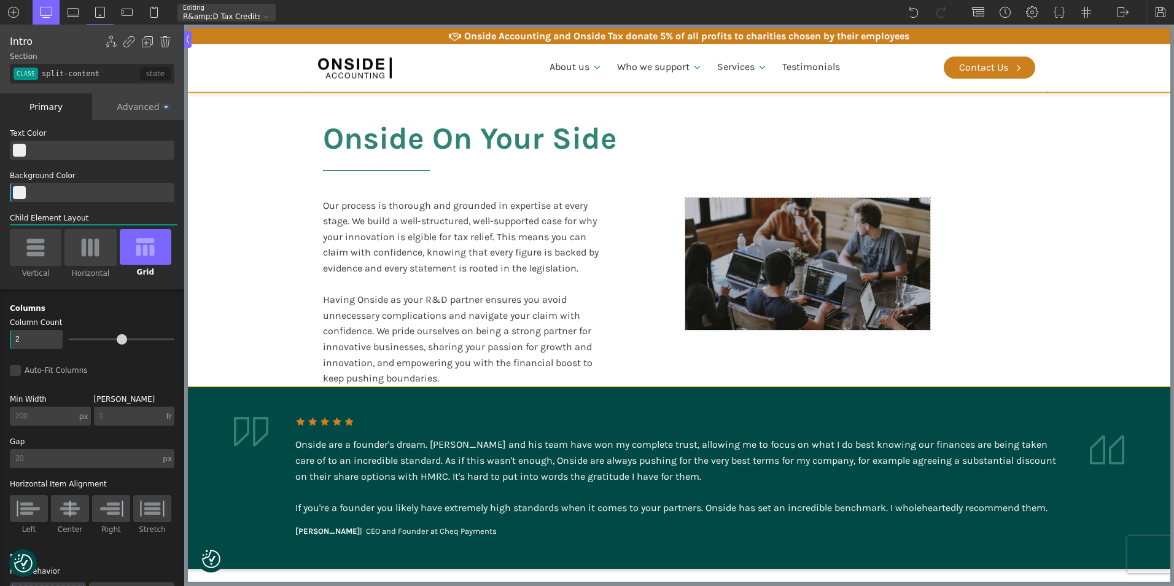
type input "split-content-full-heading"
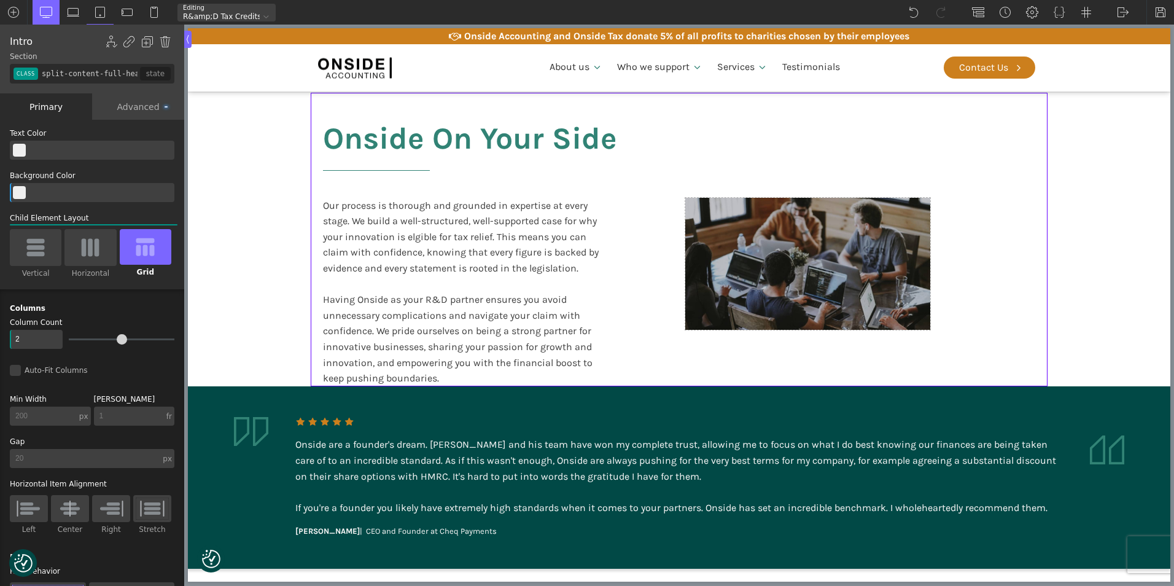
drag, startPoint x: 266, startPoint y: 372, endPoint x: 265, endPoint y: 350, distance: 22.1
click at [265, 350] on section "Onside On Your Side Our process is thorough and grounded in expertise at every …" at bounding box center [679, 239] width 982 height 293
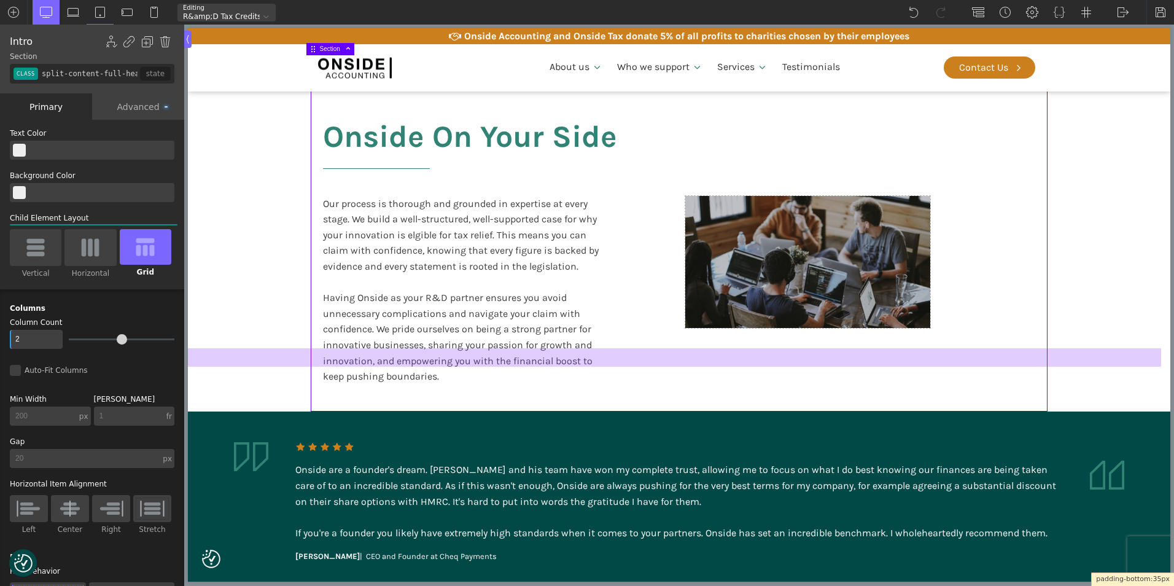
scroll to position [2369, 0]
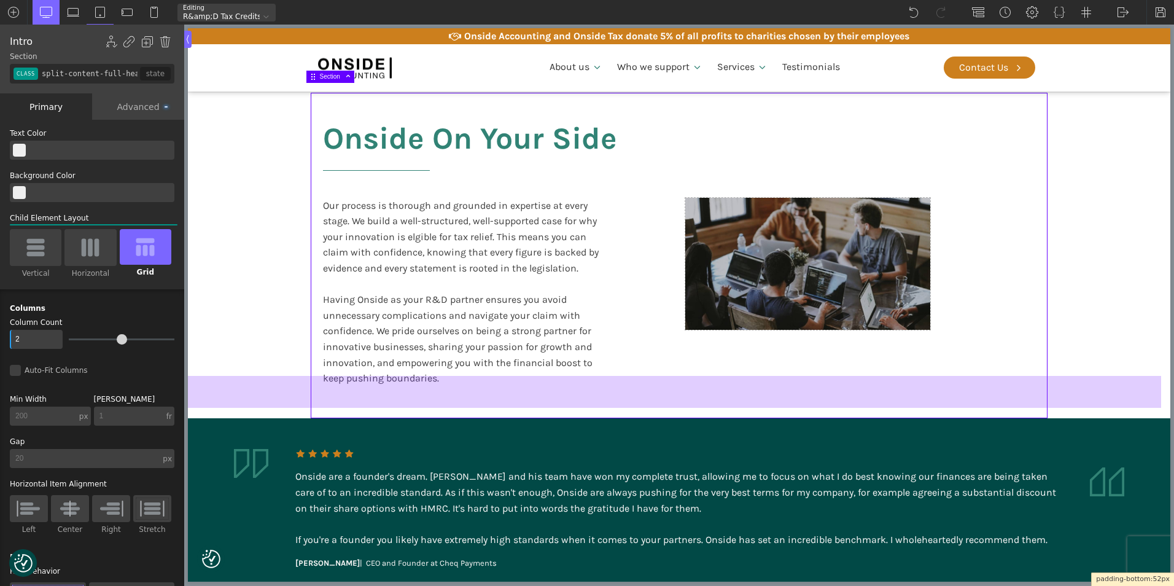
drag, startPoint x: 266, startPoint y: 371, endPoint x: 261, endPoint y: 403, distance: 32.4
click at [261, 403] on div at bounding box center [674, 392] width 973 height 32
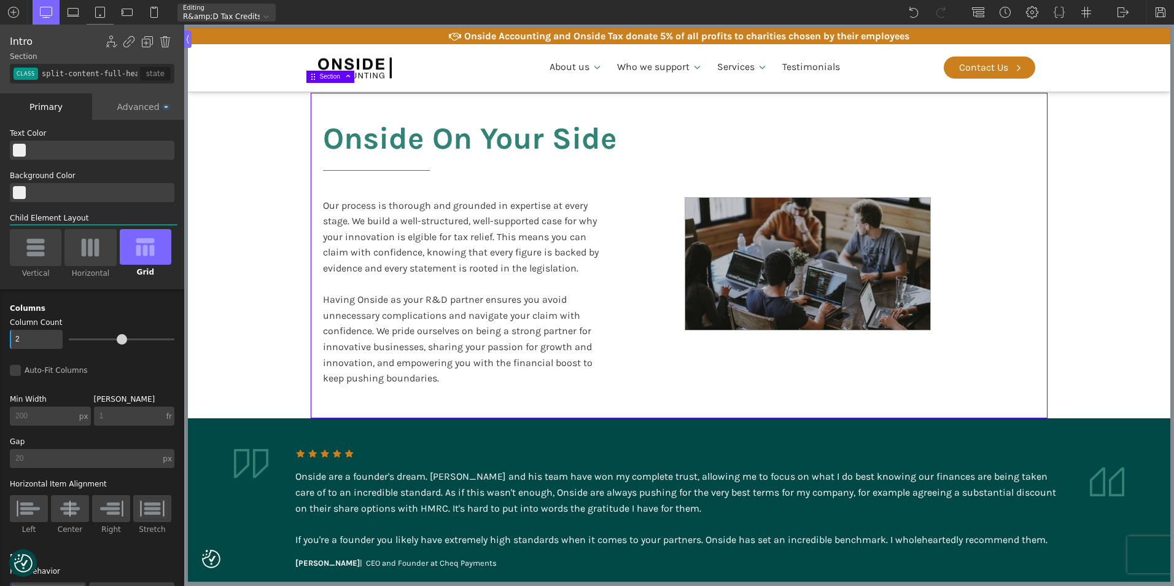
click at [819, 284] on div at bounding box center [807, 264] width 245 height 132
type input "div_block-413-611"
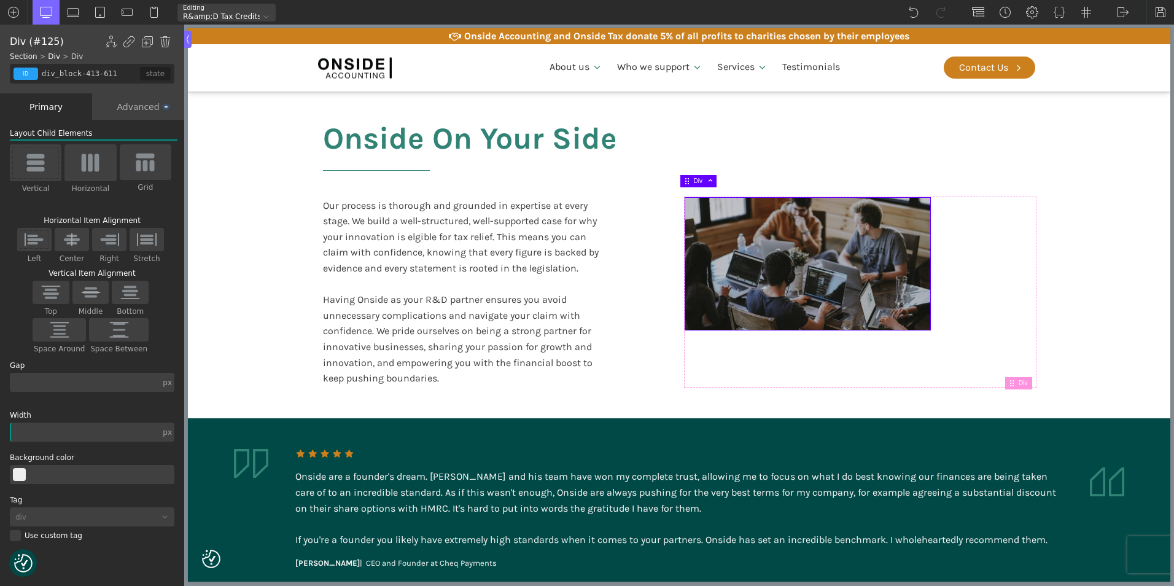
click at [160, 109] on div "Advanced" at bounding box center [138, 106] width 92 height 26
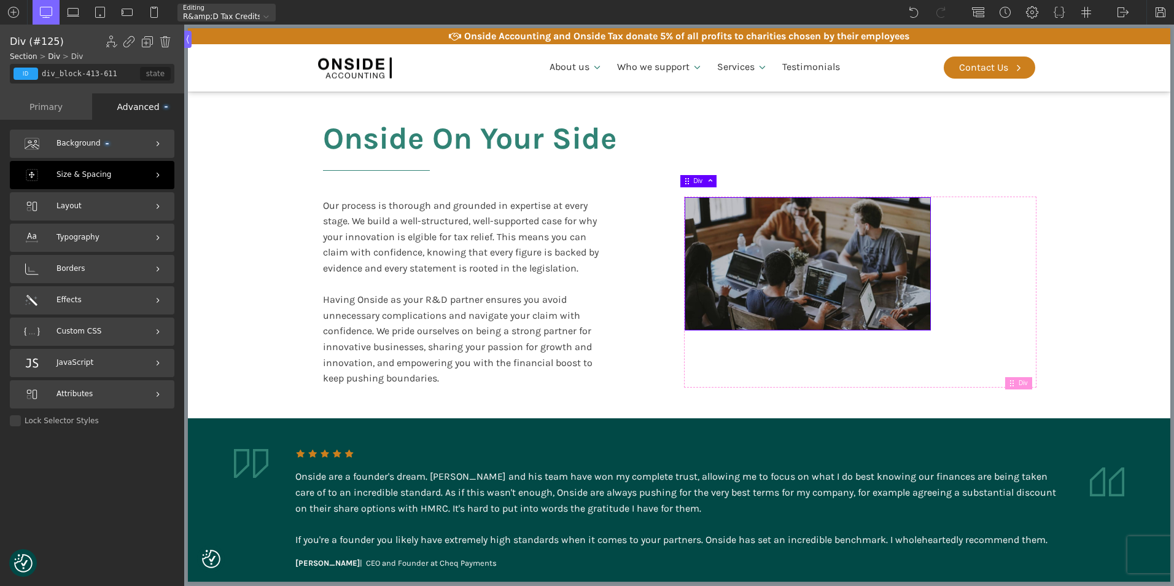
click at [102, 180] on span "Size & Spacing" at bounding box center [83, 175] width 55 height 12
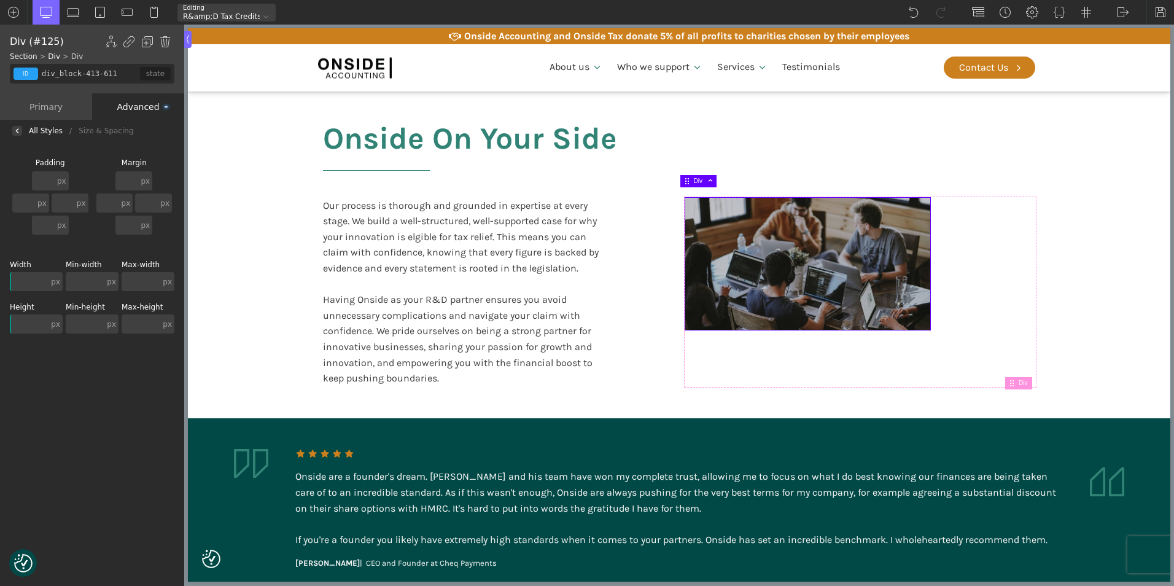
click at [19, 323] on input "text" at bounding box center [29, 323] width 39 height 19
click at [36, 321] on input "200" at bounding box center [29, 323] width 39 height 19
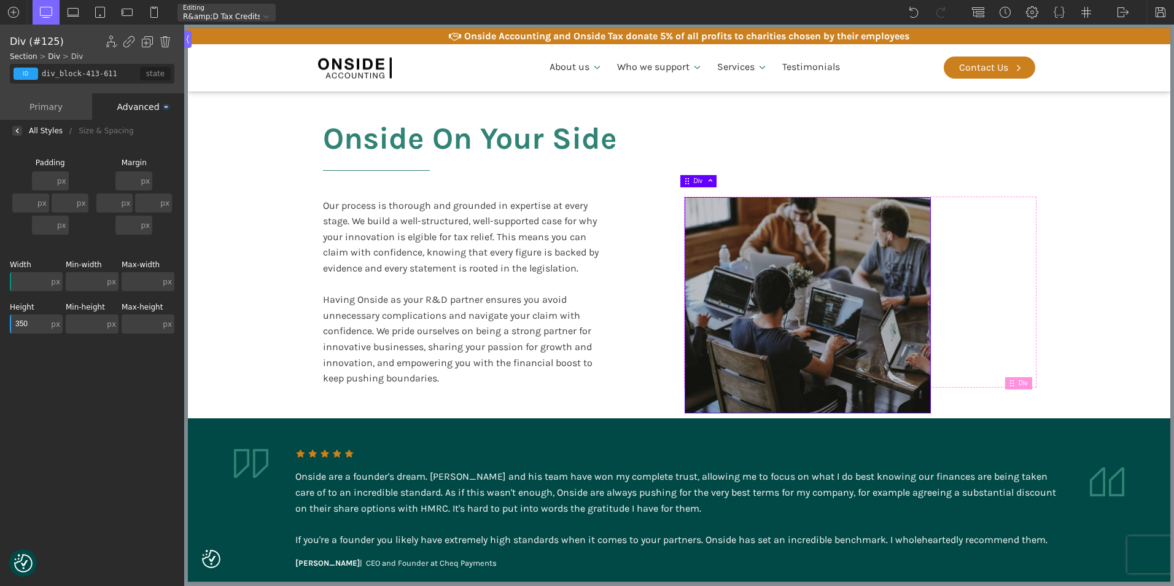
click at [36, 321] on input "350" at bounding box center [29, 323] width 39 height 19
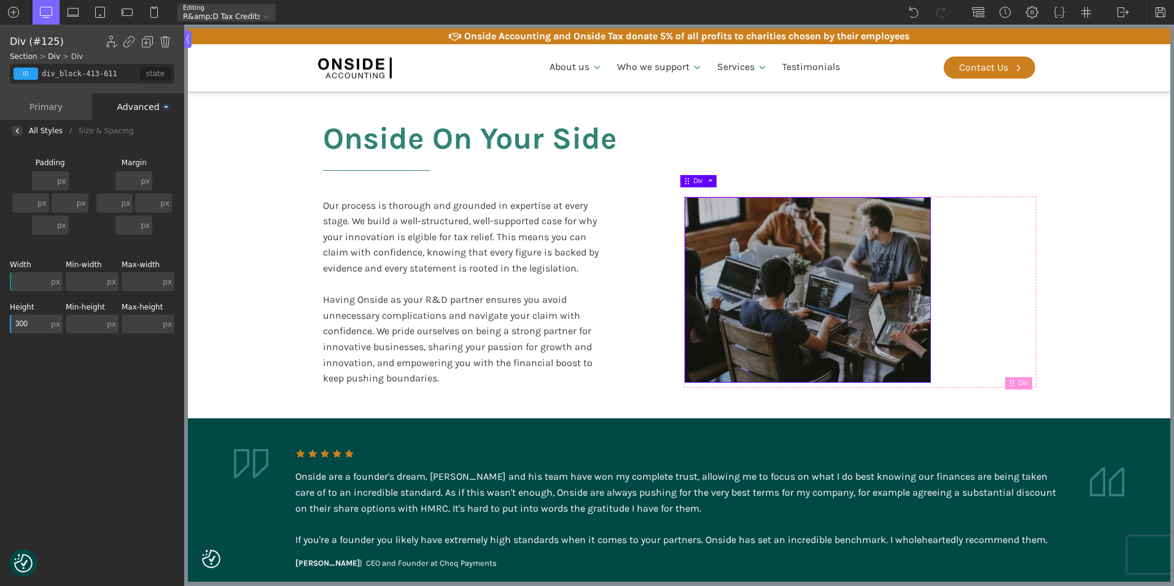
type input "300"
click at [47, 379] on div "Background Size & Spacing [GEOGRAPHIC_DATA] px px % em rem auto vw vh none px p…" at bounding box center [92, 365] width 184 height 446
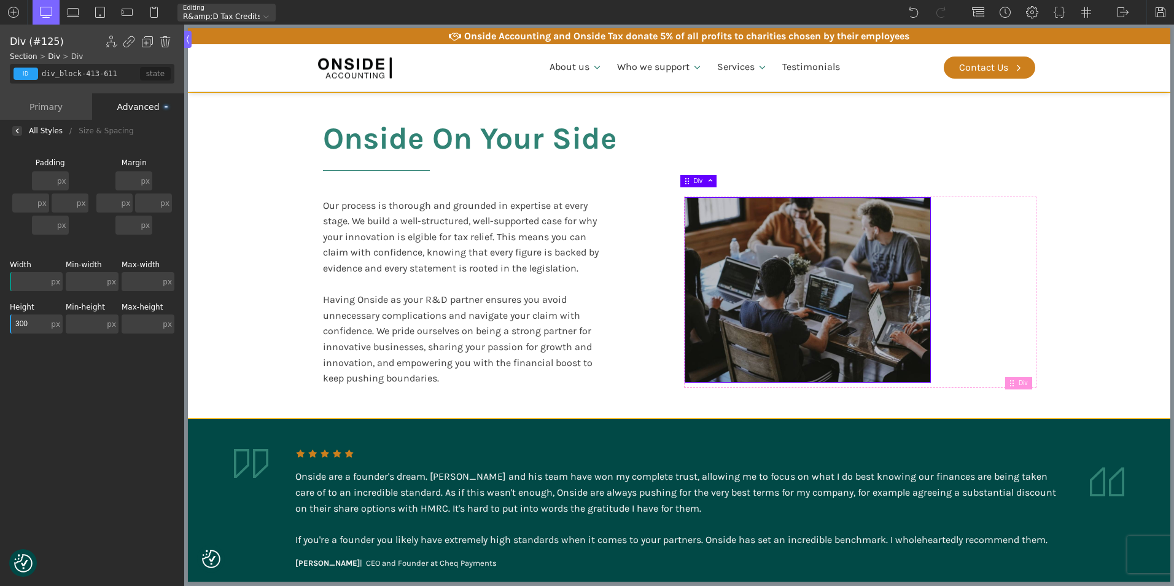
click at [532, 395] on div "Onside On Your Side Our process is thorough and grounded in expertise at every …" at bounding box center [679, 255] width 737 height 325
type input "split-content-full-heading"
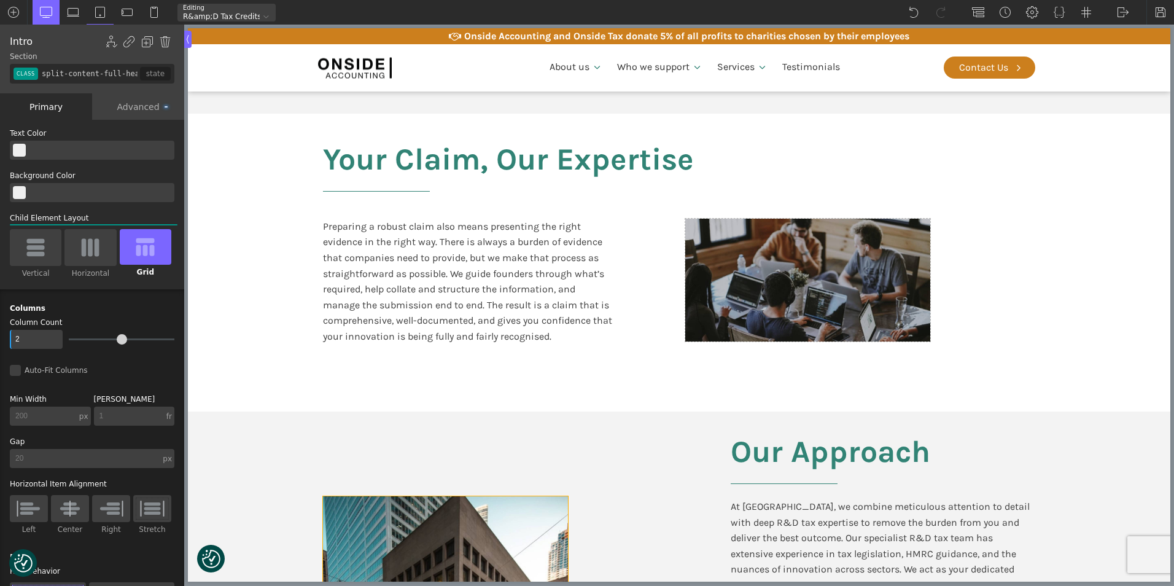
scroll to position [834, 0]
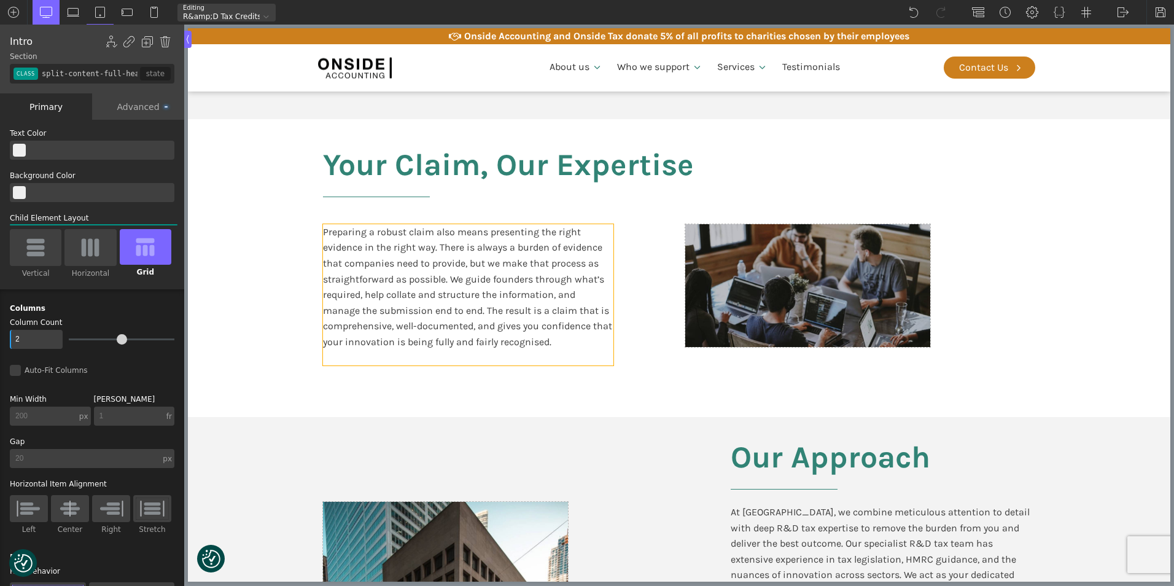
type input "text_block-370-611"
click at [441, 297] on div "Preparing a robust claim also means presenting the right evidence in the right …" at bounding box center [468, 294] width 290 height 141
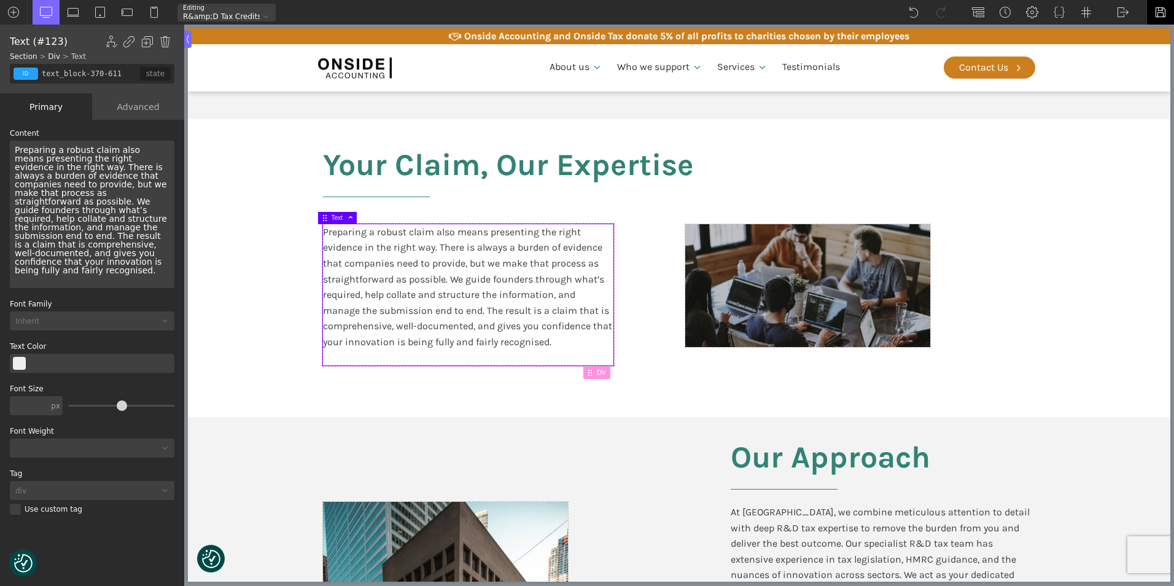
click at [1161, 6] on img at bounding box center [1160, 12] width 12 height 12
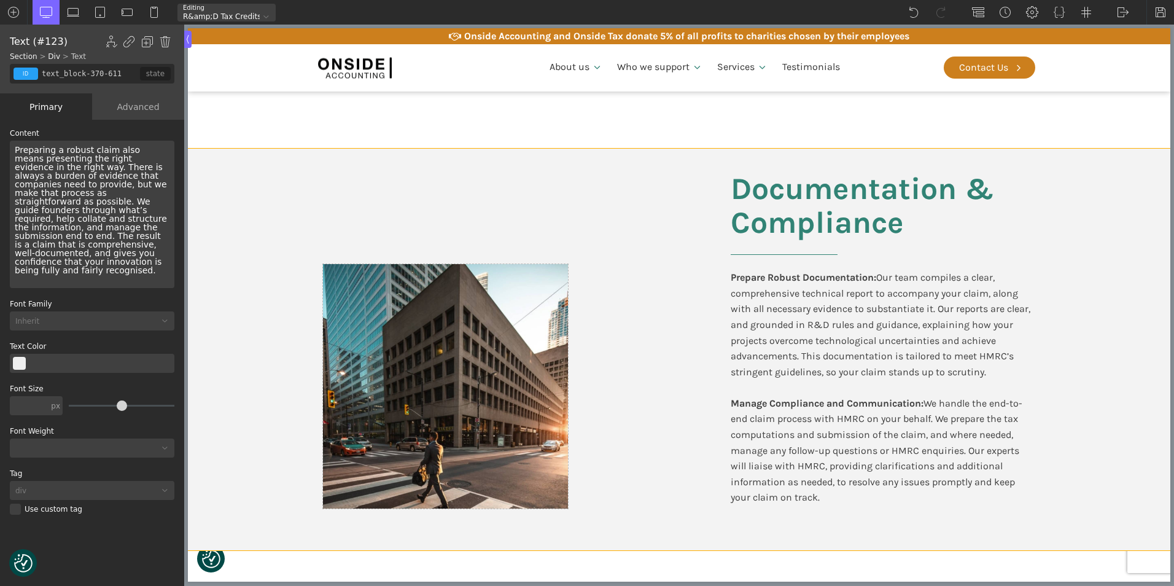
scroll to position [1939, 0]
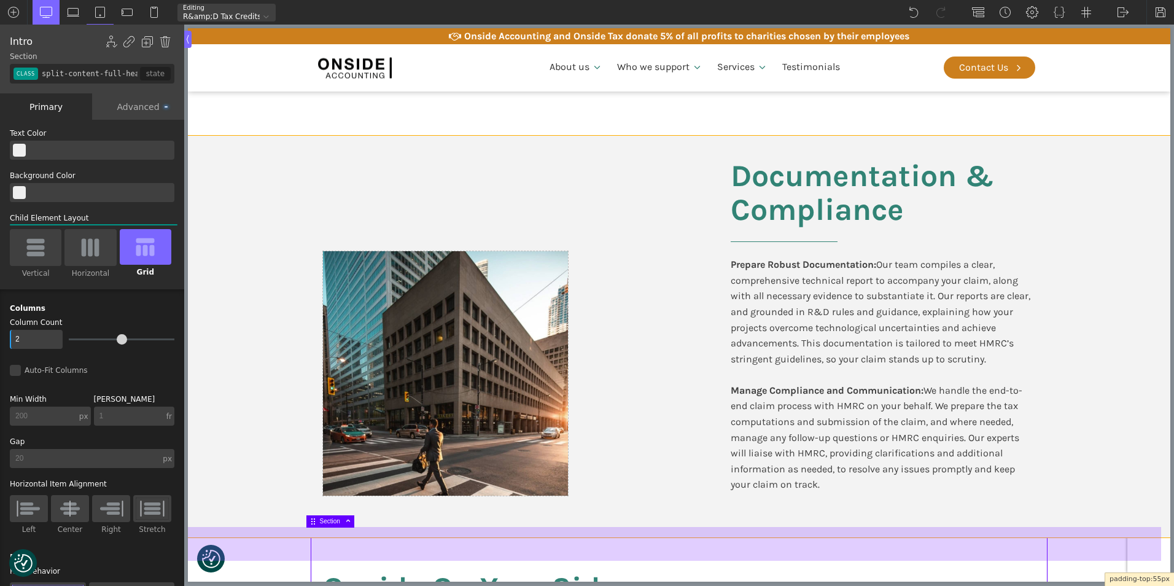
click at [256, 517] on body "We value your privacy We use cookies to enhance your browsing experience, serve…" at bounding box center [679, 200] width 982 height 4035
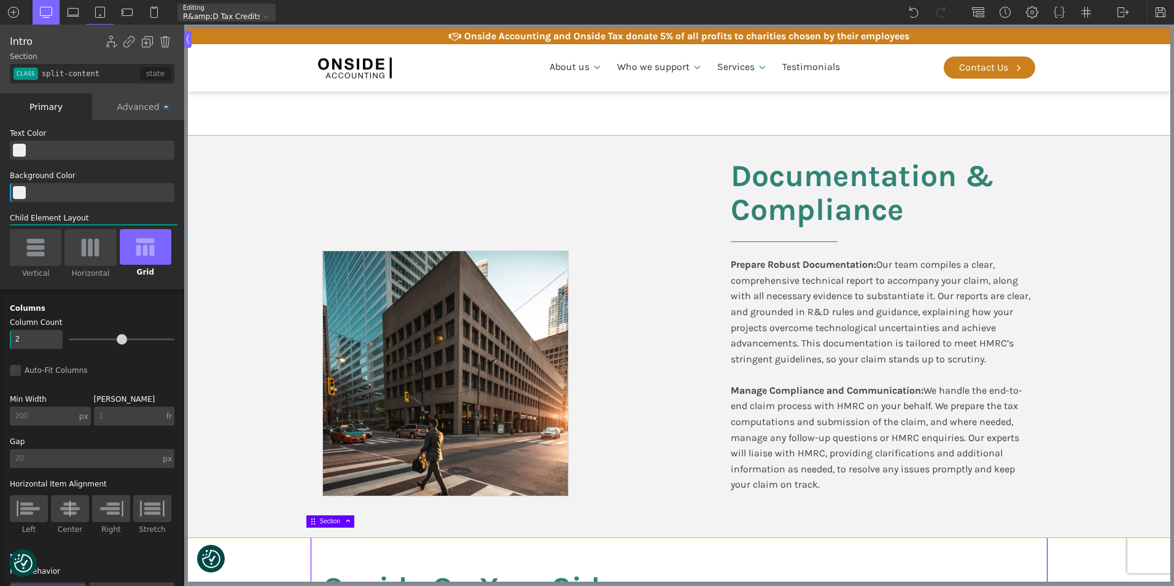
click at [248, 513] on section "Documentation & Compliance Prepare Robust Documentation: Our team compiles a cl…" at bounding box center [679, 336] width 982 height 401
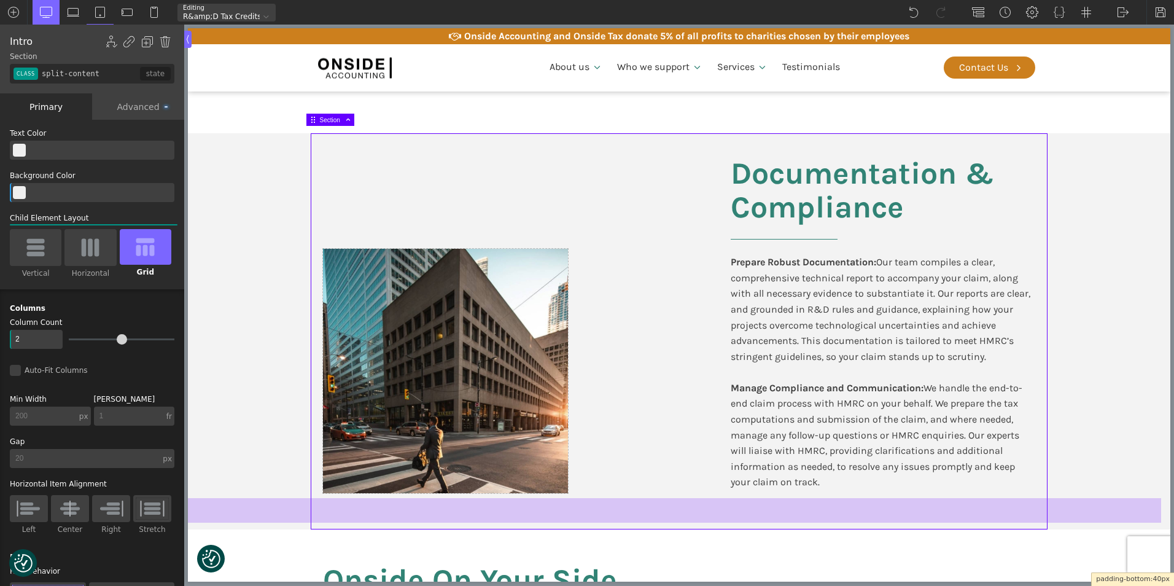
scroll to position [1928, 0]
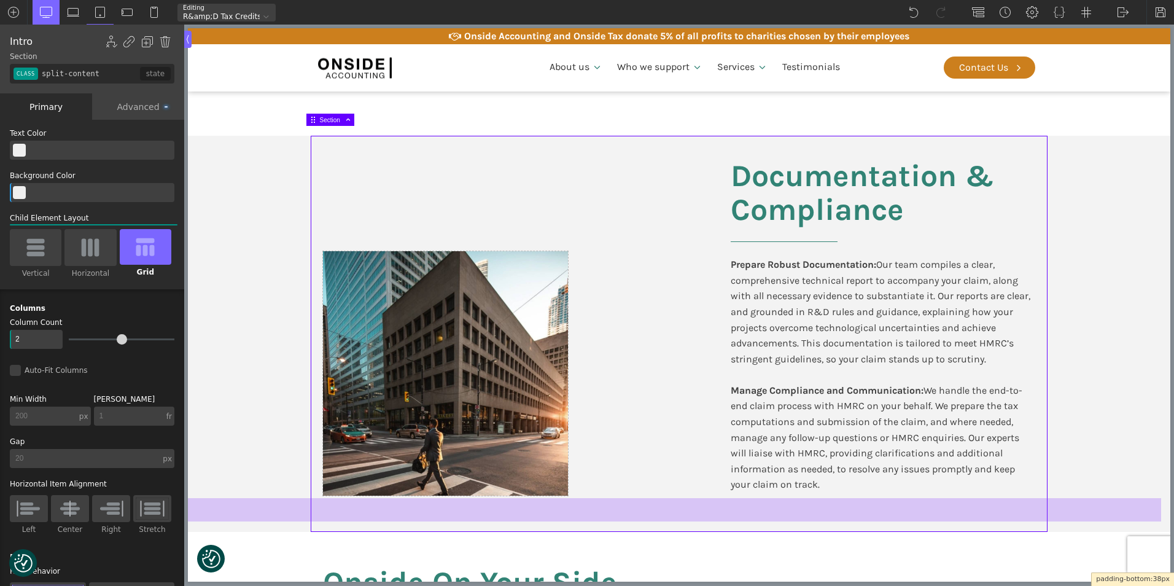
click at [277, 513] on div at bounding box center [674, 509] width 973 height 23
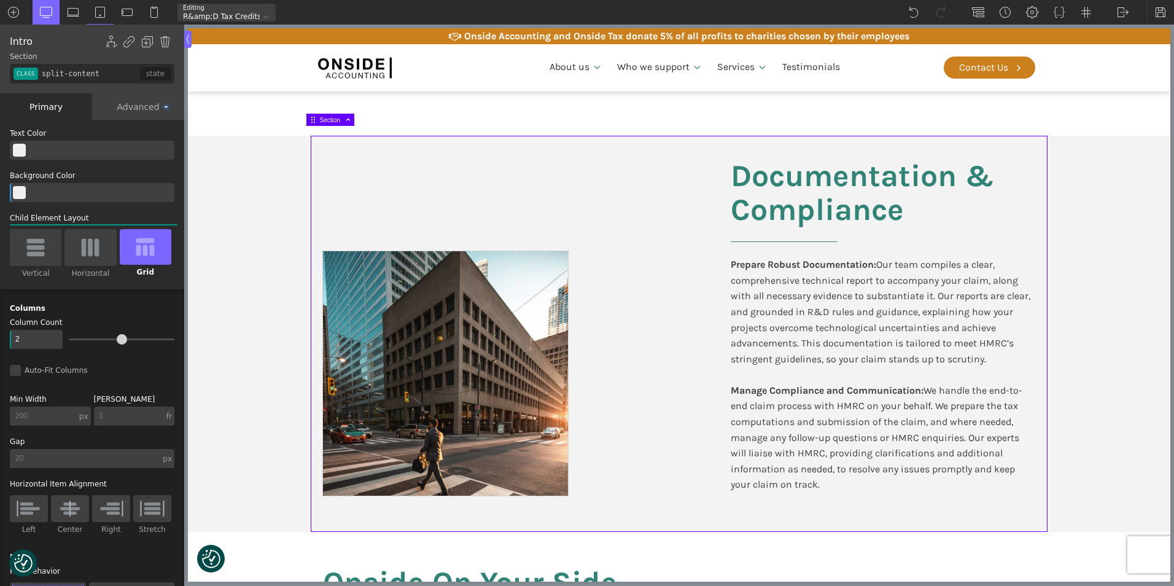
click at [1076, 325] on section "Documentation & Compliance Prepare Robust Documentation: Our team compiles a cl…" at bounding box center [679, 334] width 982 height 396
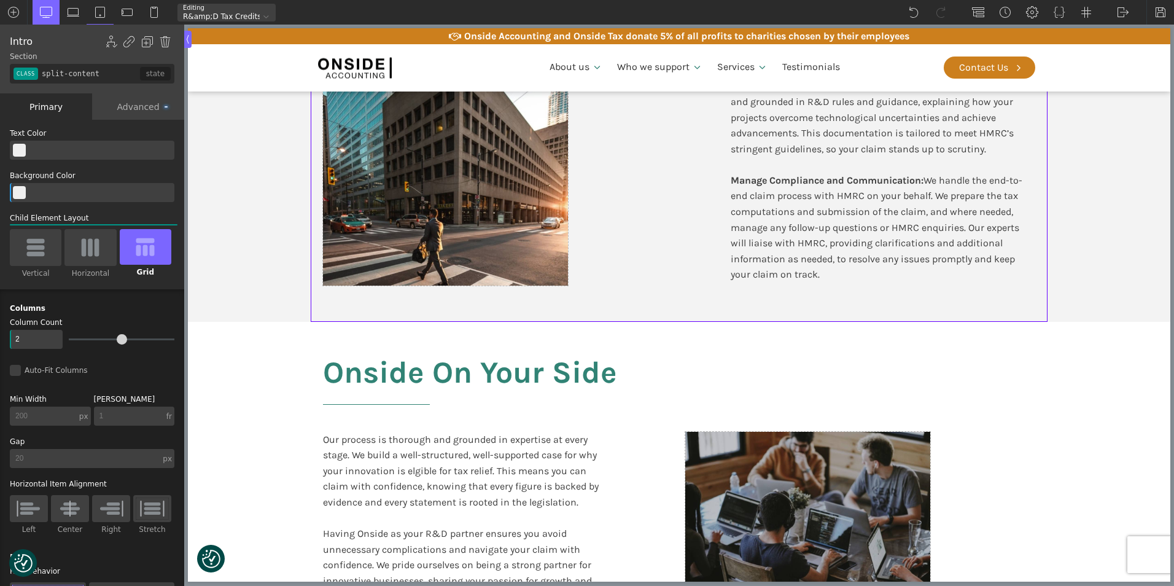
scroll to position [2174, 0]
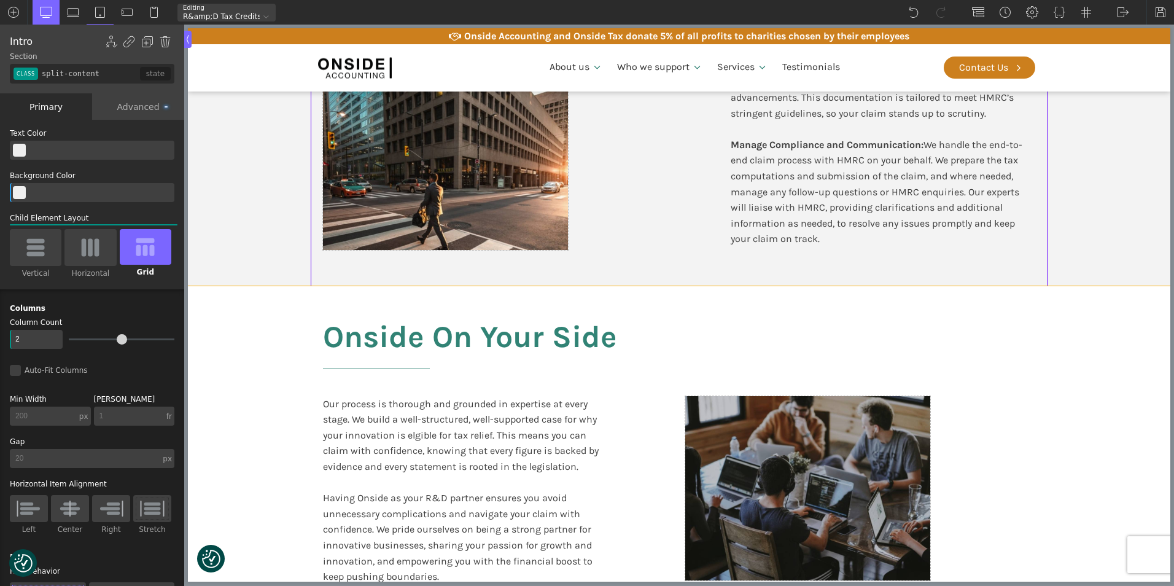
type input "split-content-full-heading"
click at [1072, 355] on section "Onside On Your Side Our process is thorough and grounded in expertise at every …" at bounding box center [679, 451] width 982 height 330
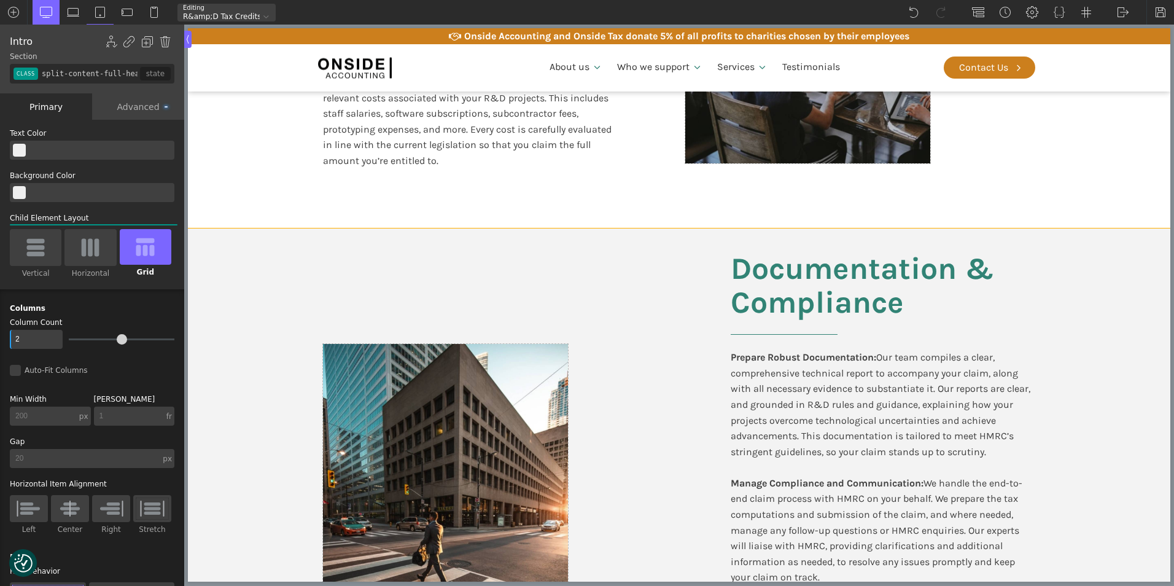
scroll to position [1805, 0]
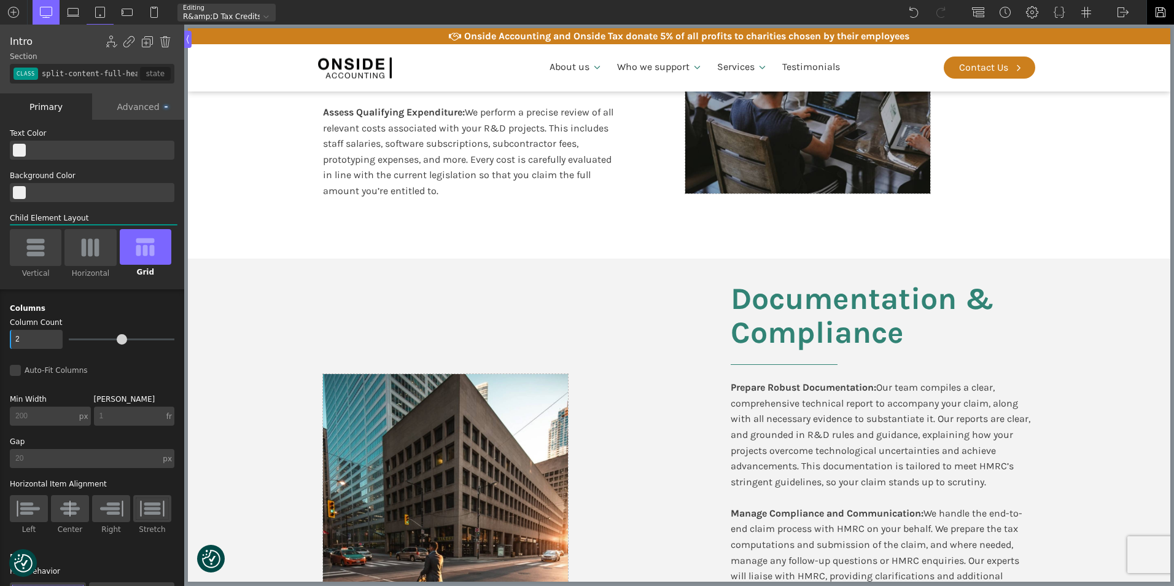
click at [1164, 8] on img at bounding box center [1160, 12] width 12 height 12
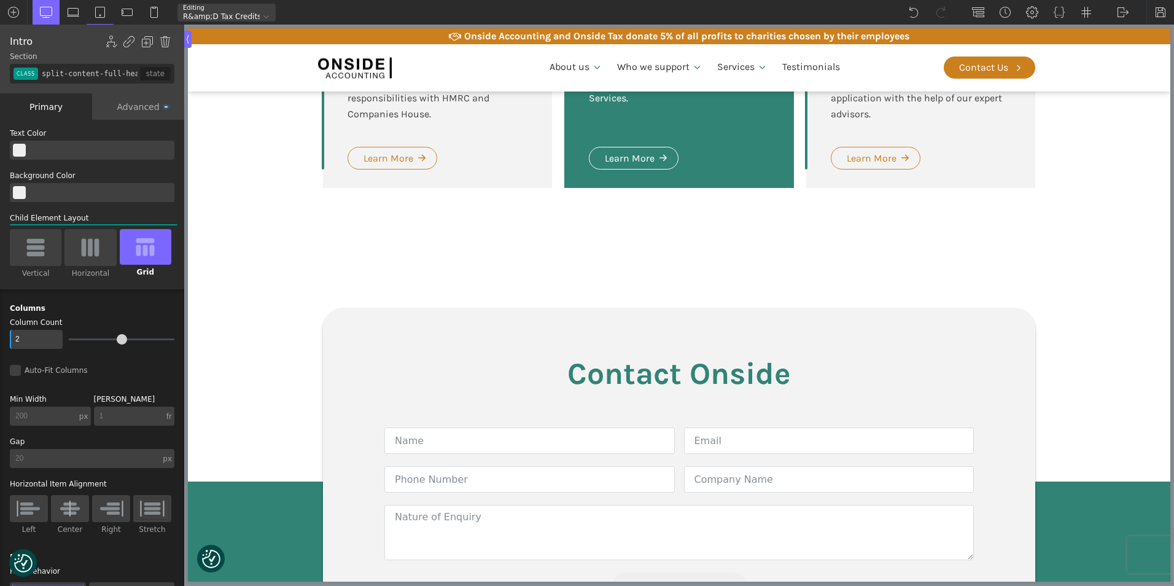
scroll to position [3156, 0]
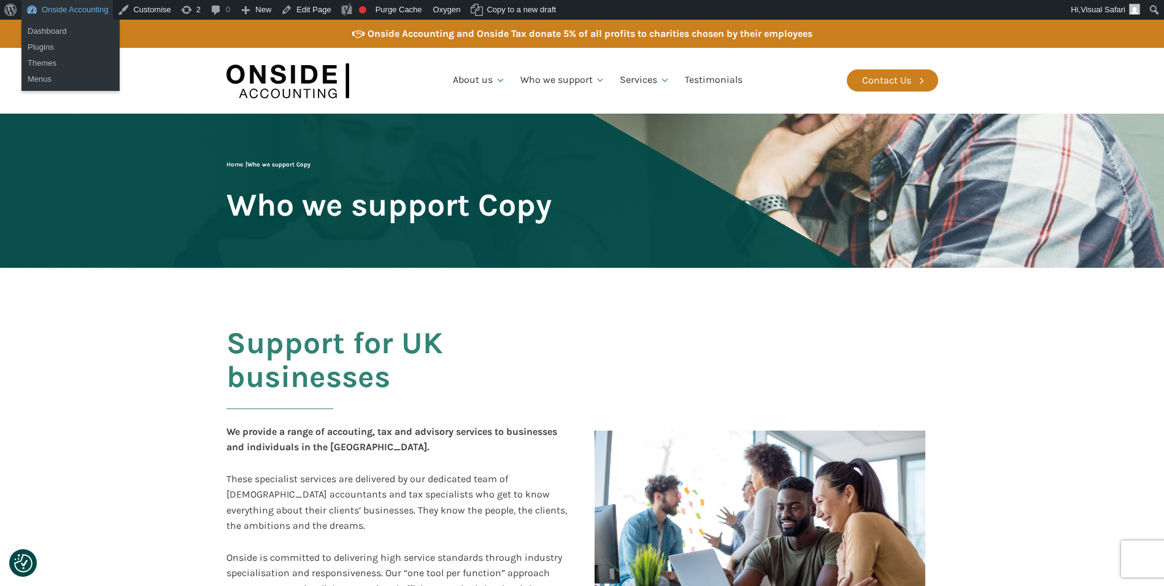
click at [54, 10] on link "Onside Accounting" at bounding box center [66, 10] width 91 height 20
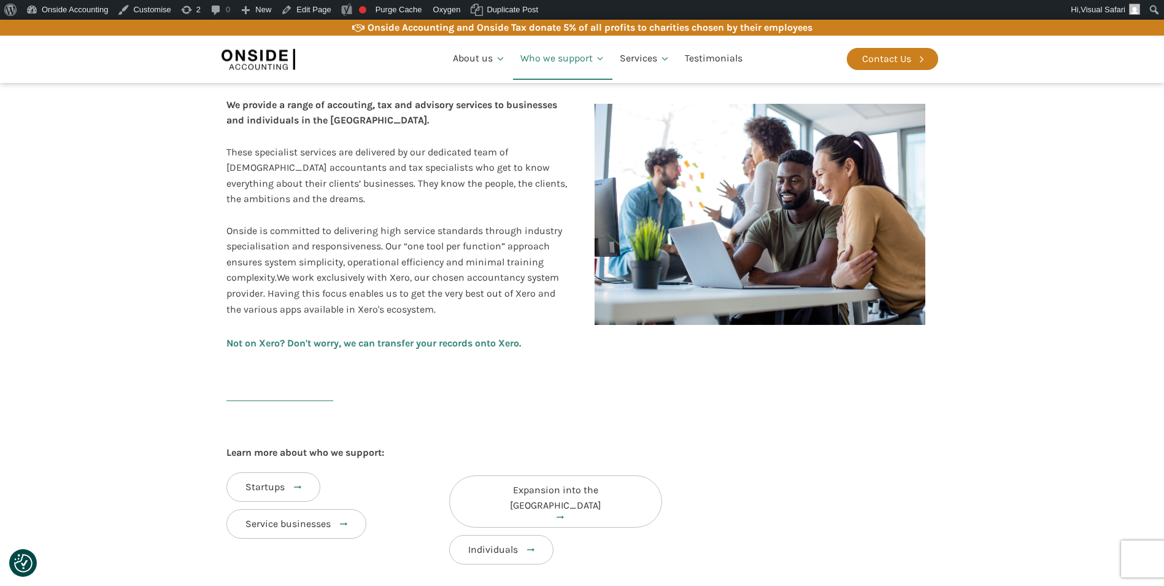
scroll to position [368, 0]
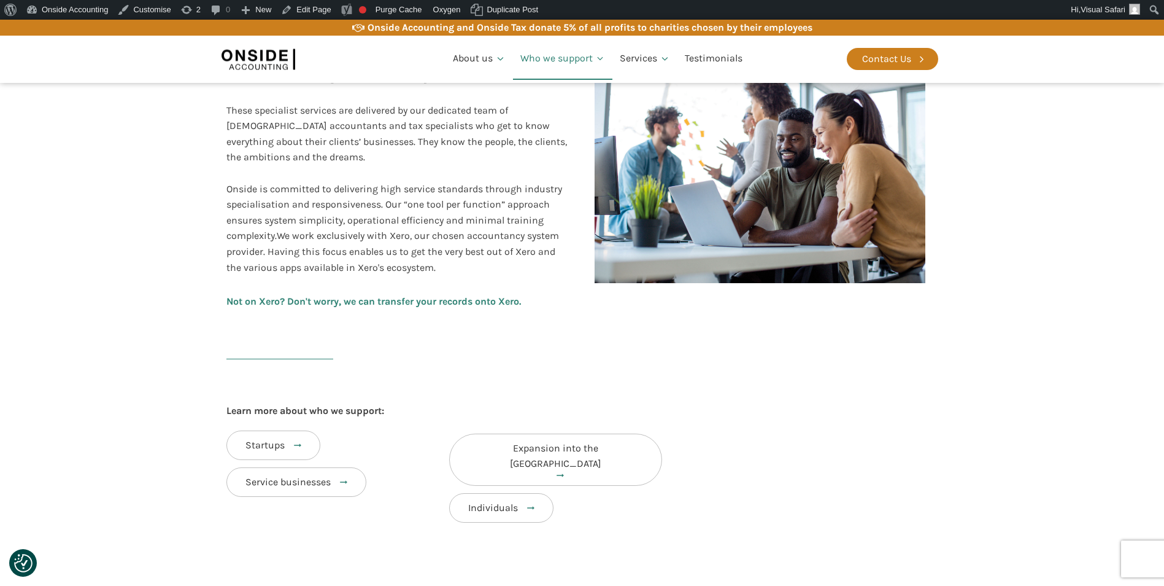
click at [518, 288] on div "Support for UK businesses We provide a range of accouting, tax and advisory ser…" at bounding box center [404, 160] width 356 height 430
click at [384, 15] on link "Purge Cache" at bounding box center [399, 10] width 56 height 20
click at [394, 9] on link "Purge Cache" at bounding box center [399, 10] width 56 height 20
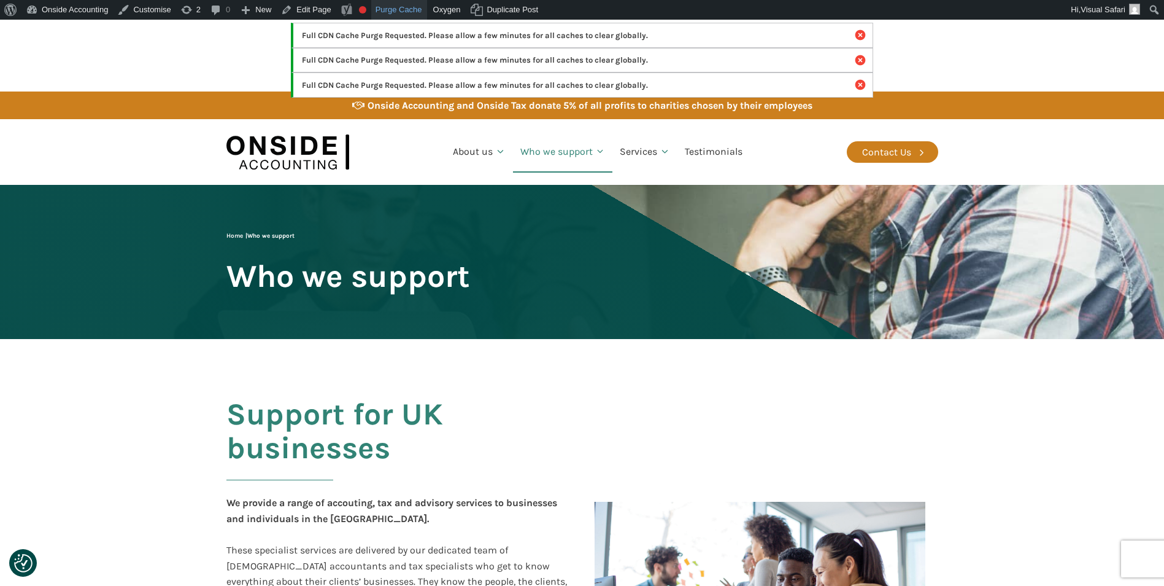
scroll to position [0, 0]
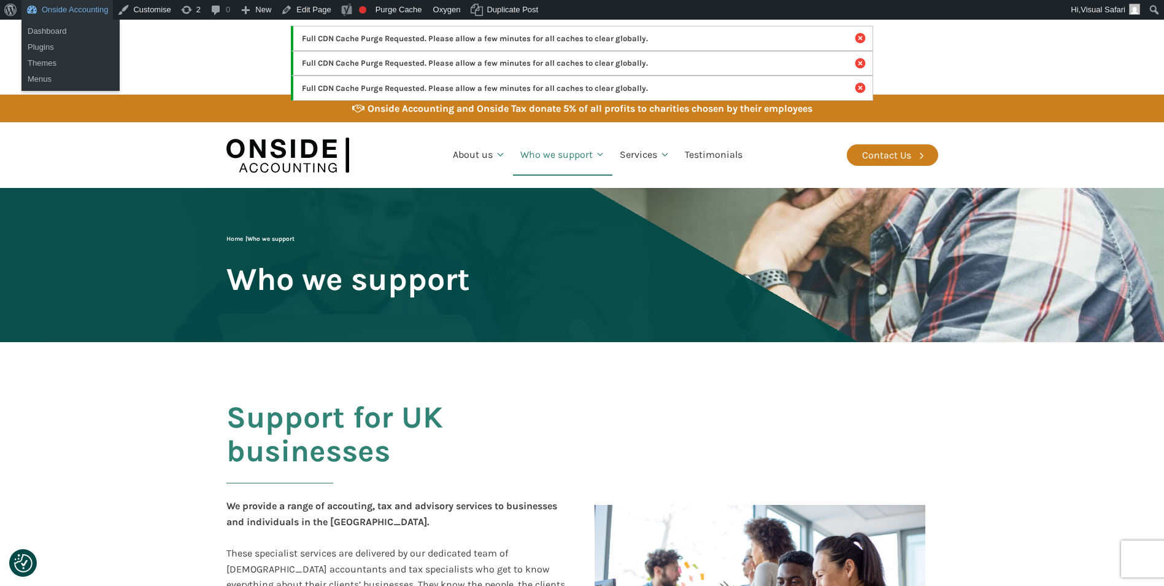
click at [39, 7] on link "Onside Accounting" at bounding box center [66, 10] width 91 height 20
